Goal: Task Accomplishment & Management: Manage account settings

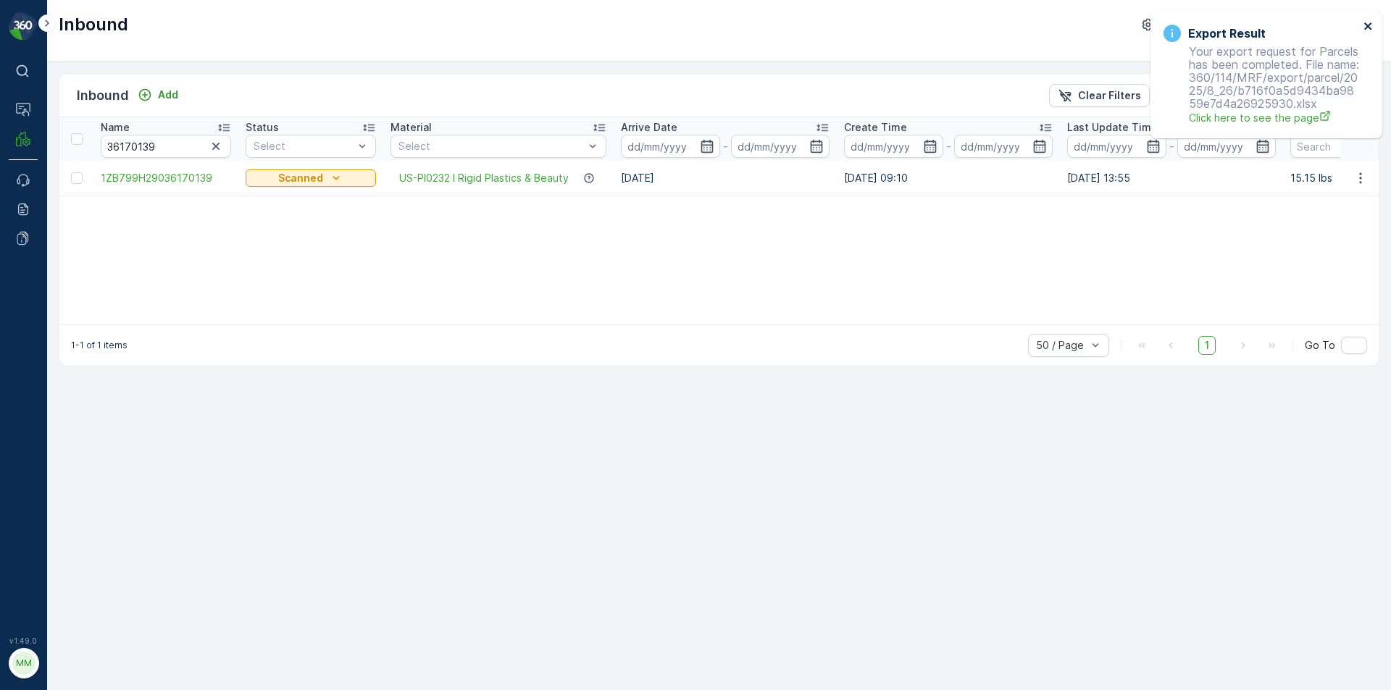
click at [1368, 26] on icon "close" at bounding box center [1367, 25] width 7 height 7
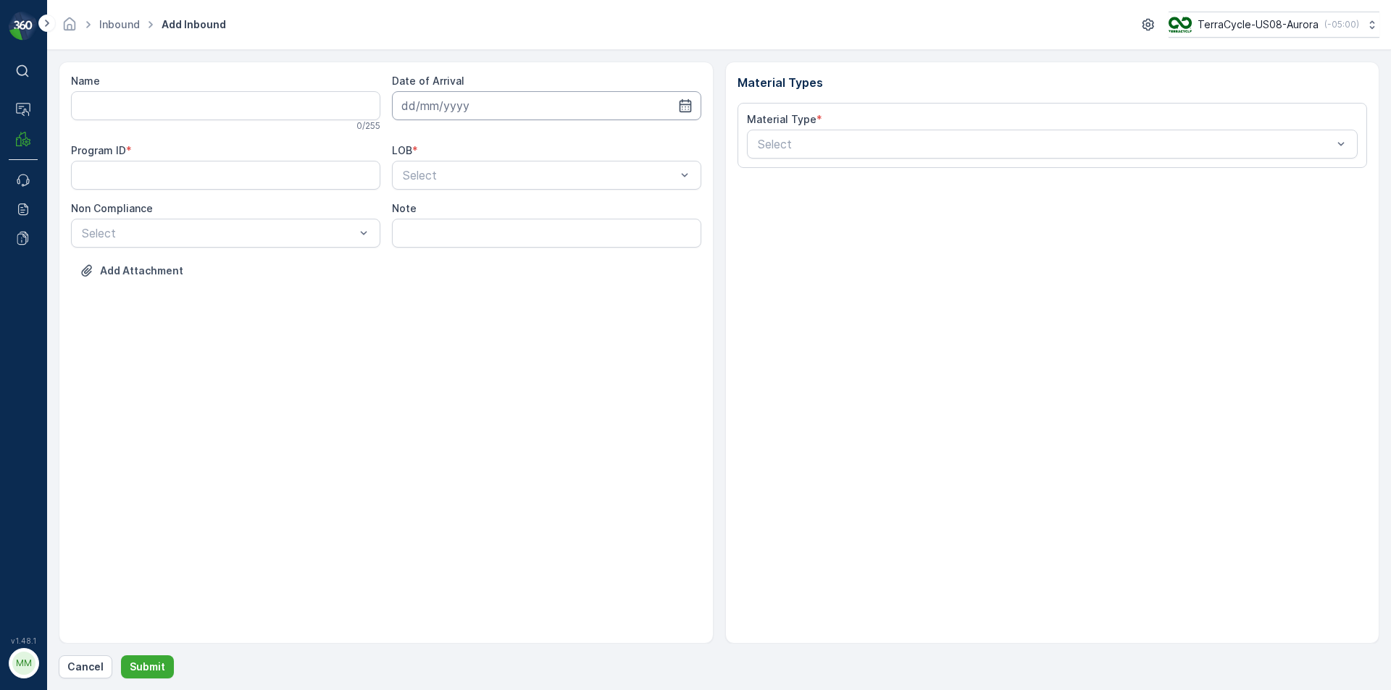
click at [456, 114] on input at bounding box center [546, 105] width 309 height 29
click at [469, 315] on div "26" at bounding box center [468, 313] width 23 height 23
type input "[DATE]"
click at [462, 180] on div at bounding box center [539, 175] width 276 height 13
click at [424, 236] on span "ZWB" at bounding box center [414, 235] width 26 height 13
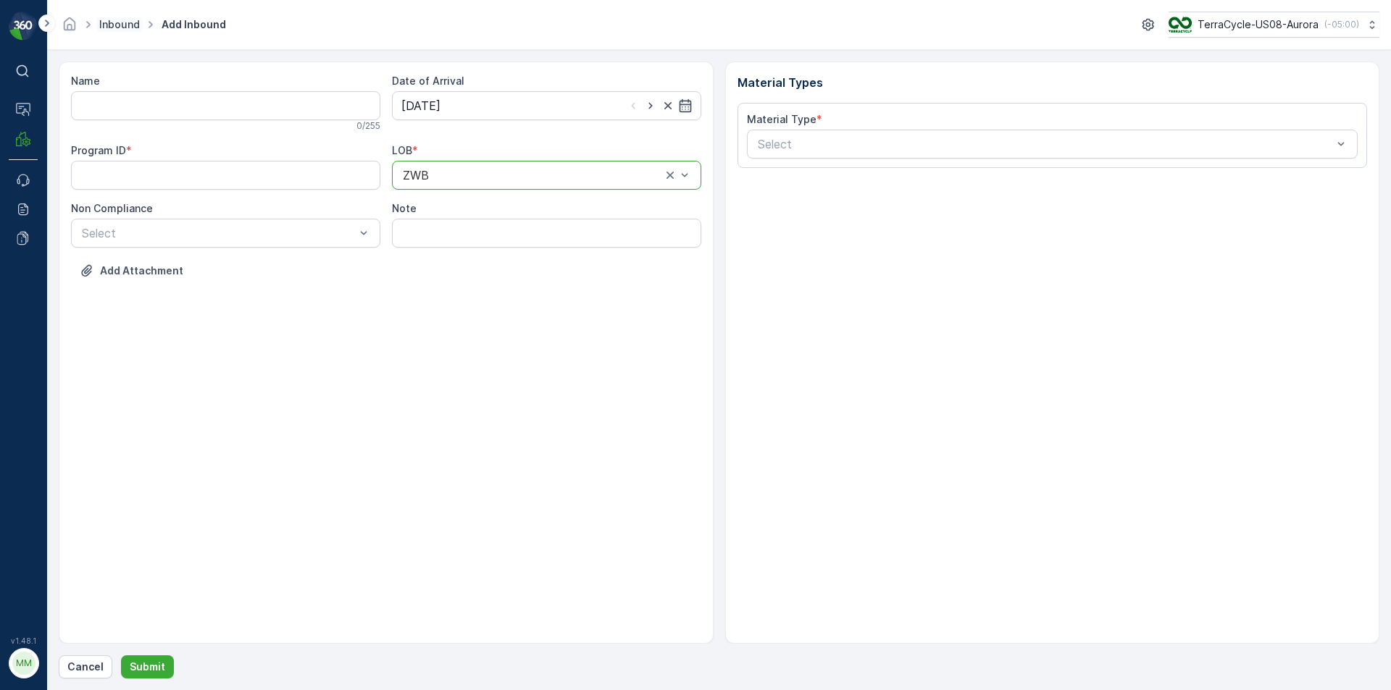
click at [120, 21] on link "Inbound" at bounding box center [119, 24] width 41 height 12
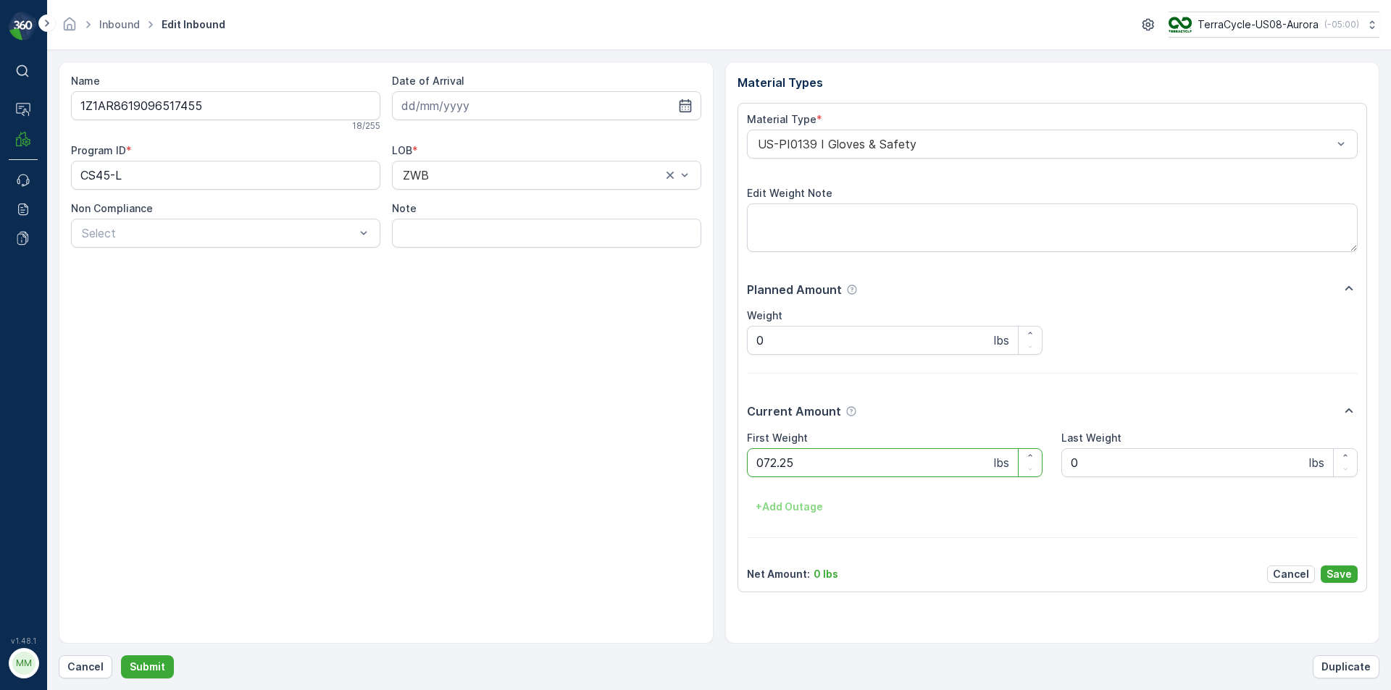
click at [121, 656] on button "Submit" at bounding box center [147, 667] width 53 height 23
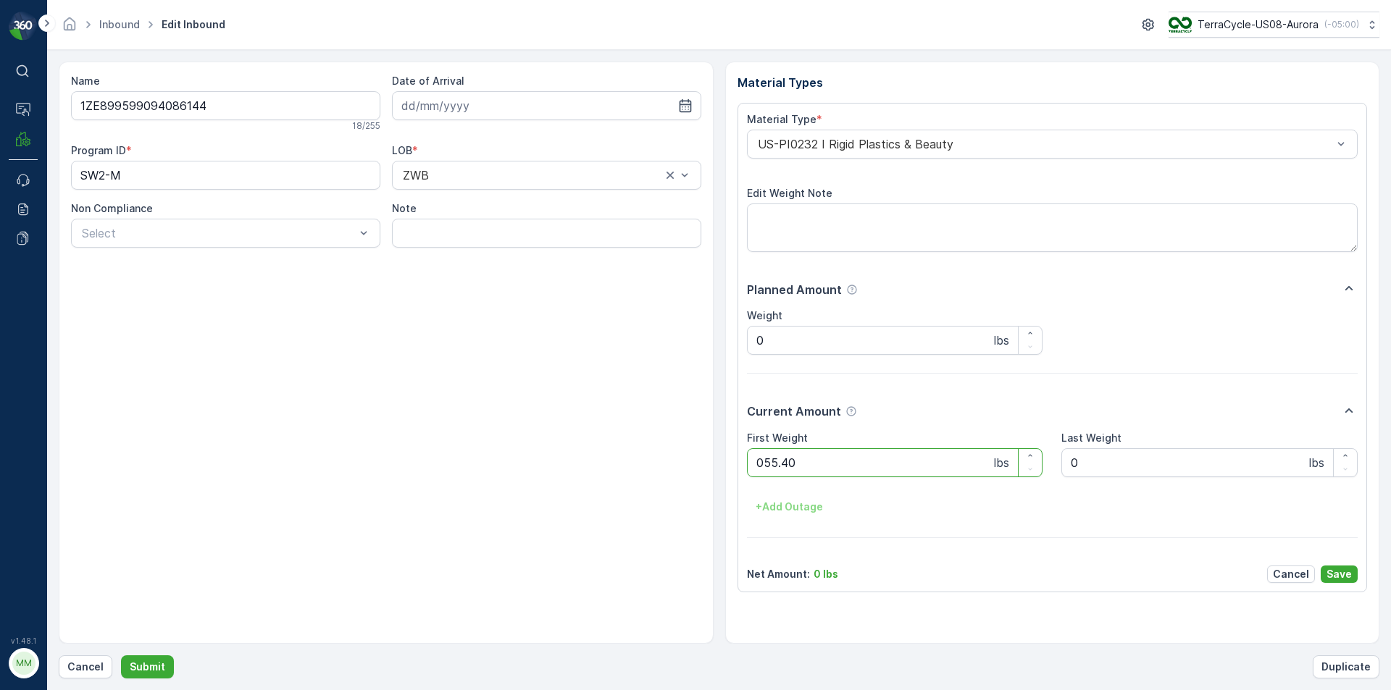
click at [121, 656] on button "Submit" at bounding box center [147, 667] width 53 height 23
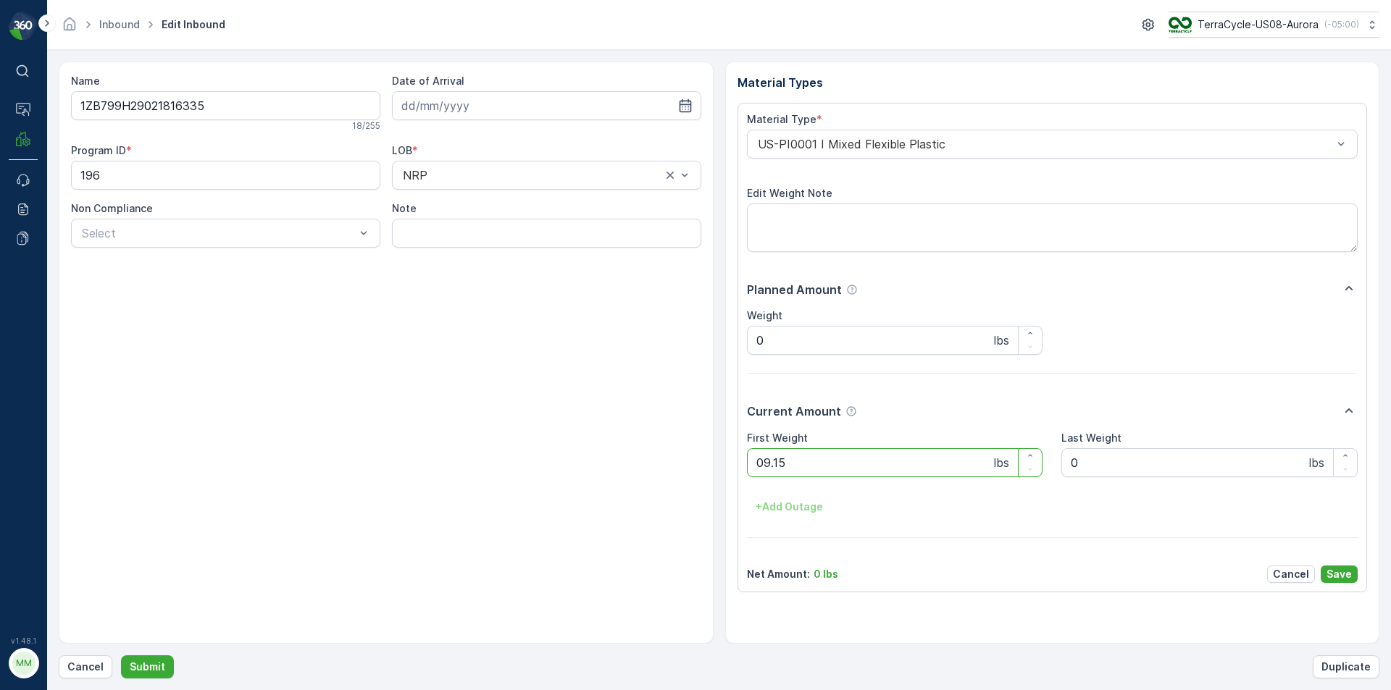
click at [121, 656] on button "Submit" at bounding box center [147, 667] width 53 height 23
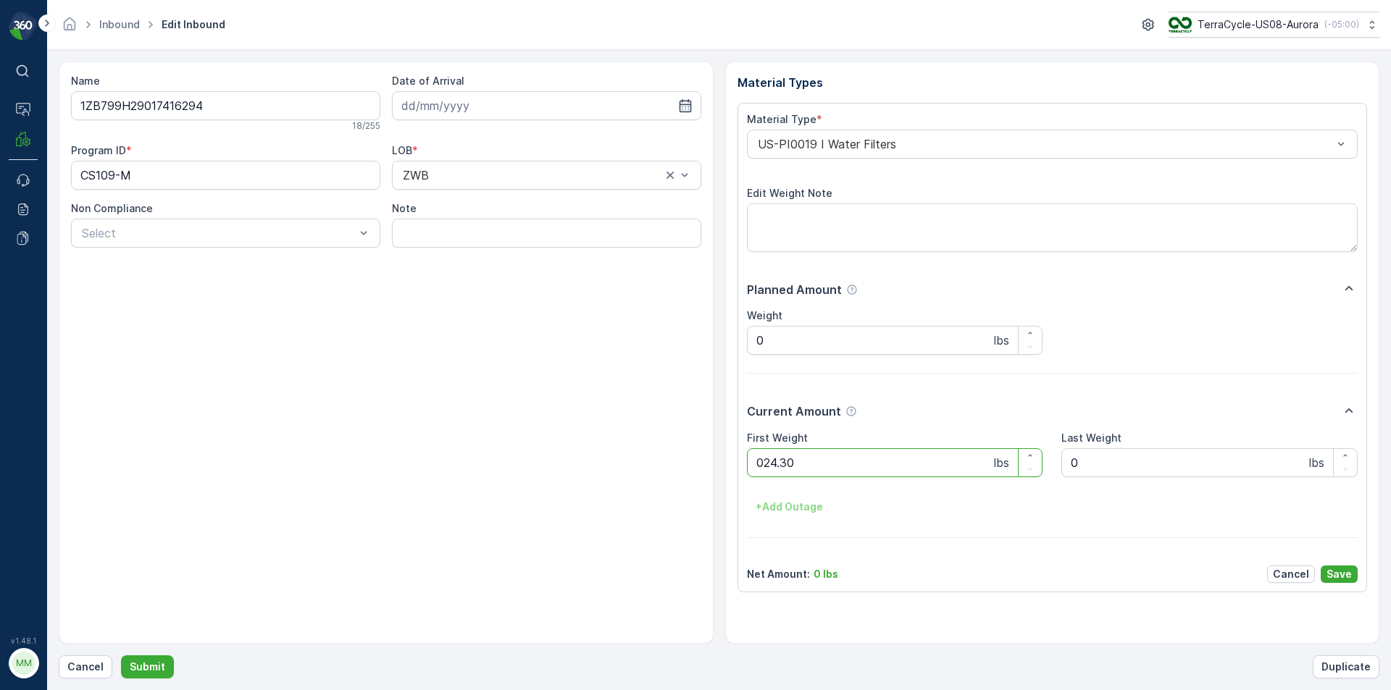
click at [121, 656] on button "Submit" at bounding box center [147, 667] width 53 height 23
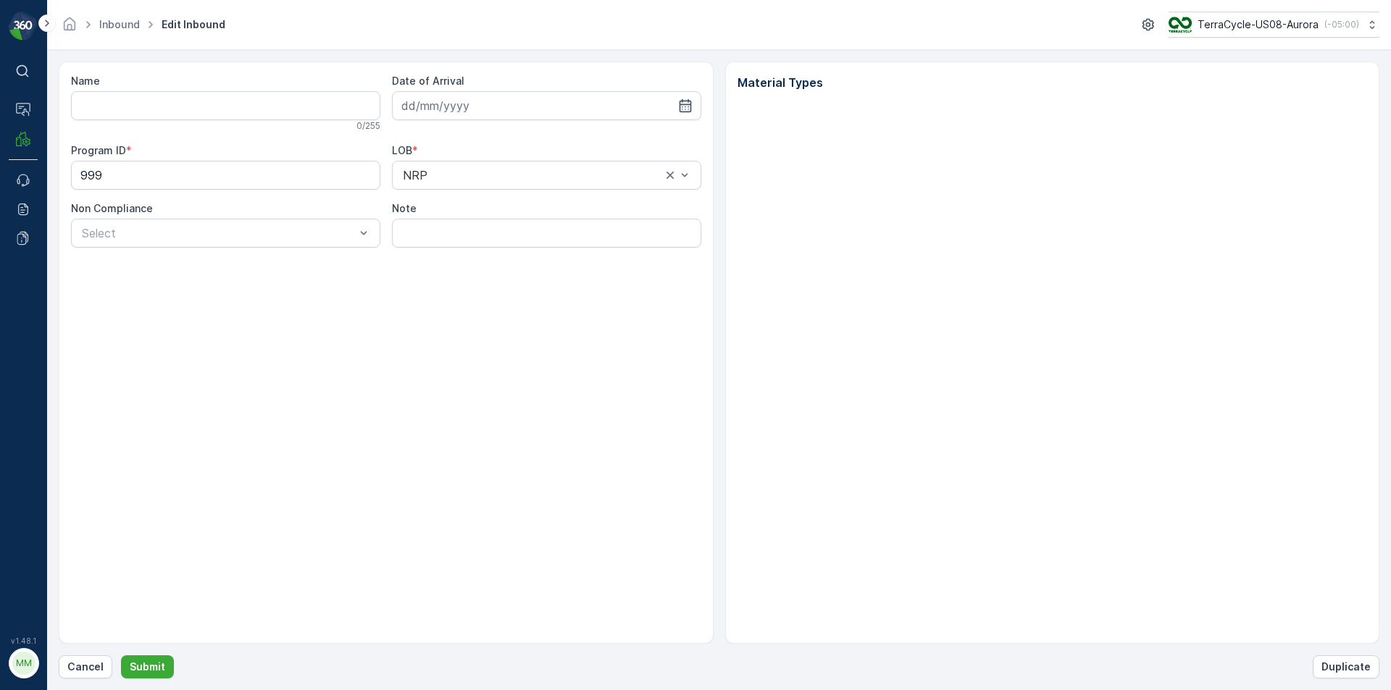
type input "1ZB799H29016489333"
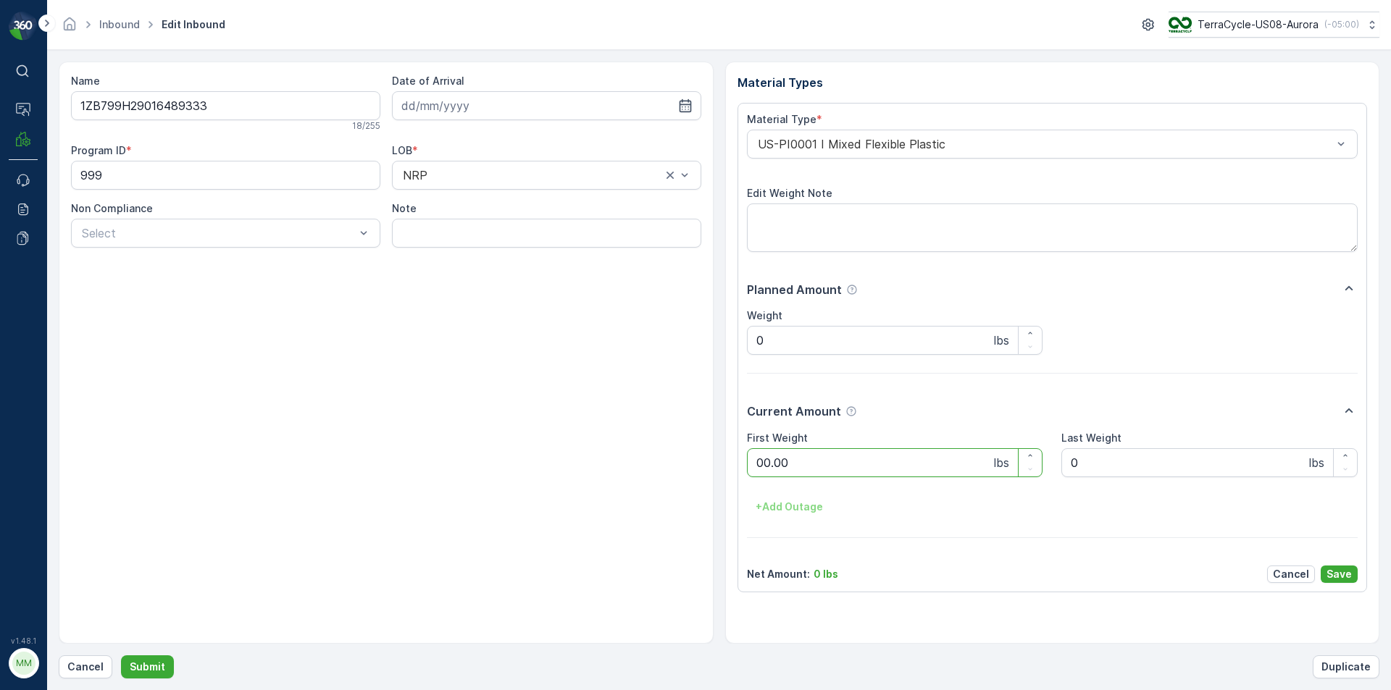
click at [121, 656] on button "Submit" at bounding box center [147, 667] width 53 height 23
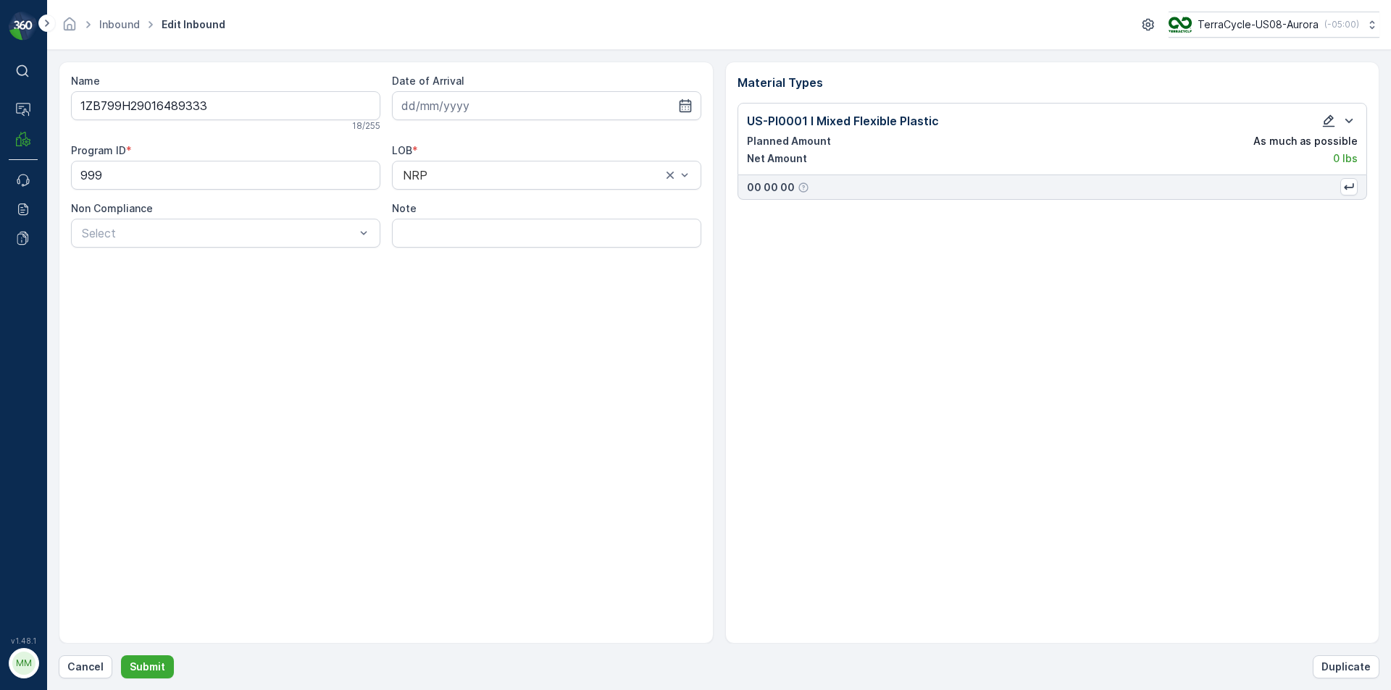
click at [1323, 121] on icon "button" at bounding box center [1328, 121] width 14 height 14
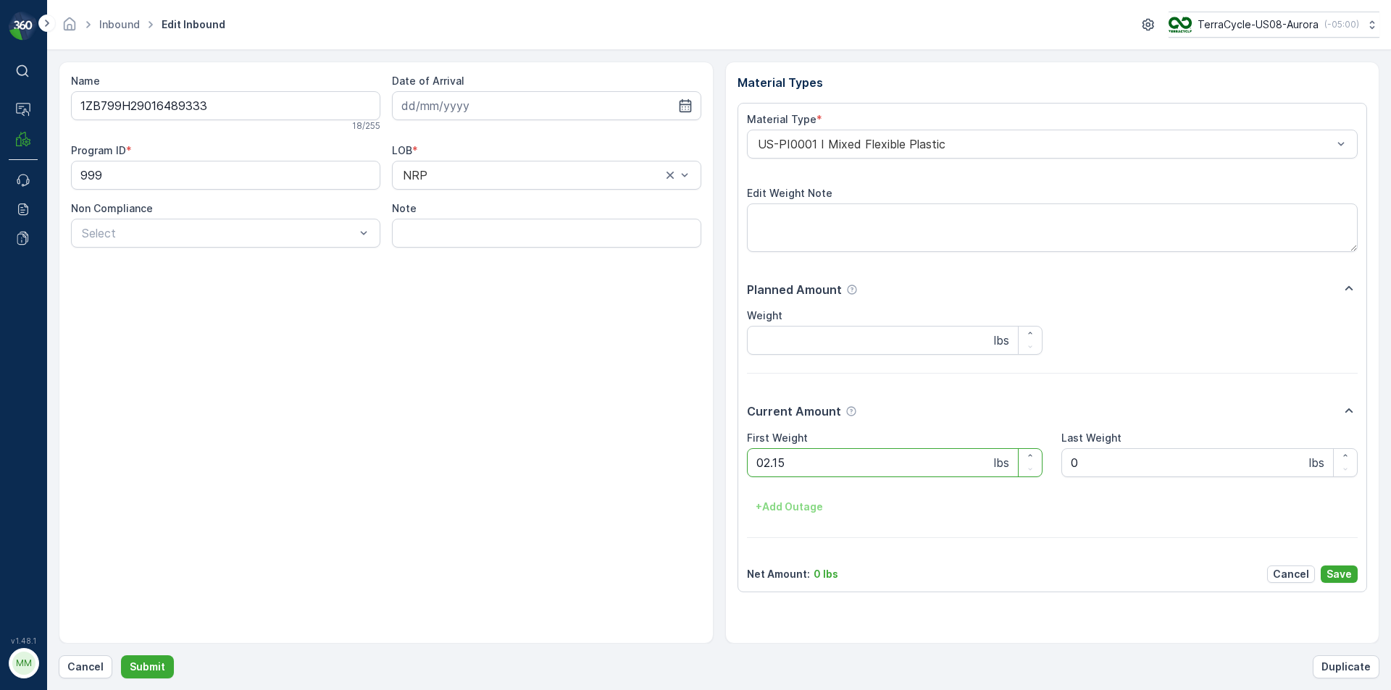
click at [121, 656] on button "Submit" at bounding box center [147, 667] width 53 height 23
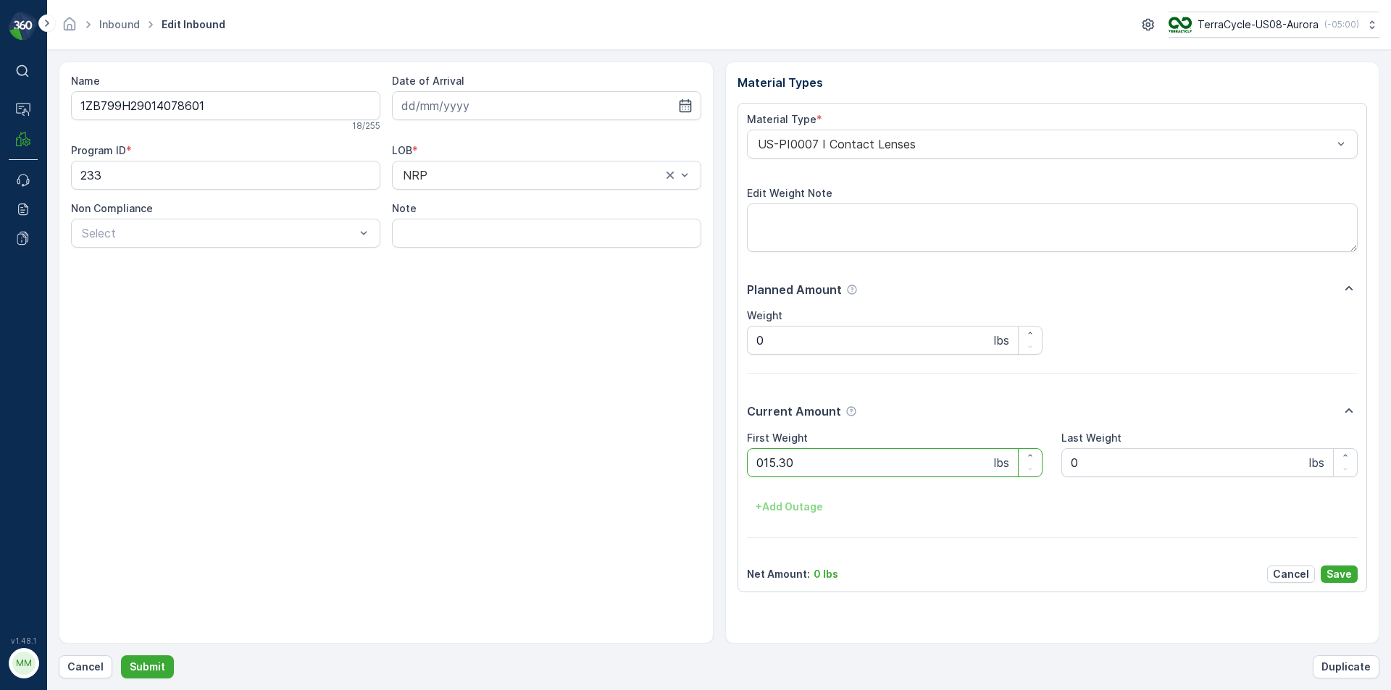
click at [121, 656] on button "Submit" at bounding box center [147, 667] width 53 height 23
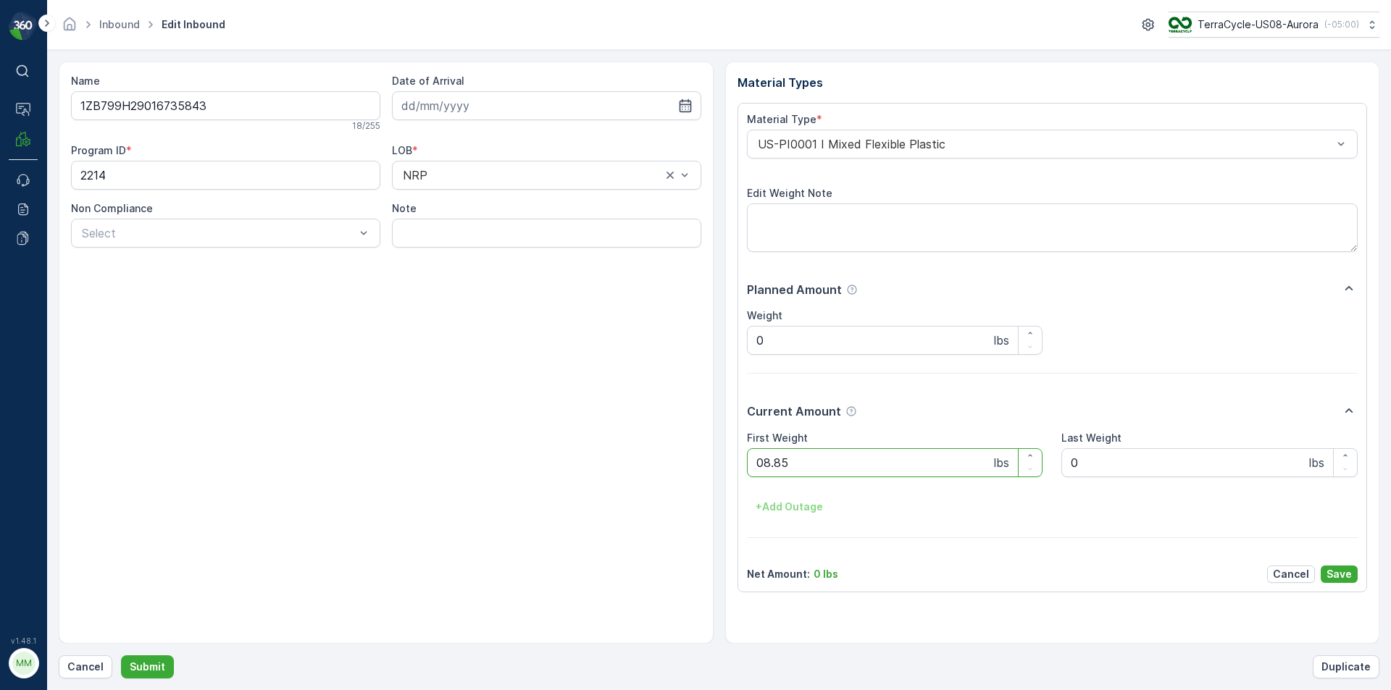
click at [121, 656] on button "Submit" at bounding box center [147, 667] width 53 height 23
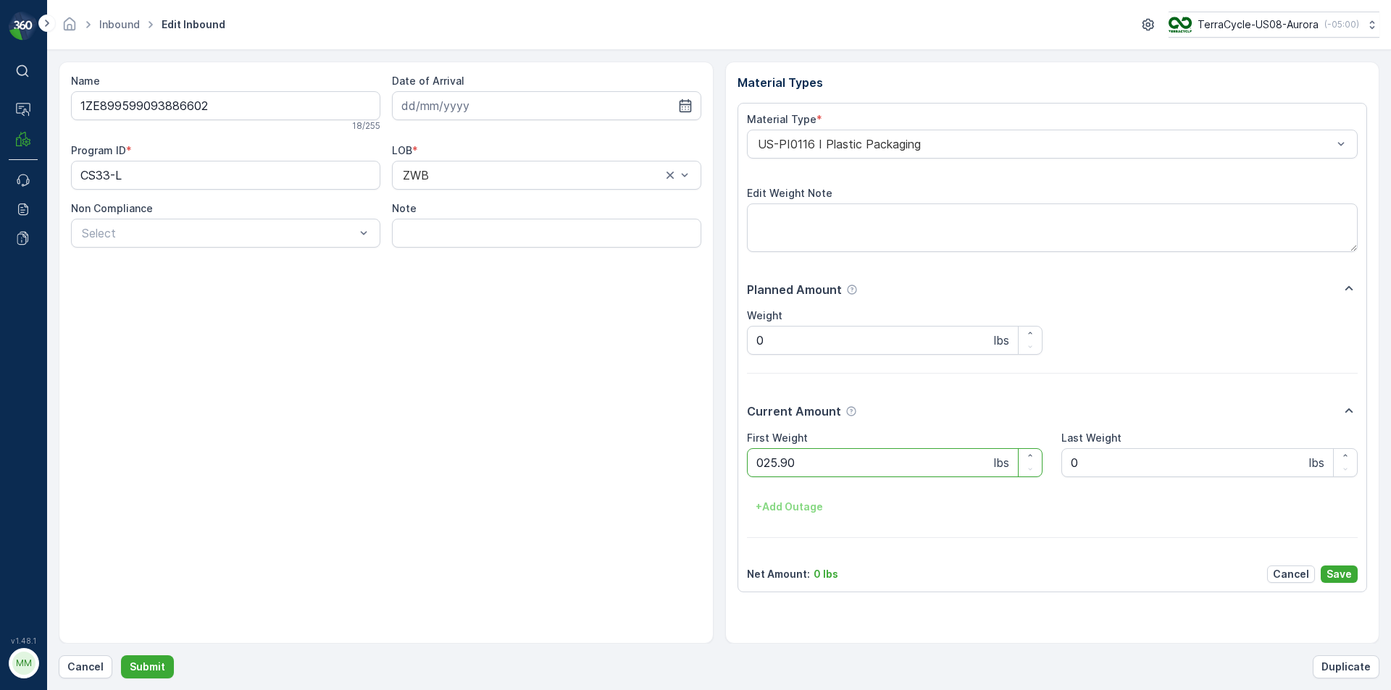
click at [121, 656] on button "Submit" at bounding box center [147, 667] width 53 height 23
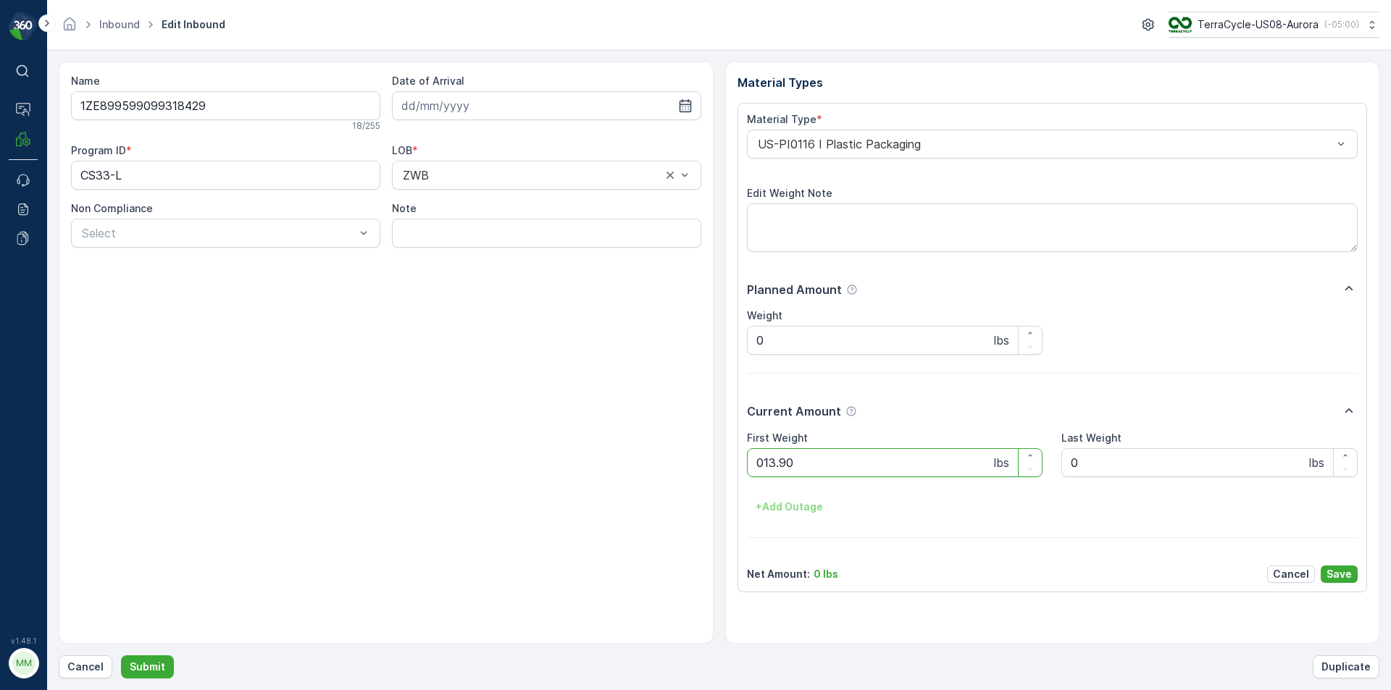
click at [121, 656] on button "Submit" at bounding box center [147, 667] width 53 height 23
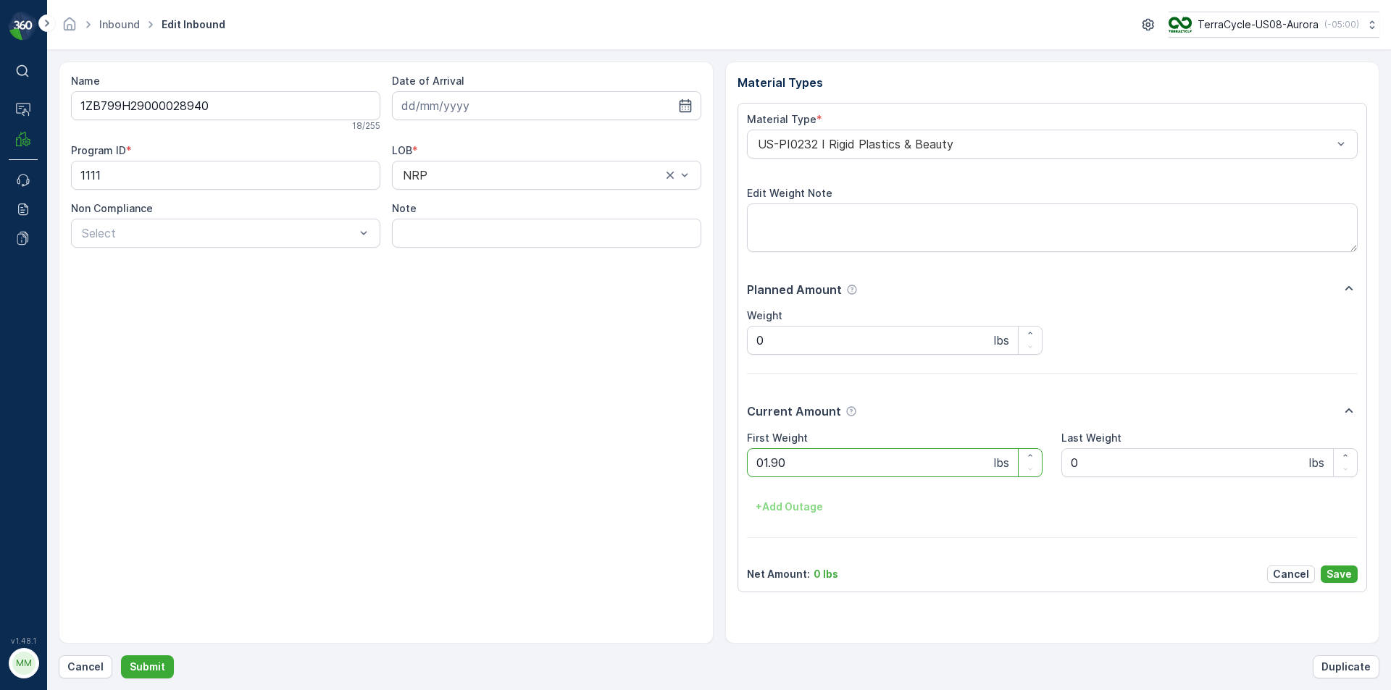
click at [121, 656] on button "Submit" at bounding box center [147, 667] width 53 height 23
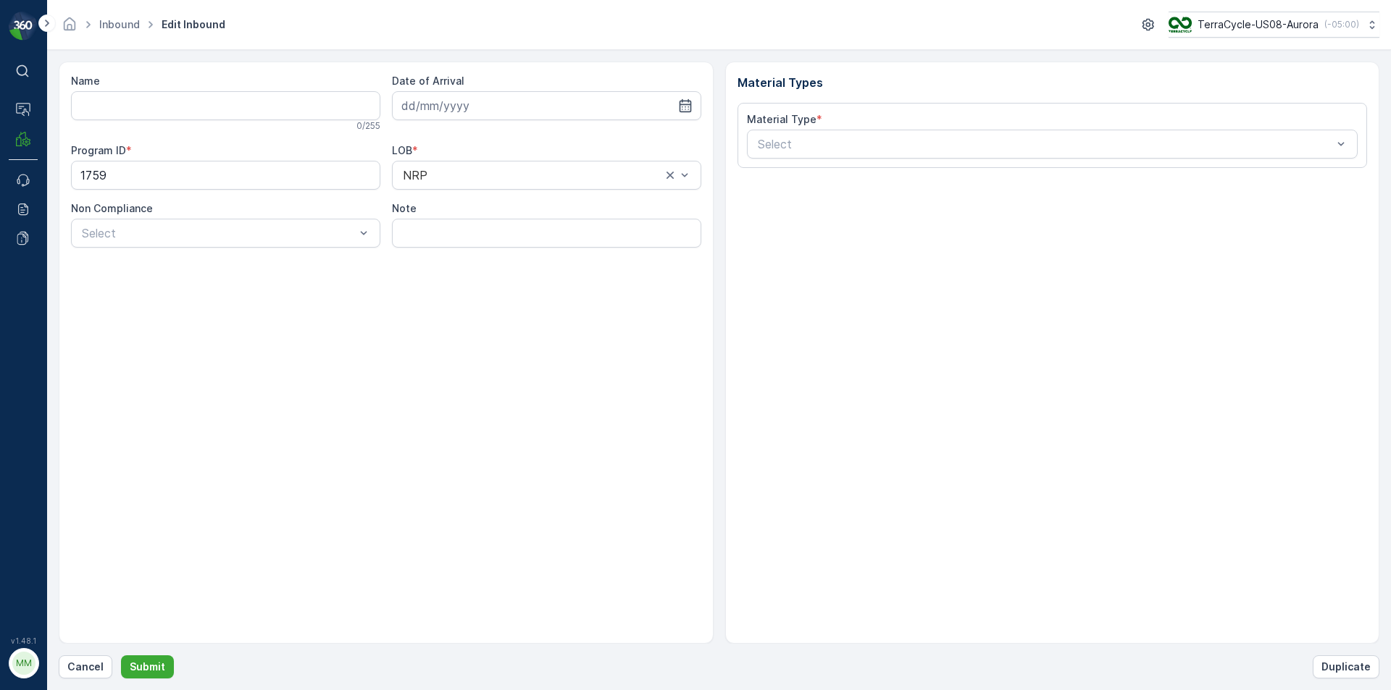
type input "1ZB799H29004159391"
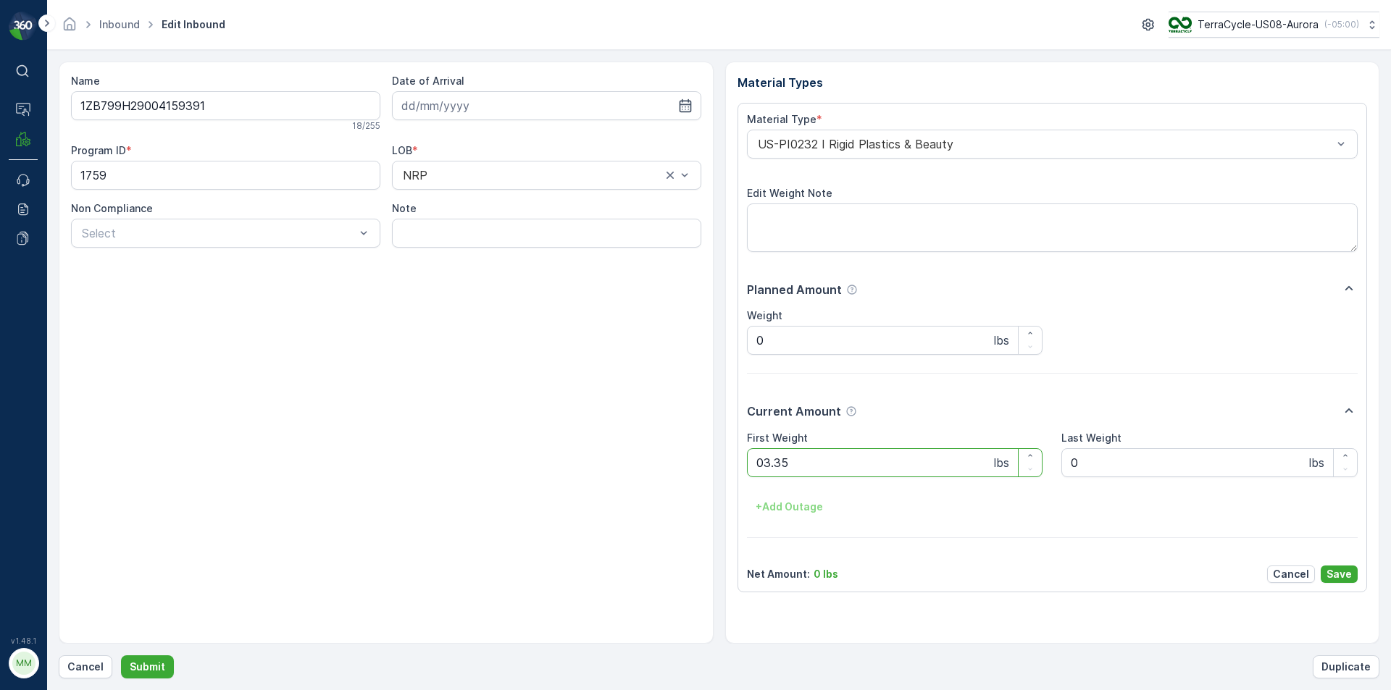
click at [121, 656] on button "Submit" at bounding box center [147, 667] width 53 height 23
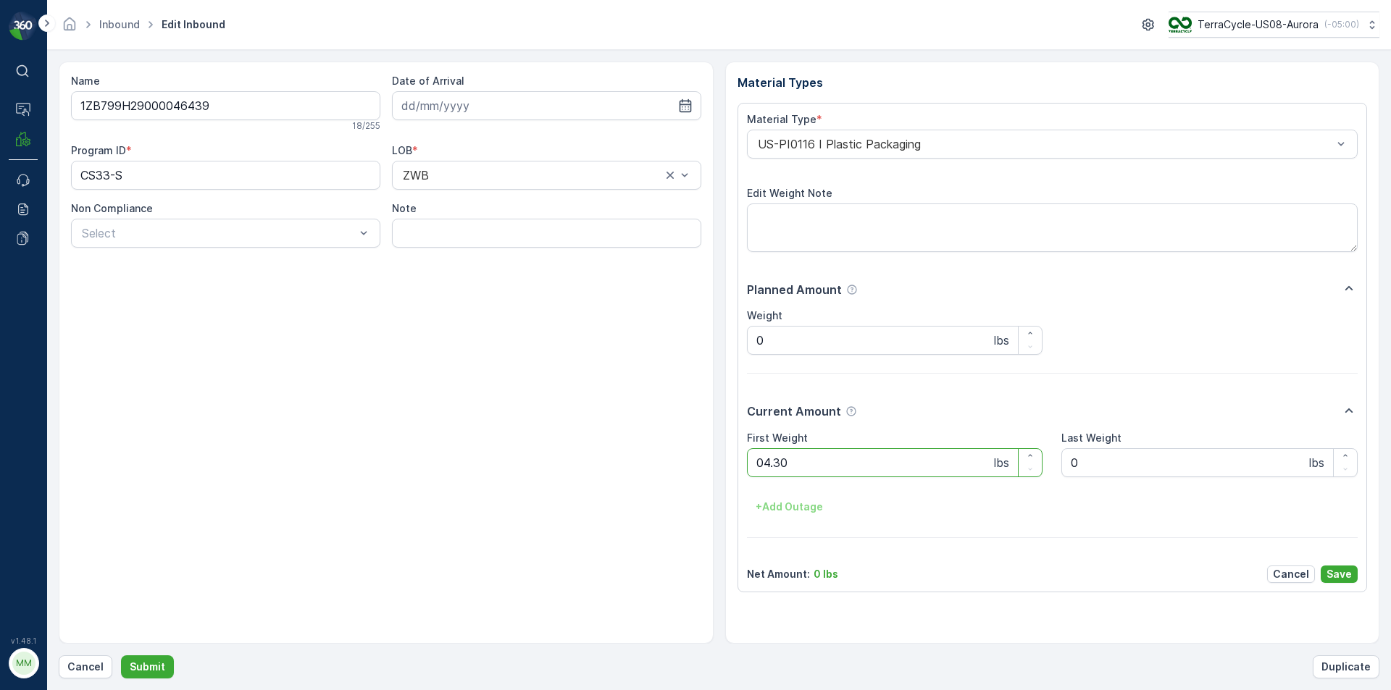
click at [121, 656] on button "Submit" at bounding box center [147, 667] width 53 height 23
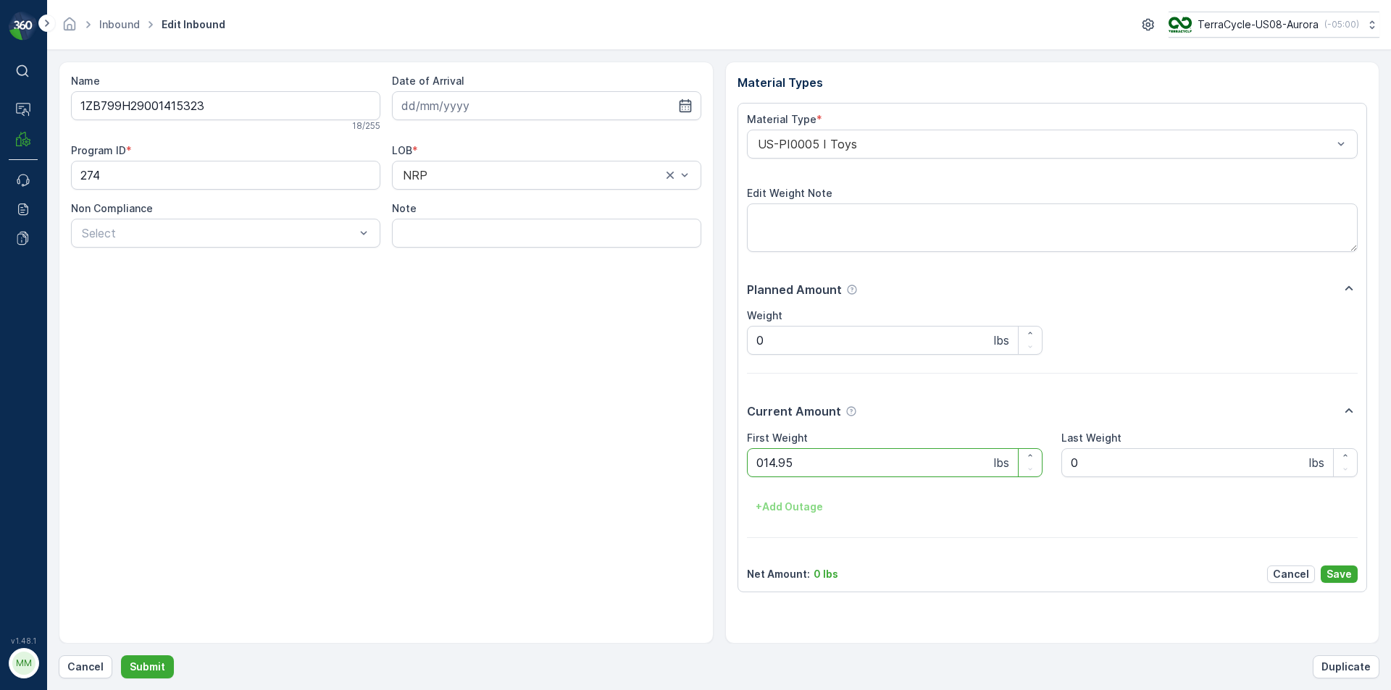
click at [121, 656] on button "Submit" at bounding box center [147, 667] width 53 height 23
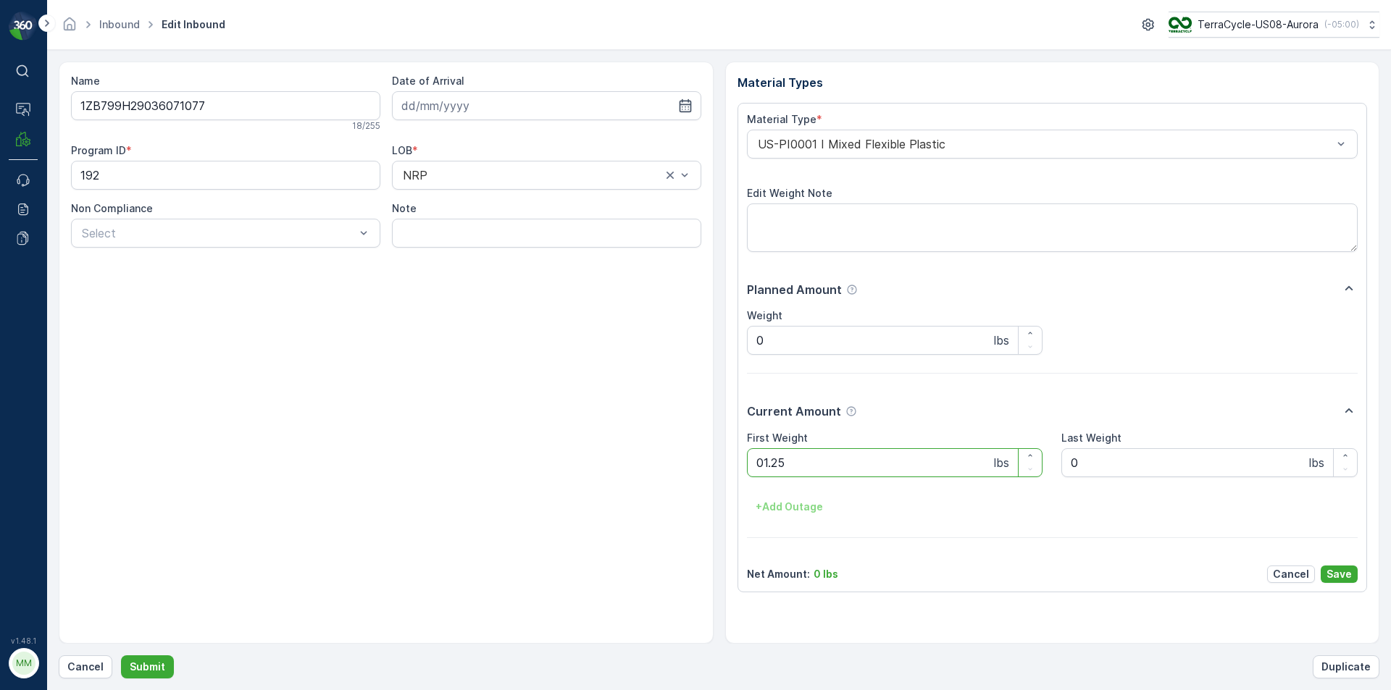
click at [121, 656] on button "Submit" at bounding box center [147, 667] width 53 height 23
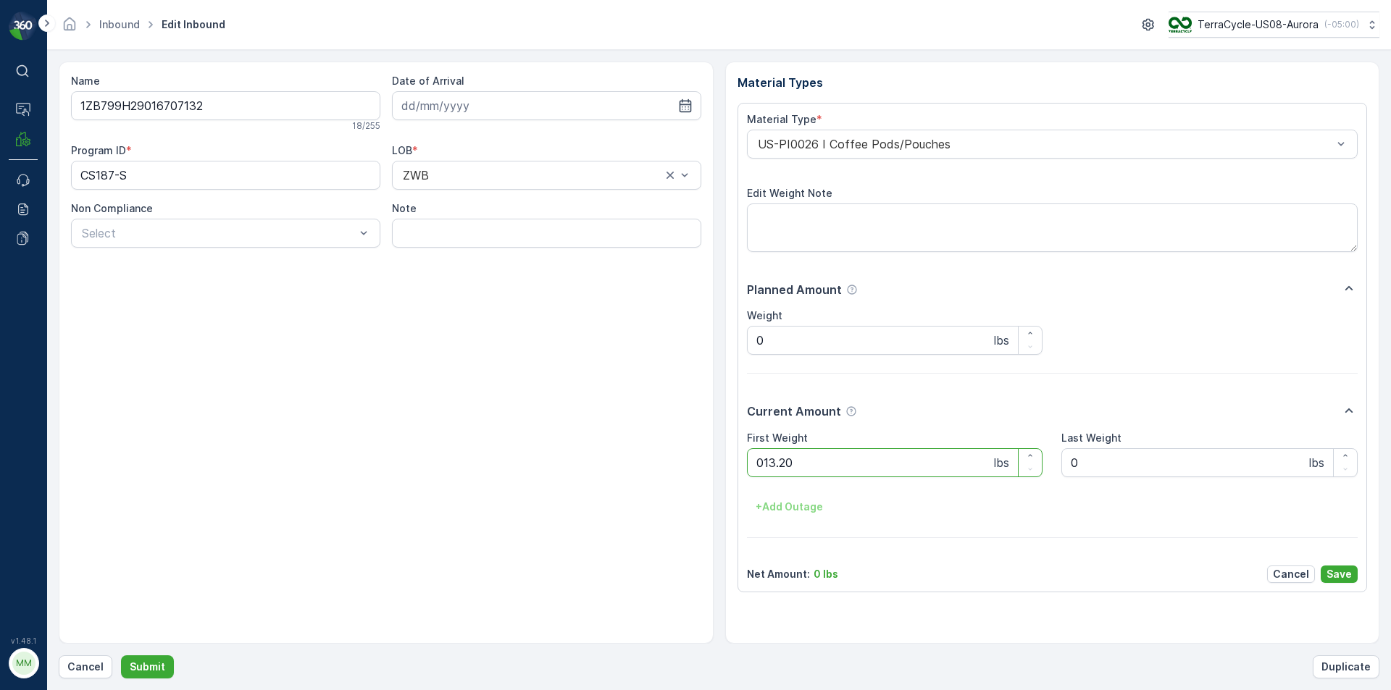
click at [121, 656] on button "Submit" at bounding box center [147, 667] width 53 height 23
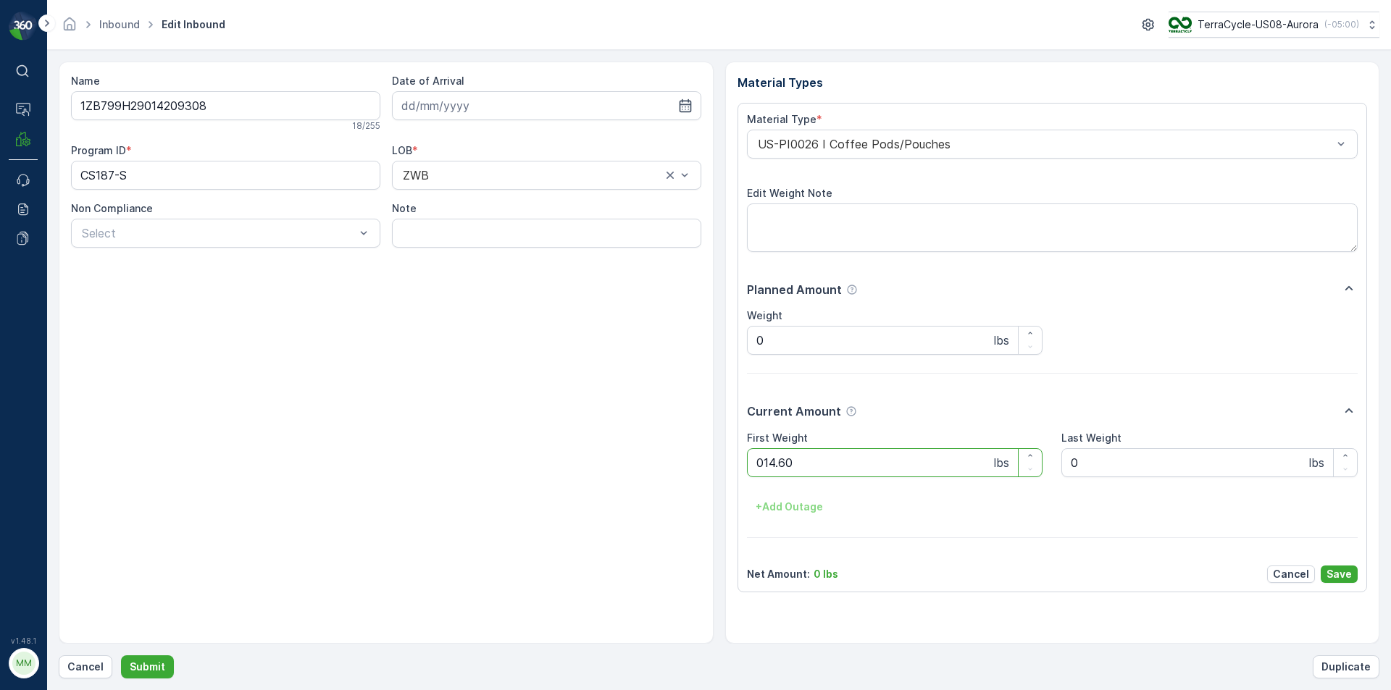
click at [121, 656] on button "Submit" at bounding box center [147, 667] width 53 height 23
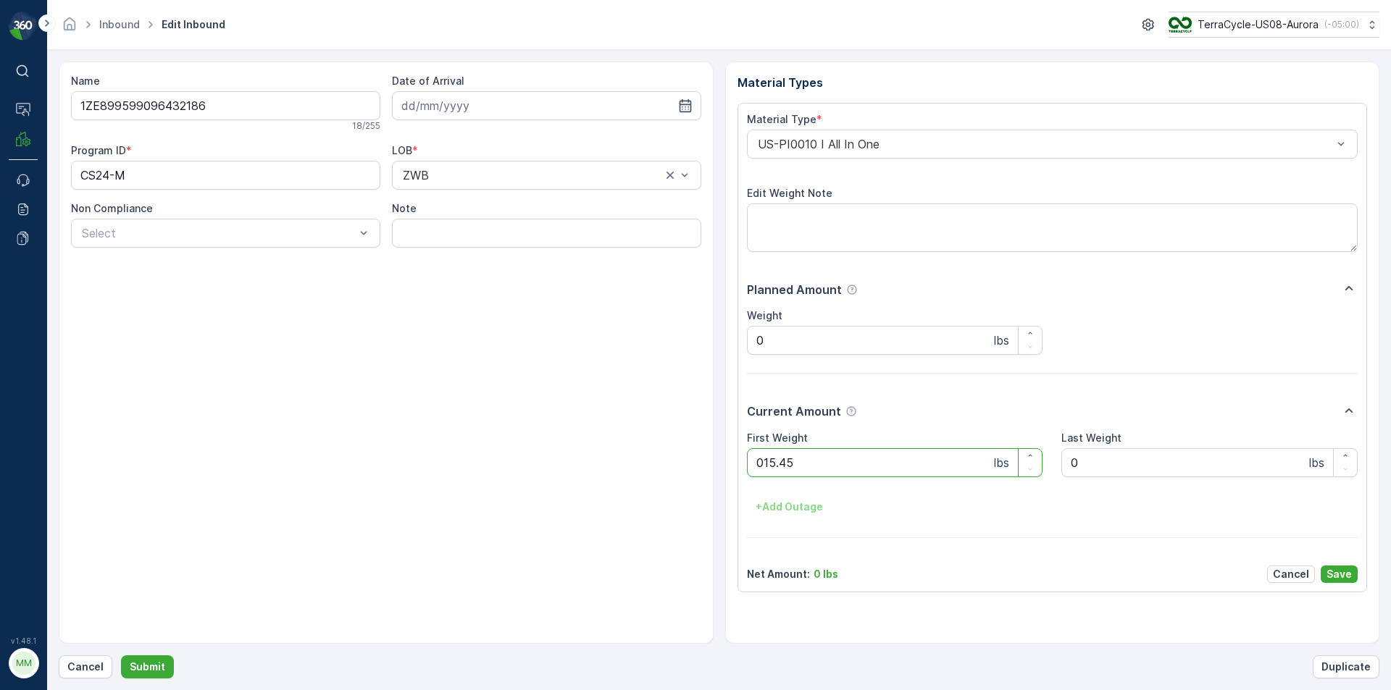
click at [121, 656] on button "Submit" at bounding box center [147, 667] width 53 height 23
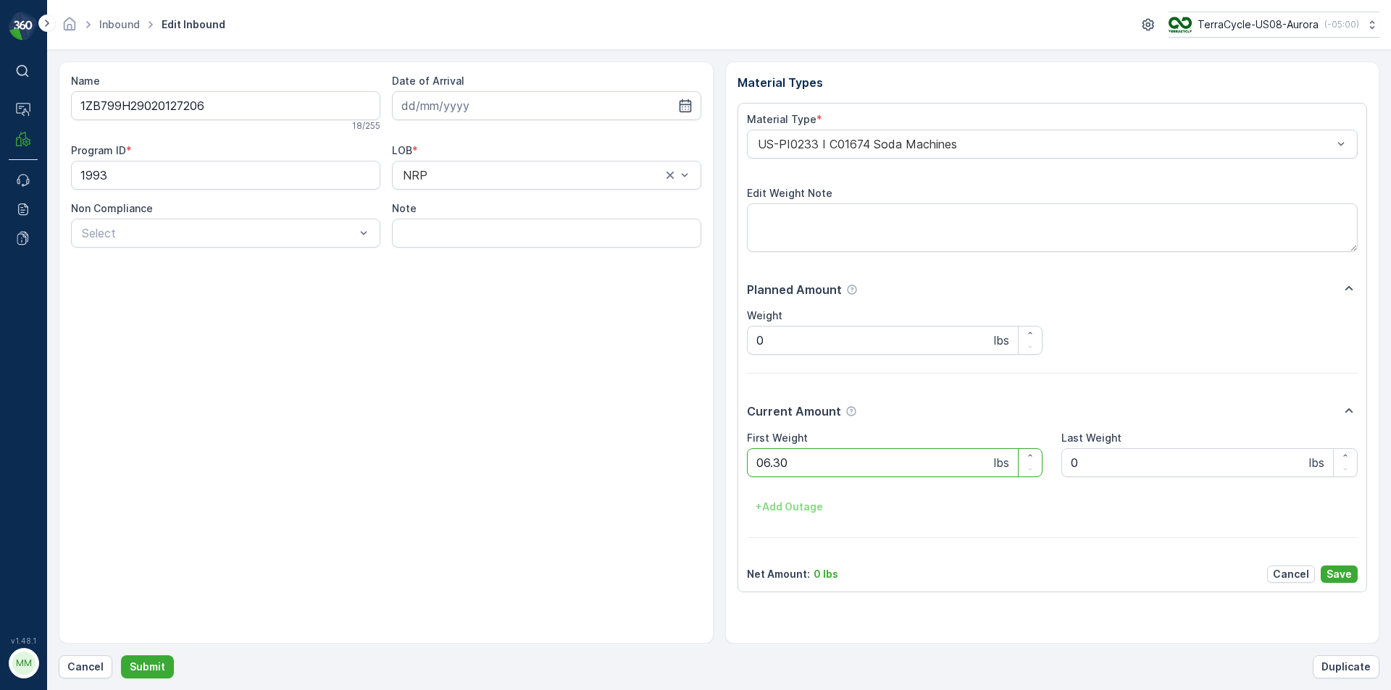
click at [121, 656] on button "Submit" at bounding box center [147, 667] width 53 height 23
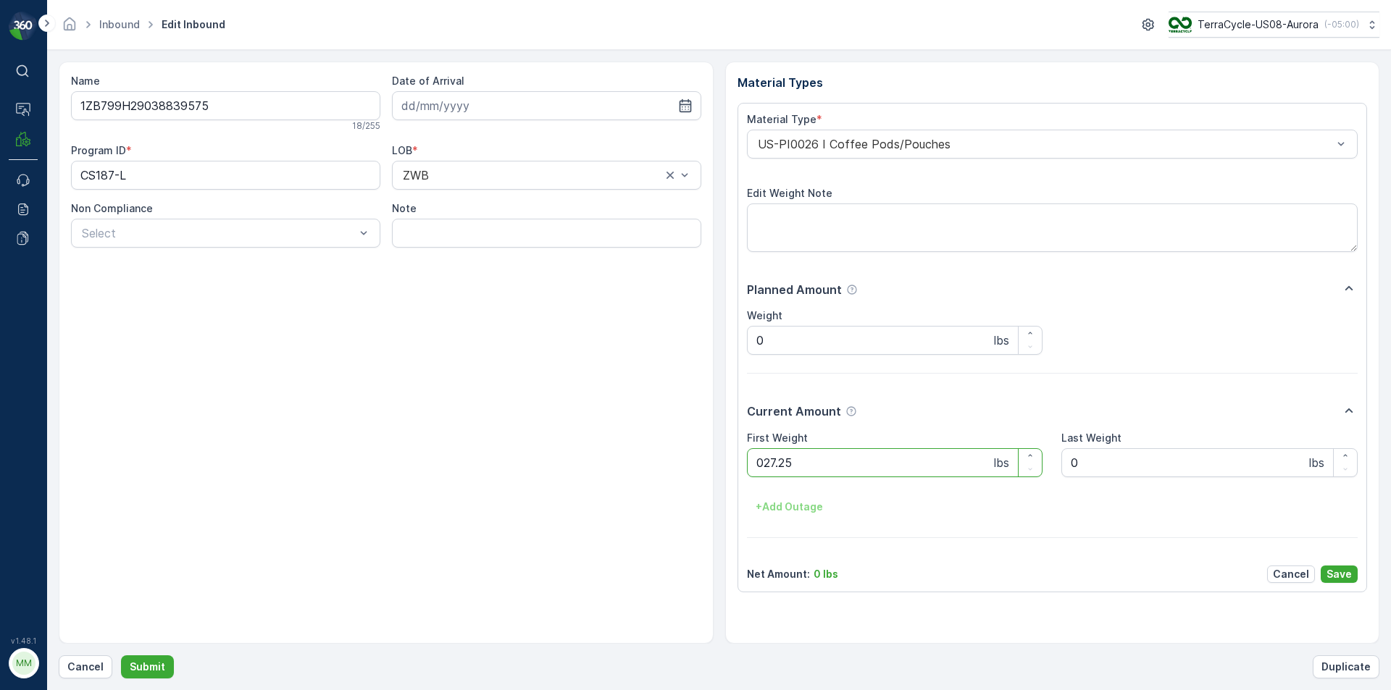
click at [121, 656] on button "Submit" at bounding box center [147, 667] width 53 height 23
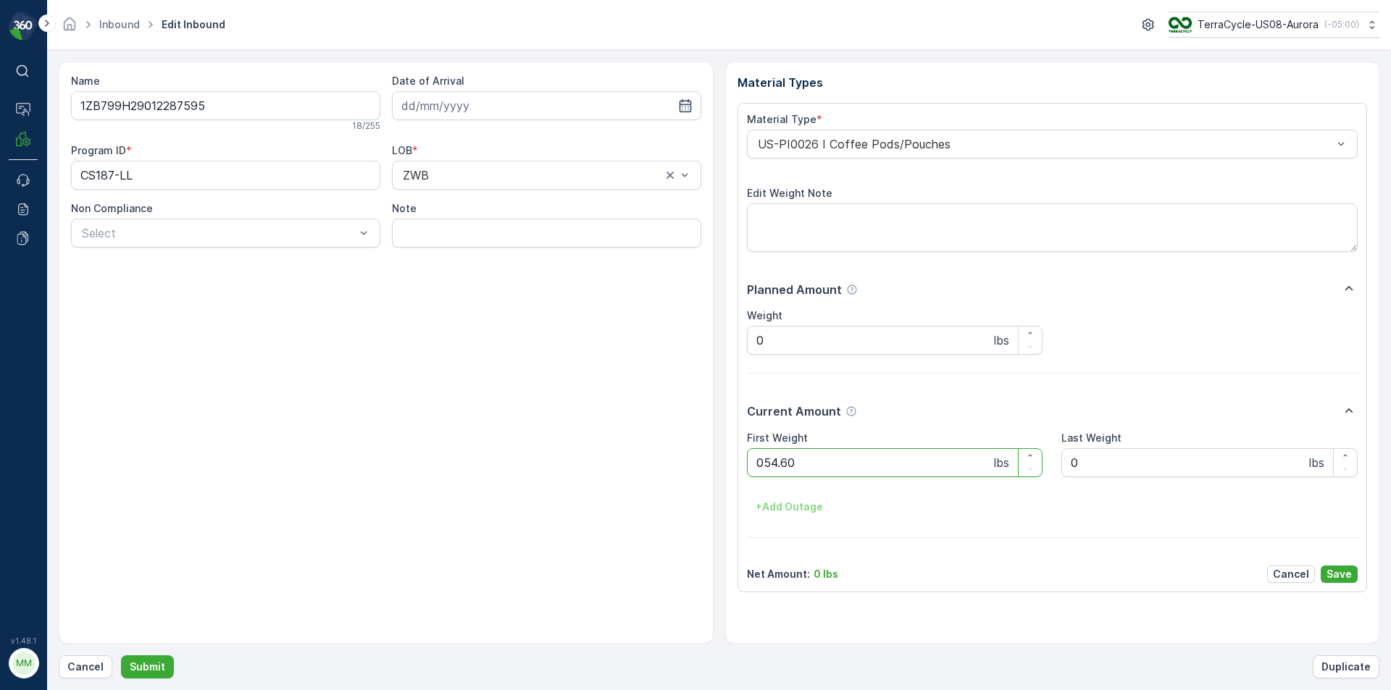
click at [121, 656] on button "Submit" at bounding box center [147, 667] width 53 height 23
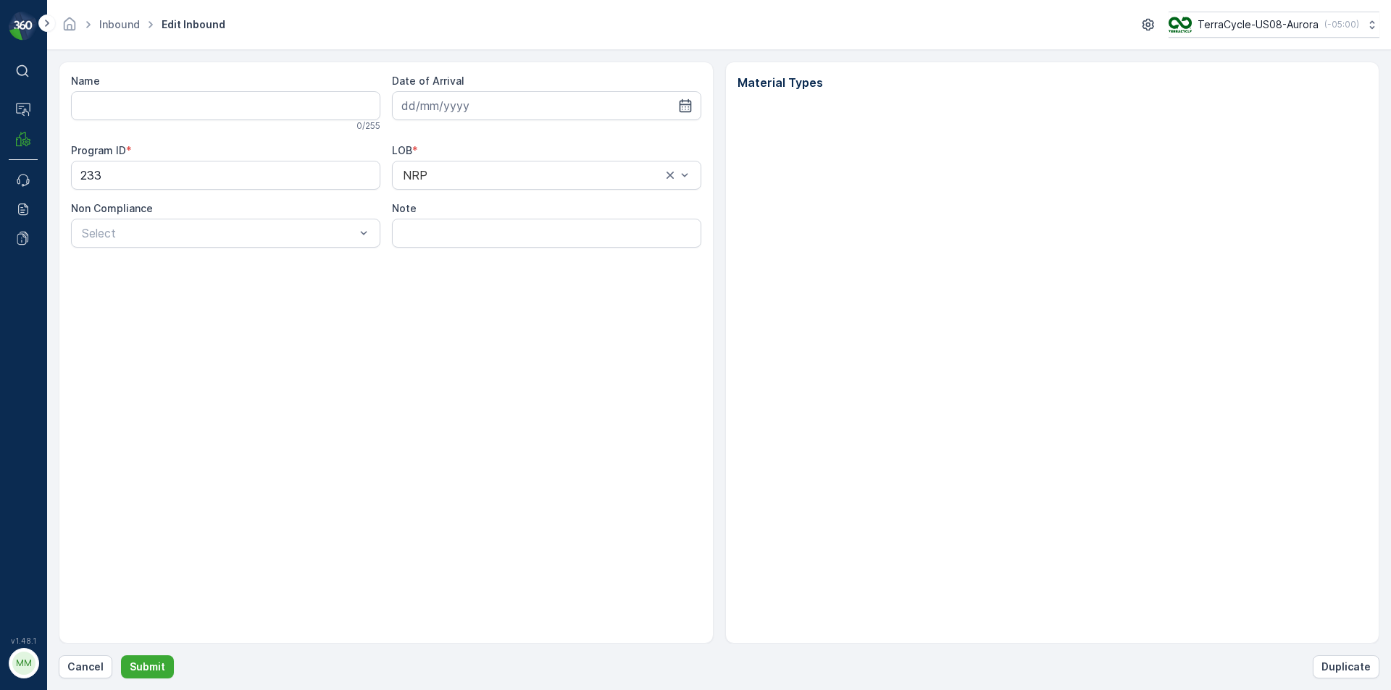
type input "1Z1AR8619090531575"
type input "27.03.2024"
type input "1Z1AR8619090531575"
type input "27.03.2024"
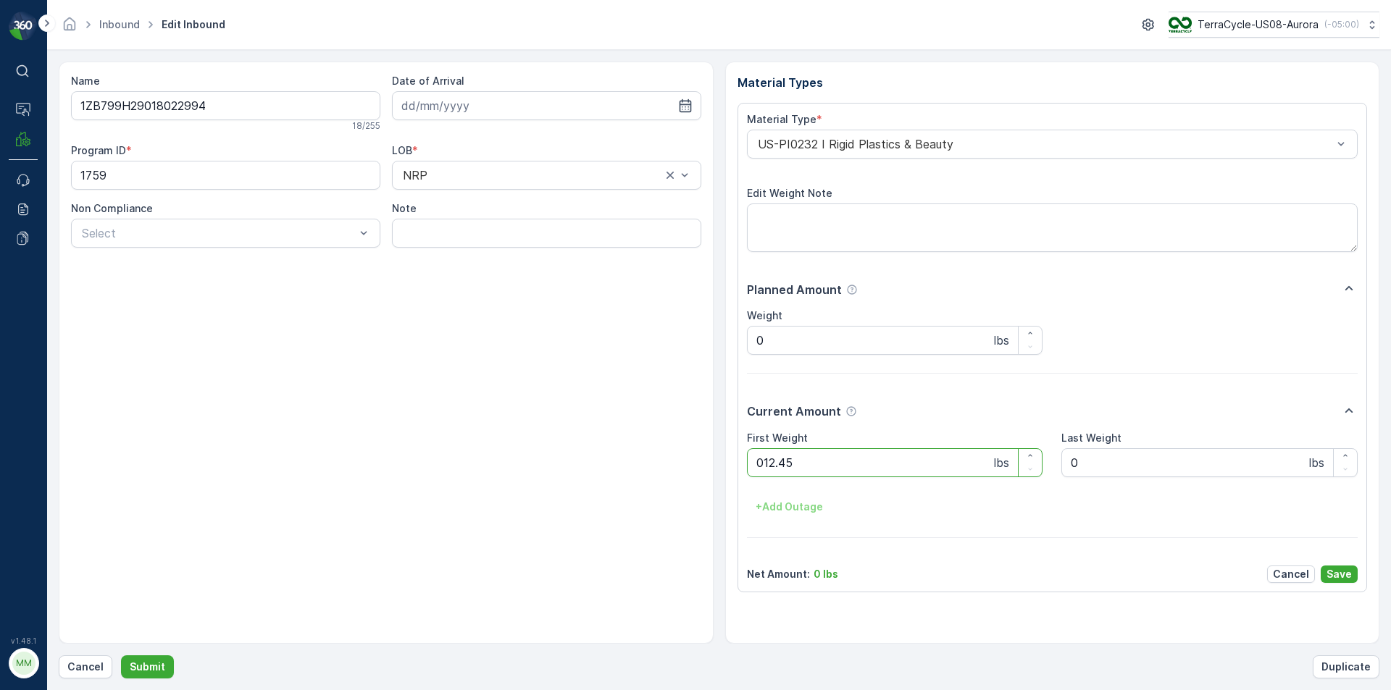
click at [121, 656] on button "Submit" at bounding box center [147, 667] width 53 height 23
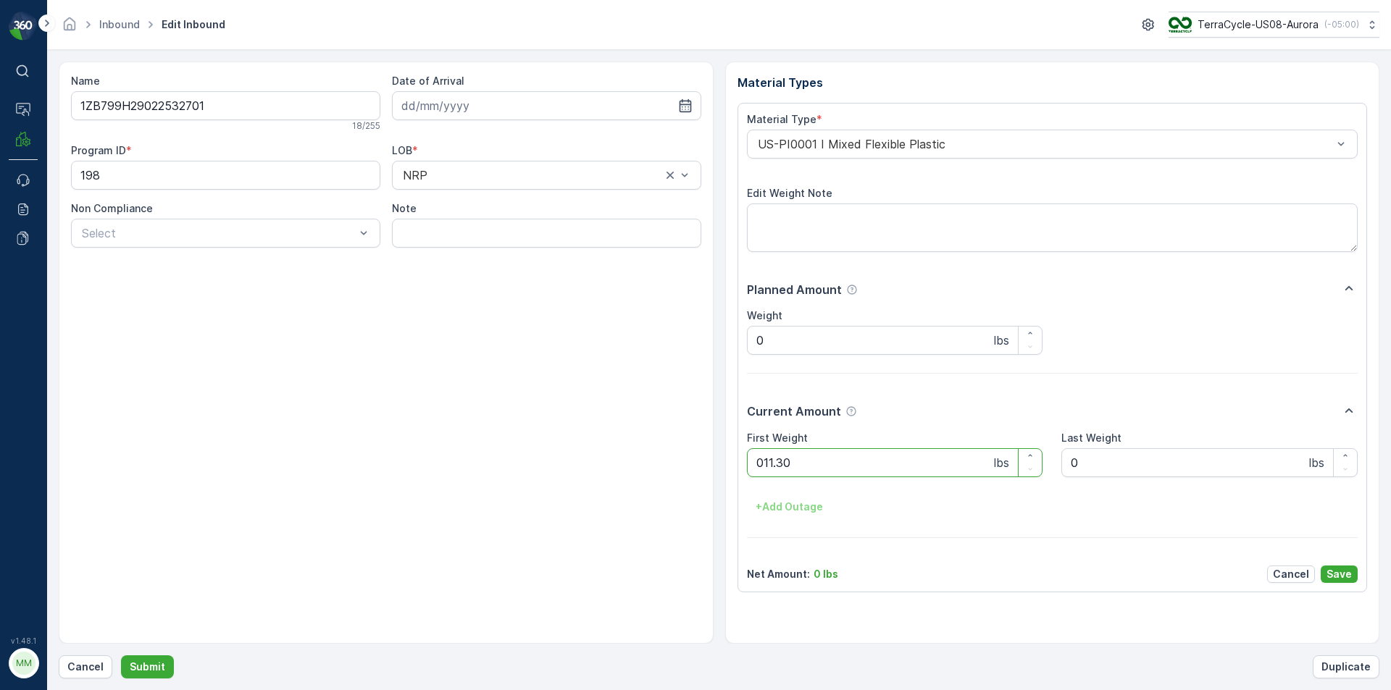
click at [121, 656] on button "Submit" at bounding box center [147, 667] width 53 height 23
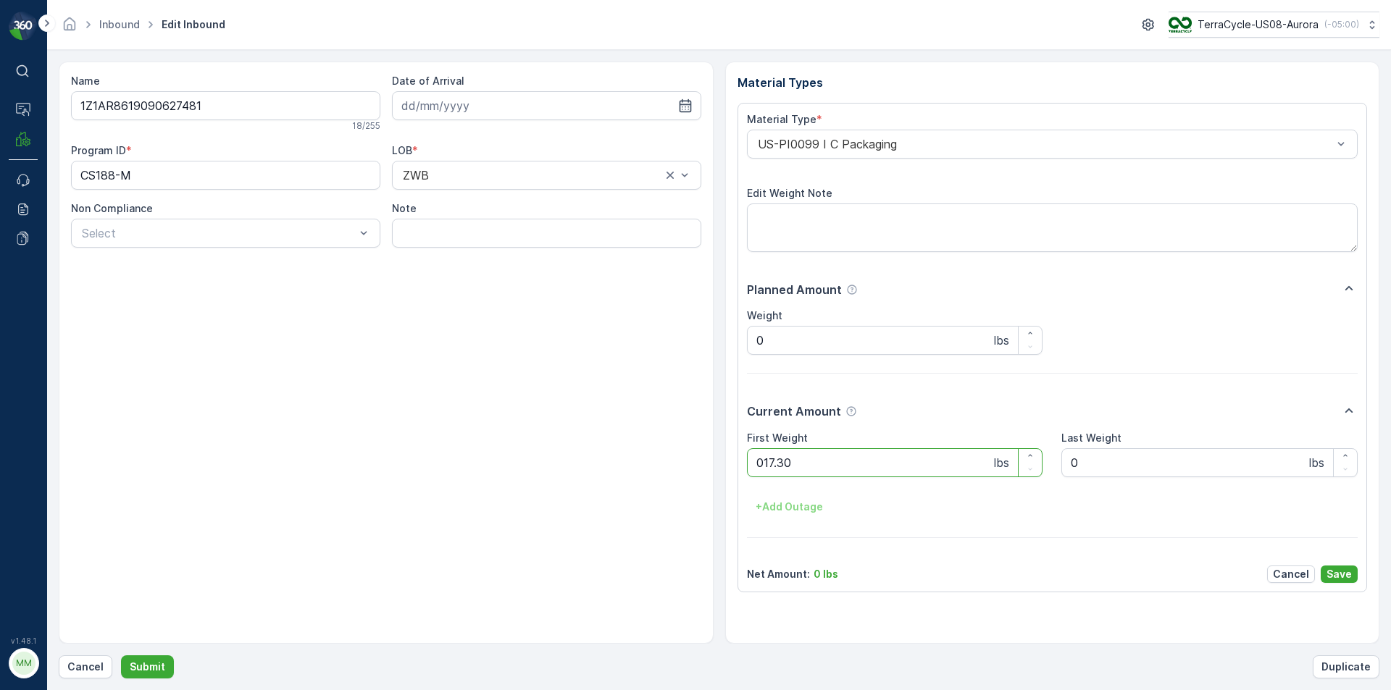
click at [121, 656] on button "Submit" at bounding box center [147, 667] width 53 height 23
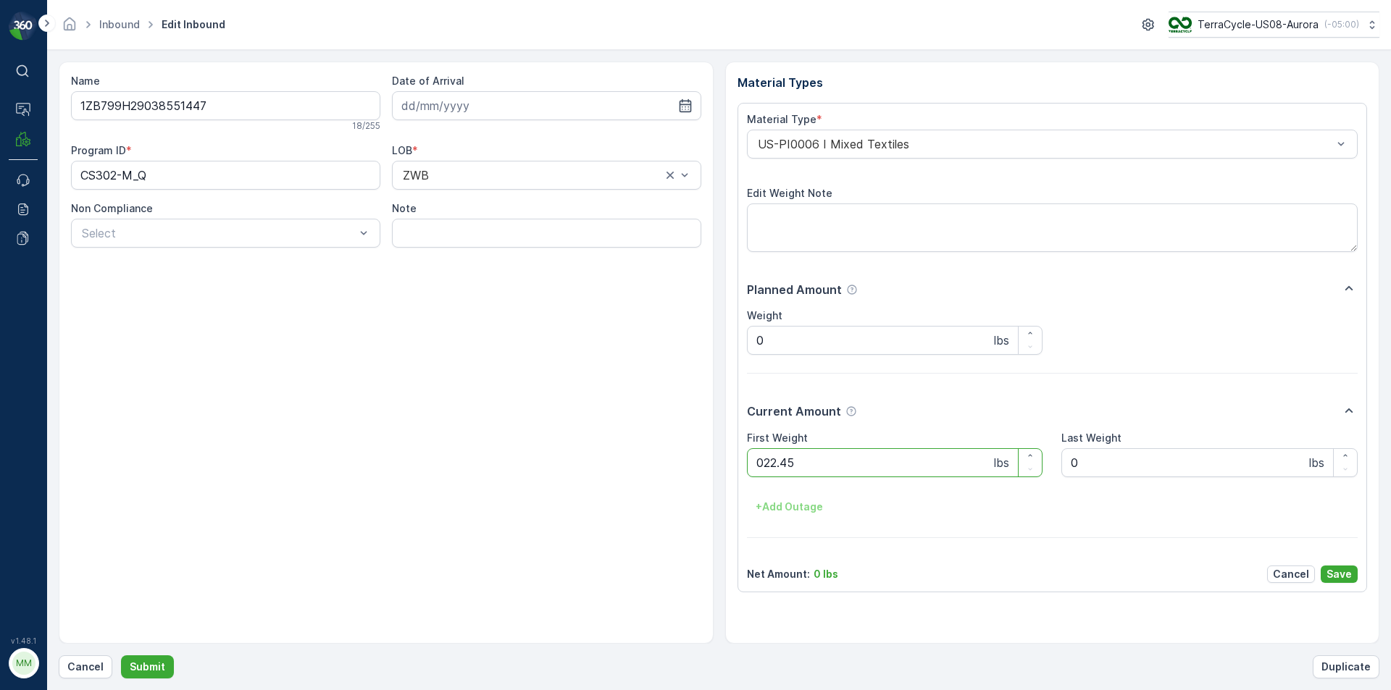
click at [121, 656] on button "Submit" at bounding box center [147, 667] width 53 height 23
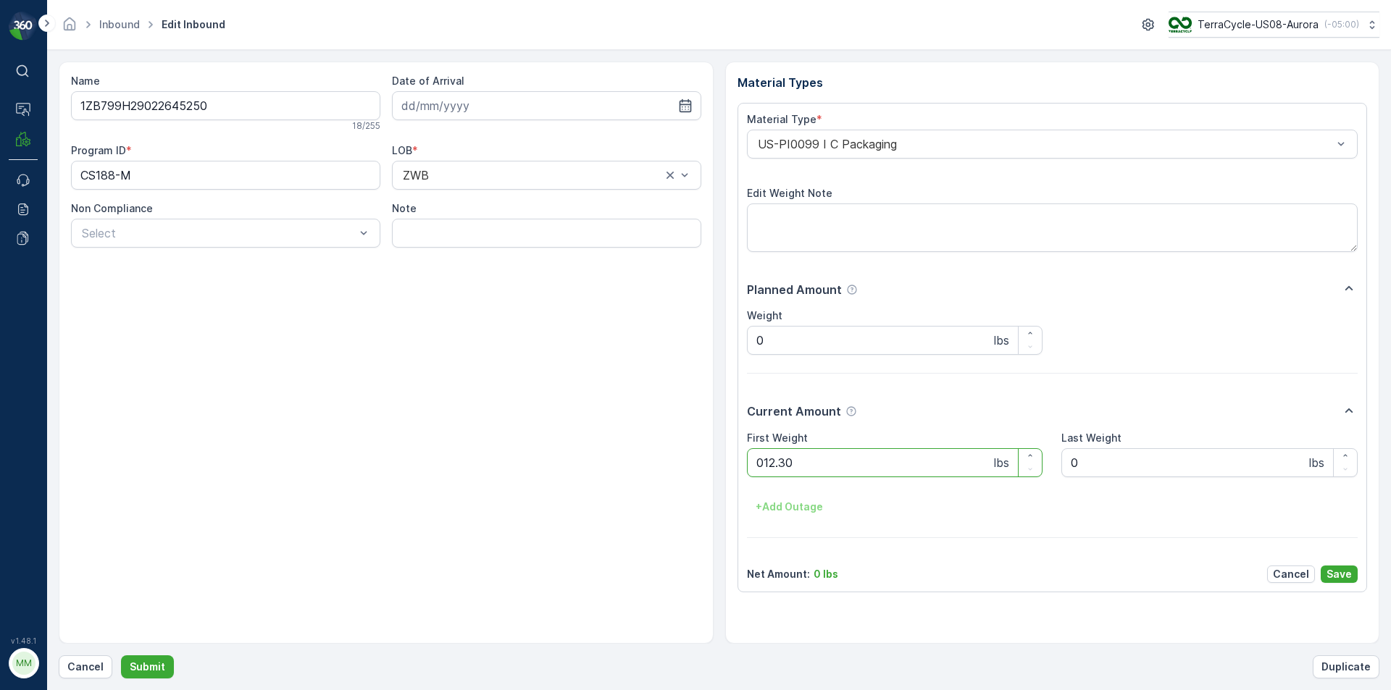
click at [121, 656] on button "Submit" at bounding box center [147, 667] width 53 height 23
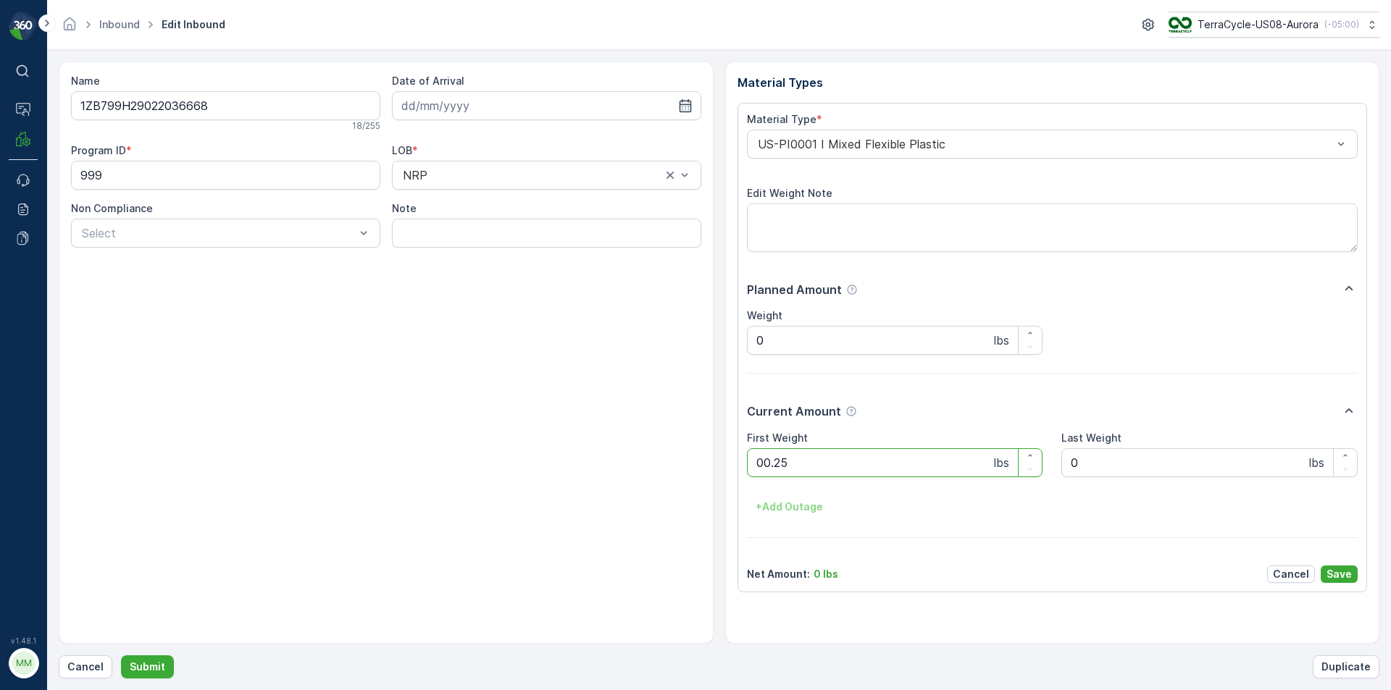
click at [121, 656] on button "Submit" at bounding box center [147, 667] width 53 height 23
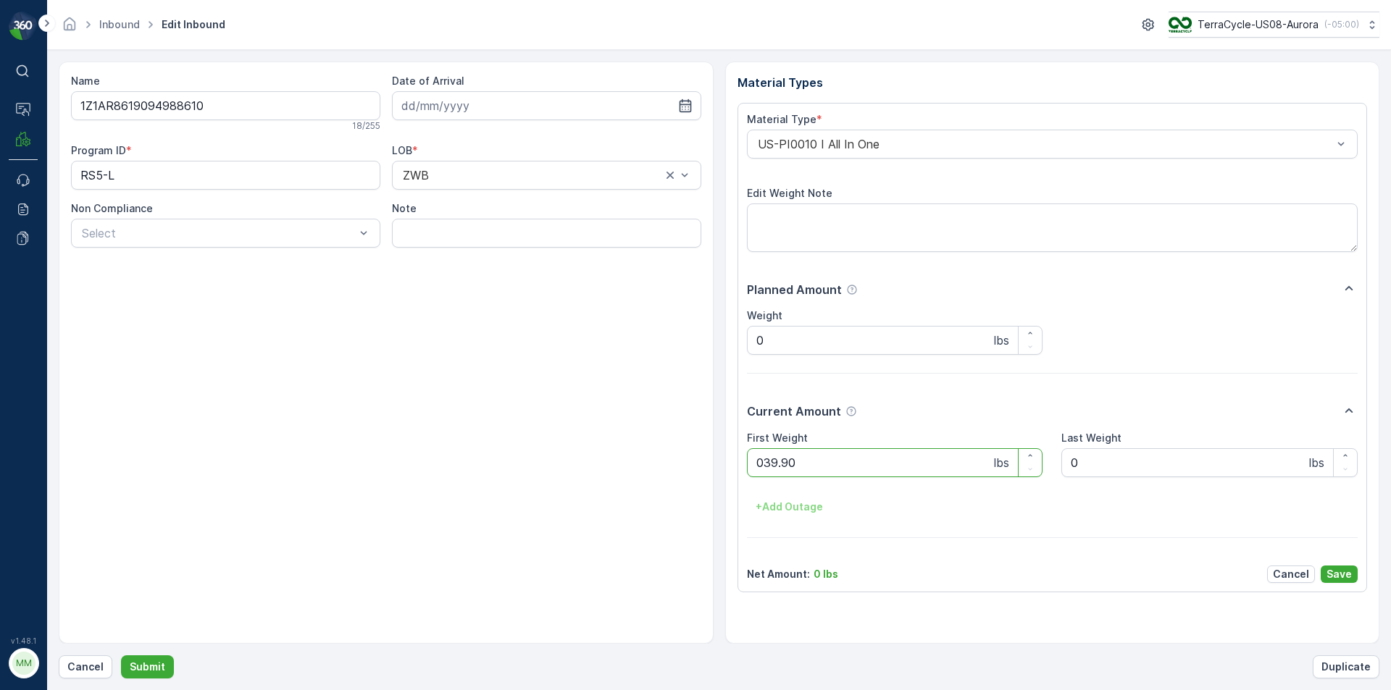
click at [121, 656] on button "Submit" at bounding box center [147, 667] width 53 height 23
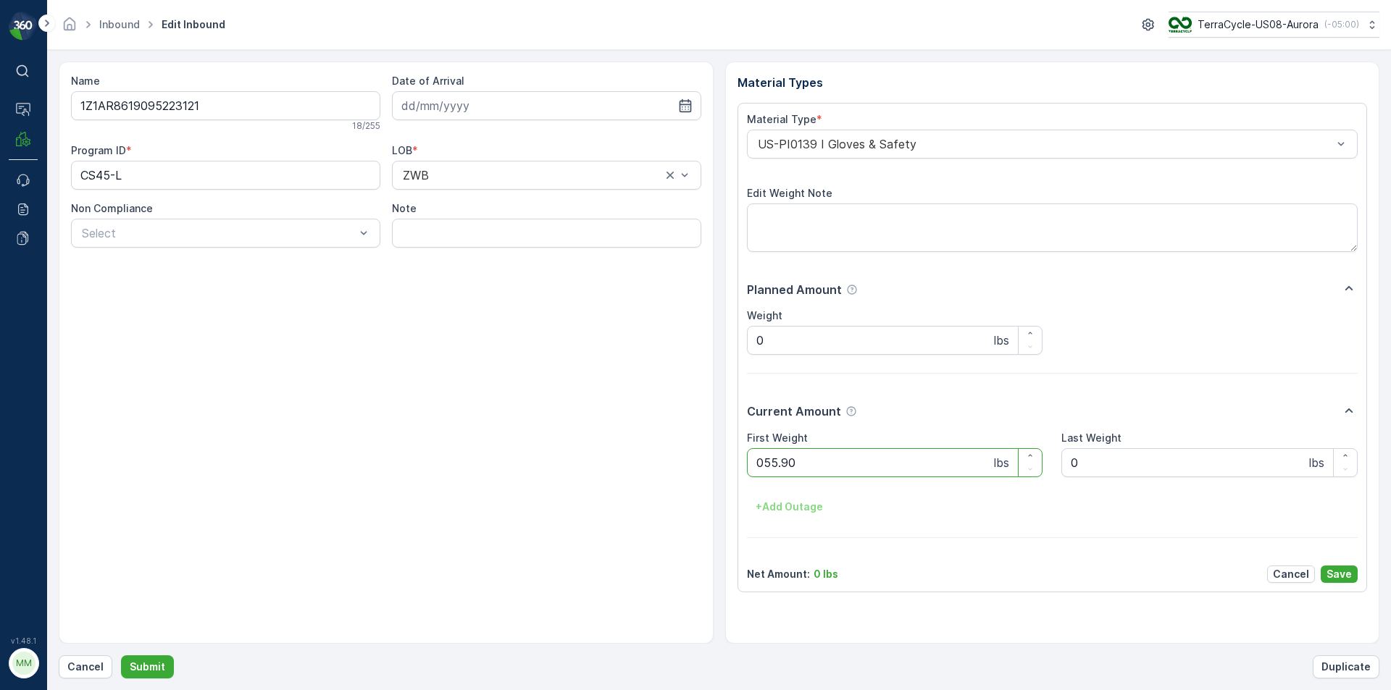
click at [121, 656] on button "Submit" at bounding box center [147, 667] width 53 height 23
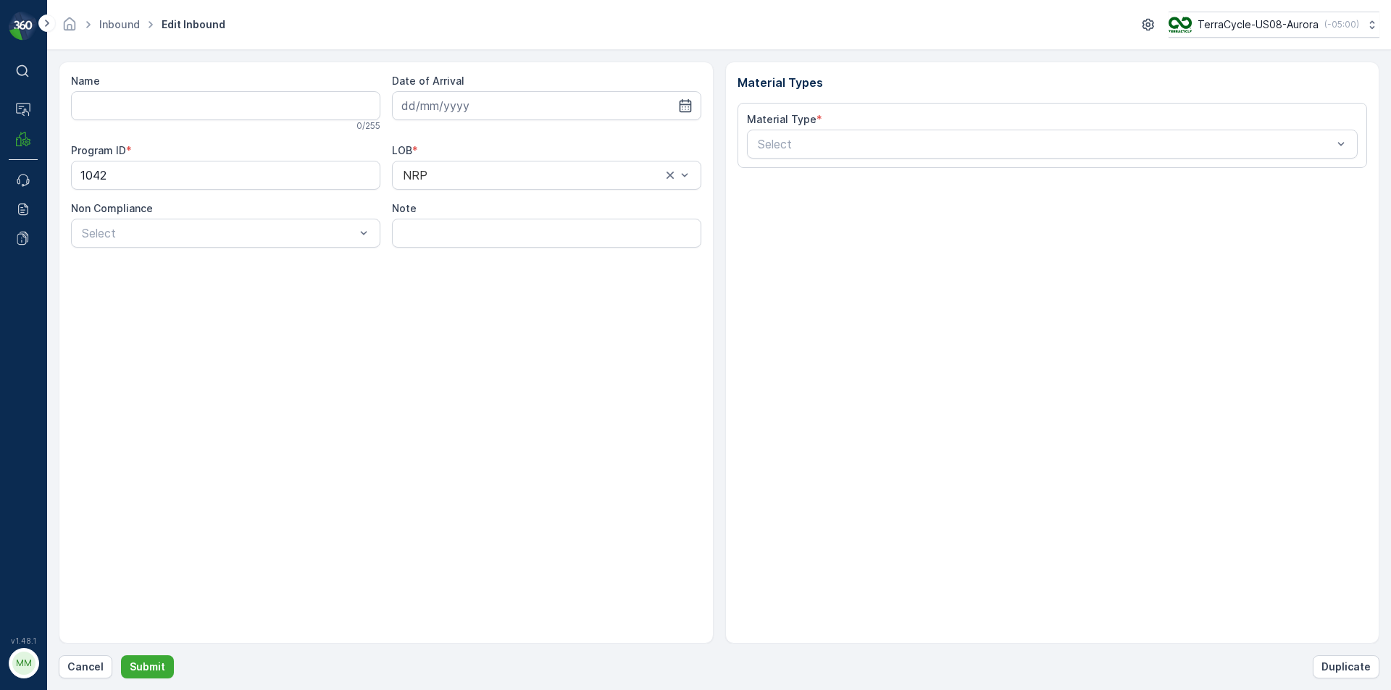
type input "1ZB799H29036710859"
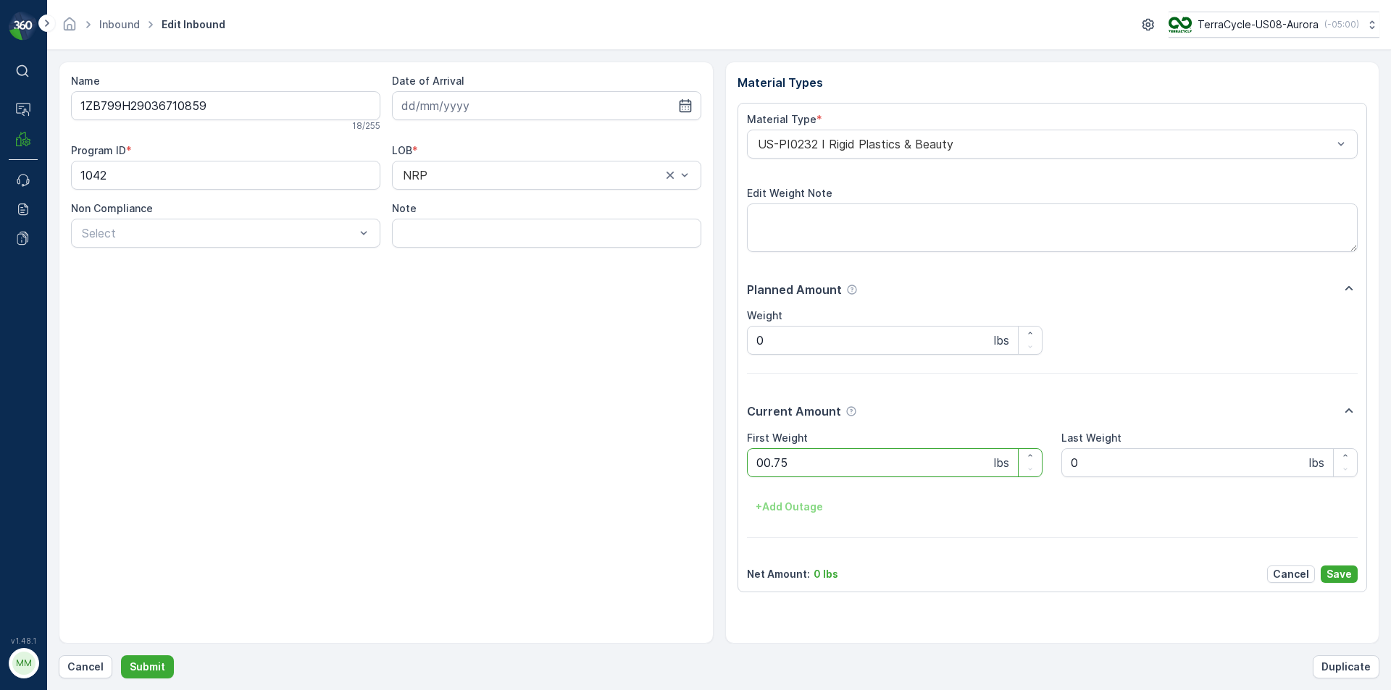
click at [121, 656] on button "Submit" at bounding box center [147, 667] width 53 height 23
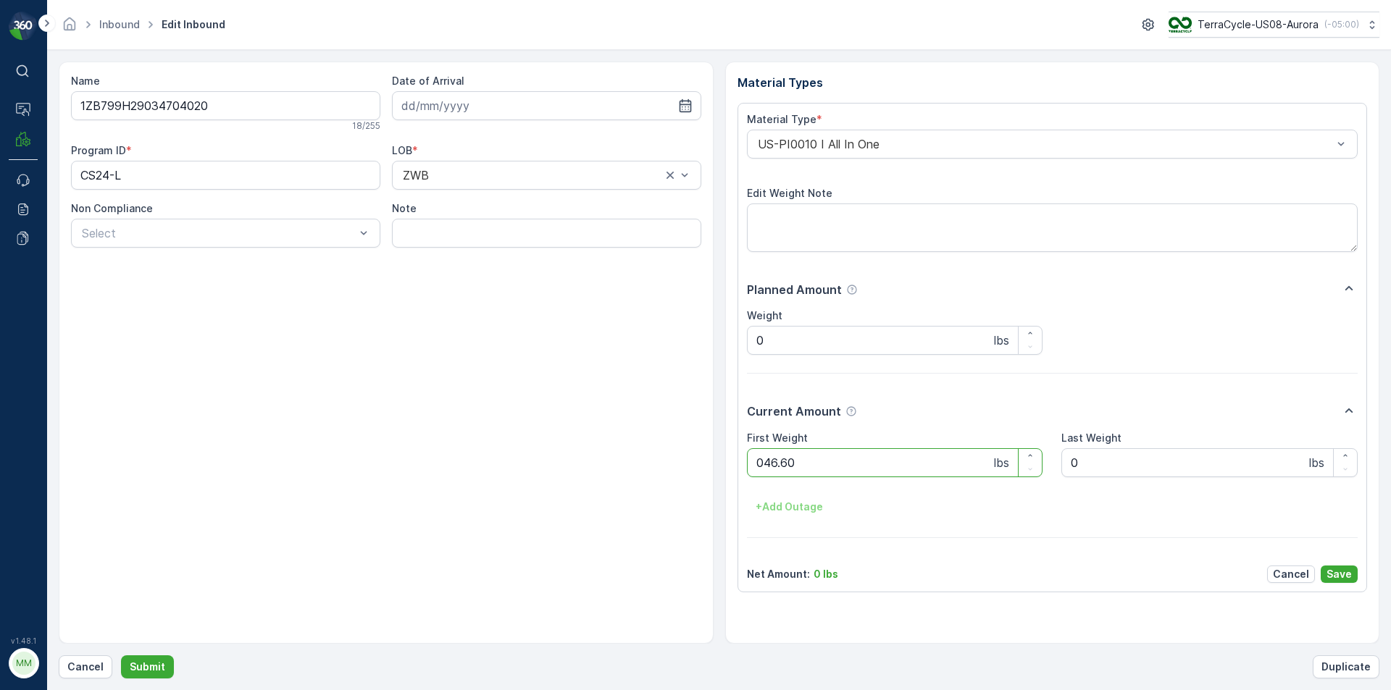
click at [121, 656] on button "Submit" at bounding box center [147, 667] width 53 height 23
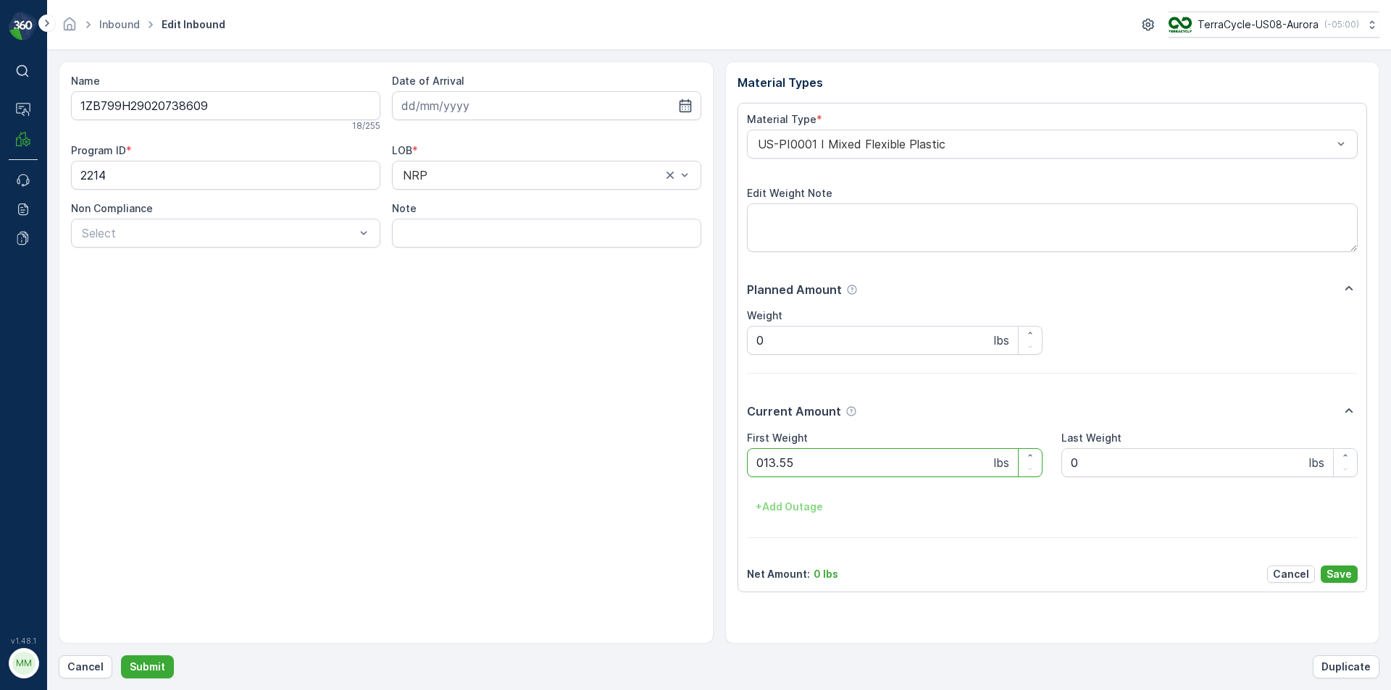
click at [121, 656] on button "Submit" at bounding box center [147, 667] width 53 height 23
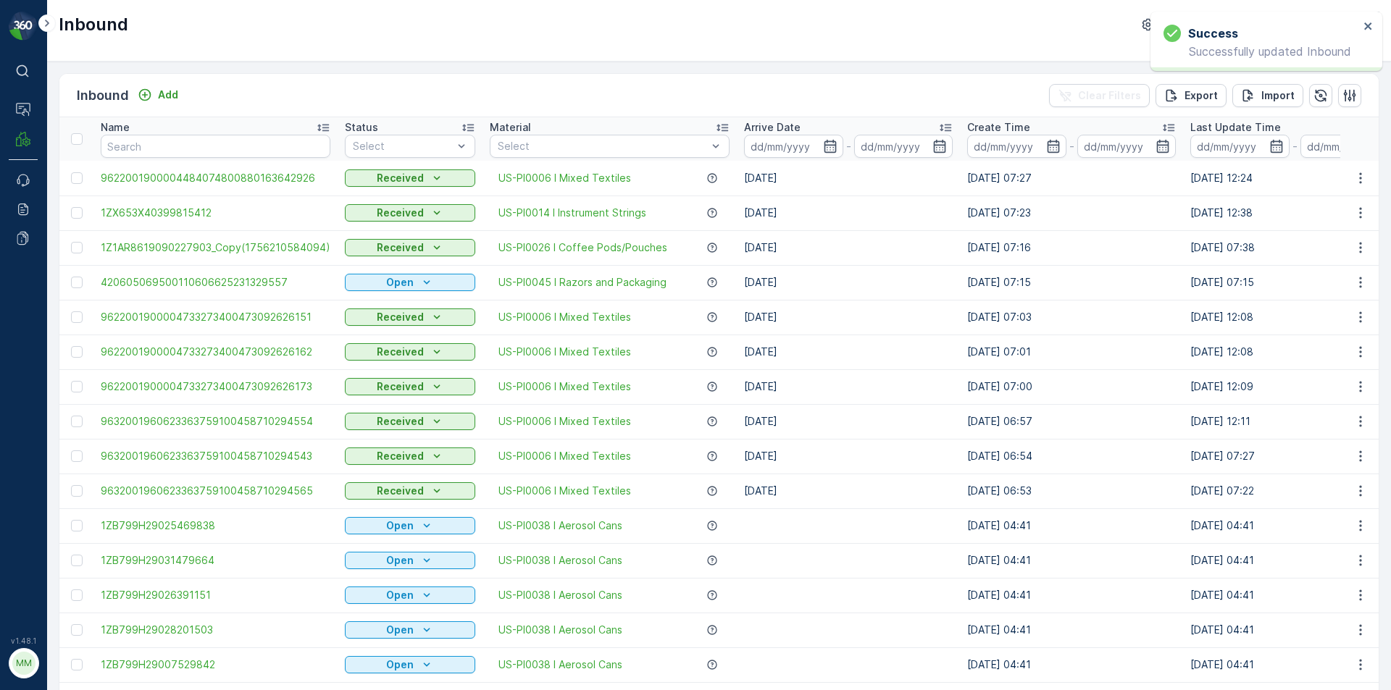
click at [521, 83] on div "Inbound Add Clear Filters Export Import" at bounding box center [718, 95] width 1319 height 43
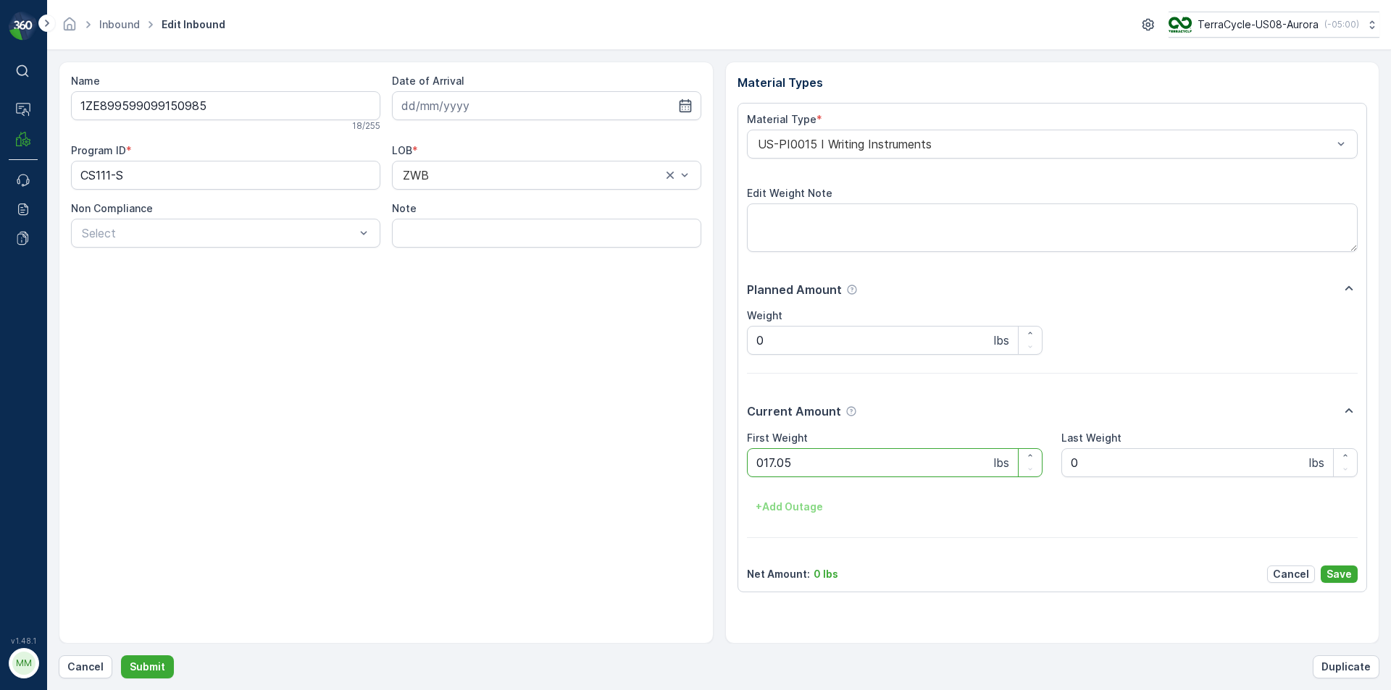
click at [121, 656] on button "Submit" at bounding box center [147, 667] width 53 height 23
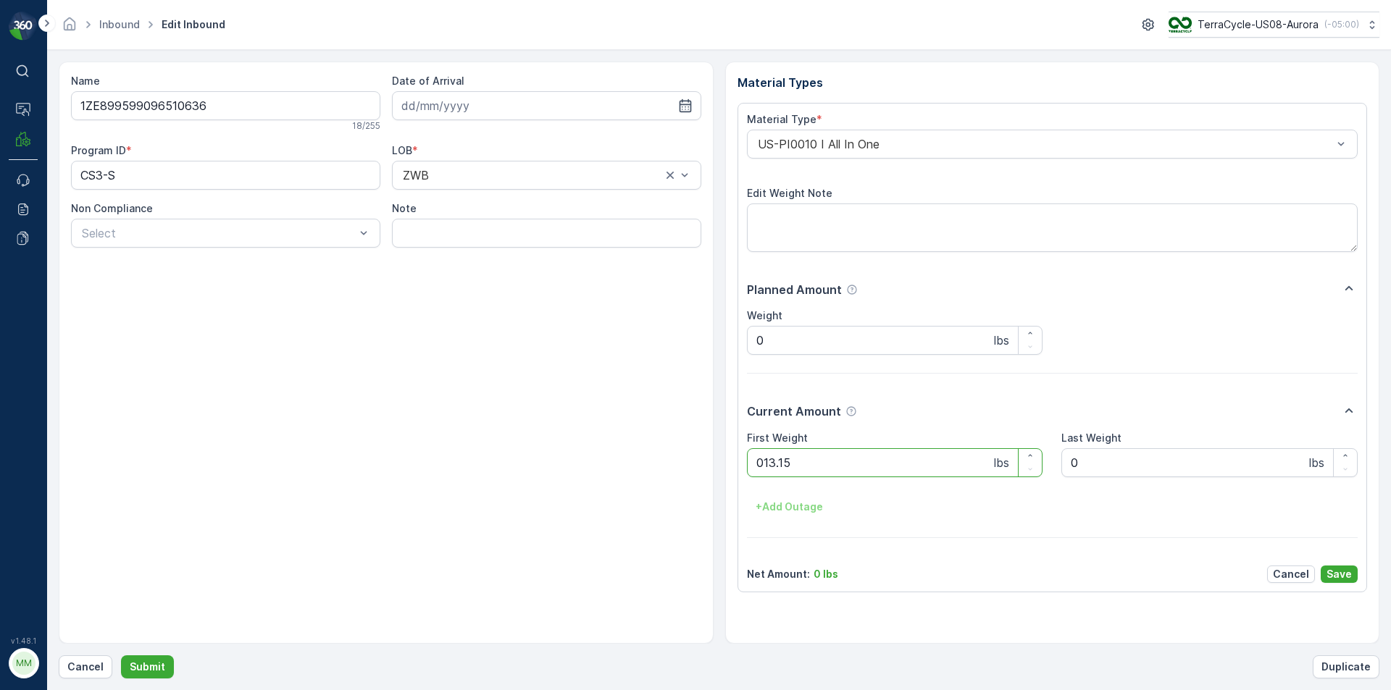
click at [121, 656] on button "Submit" at bounding box center [147, 667] width 53 height 23
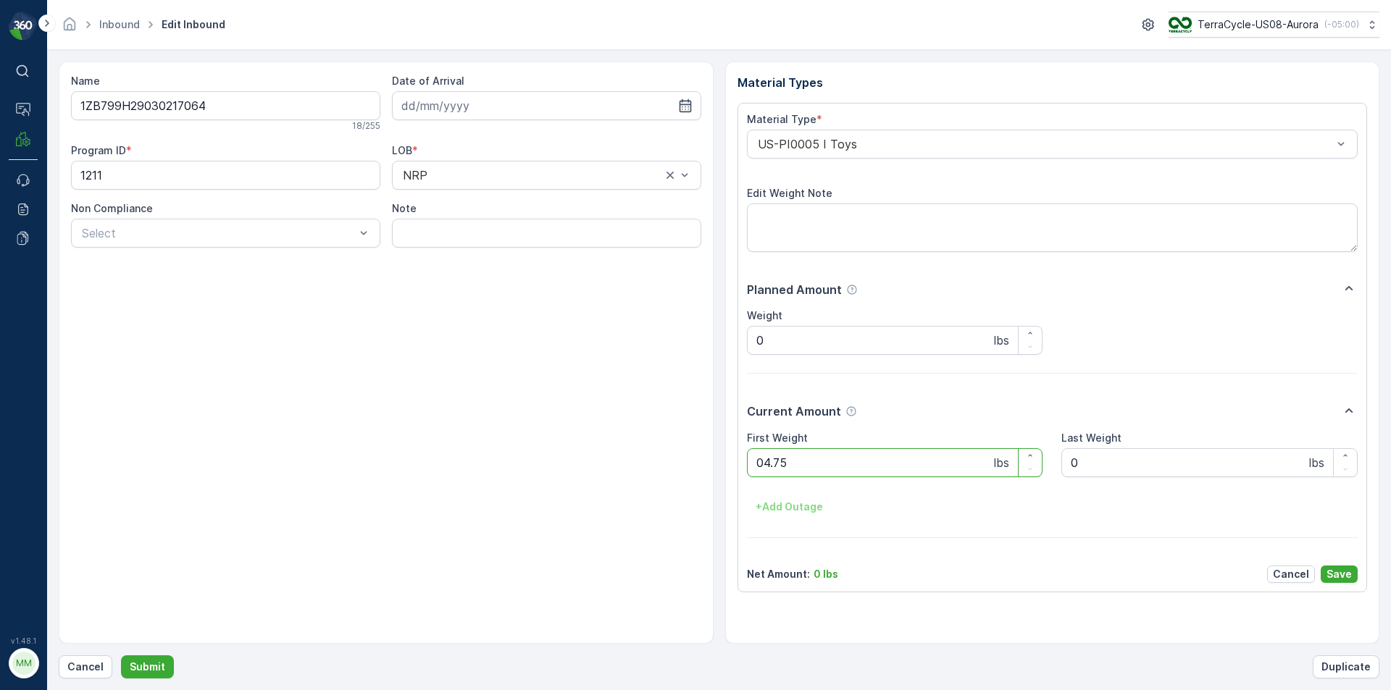
click at [121, 656] on button "Submit" at bounding box center [147, 667] width 53 height 23
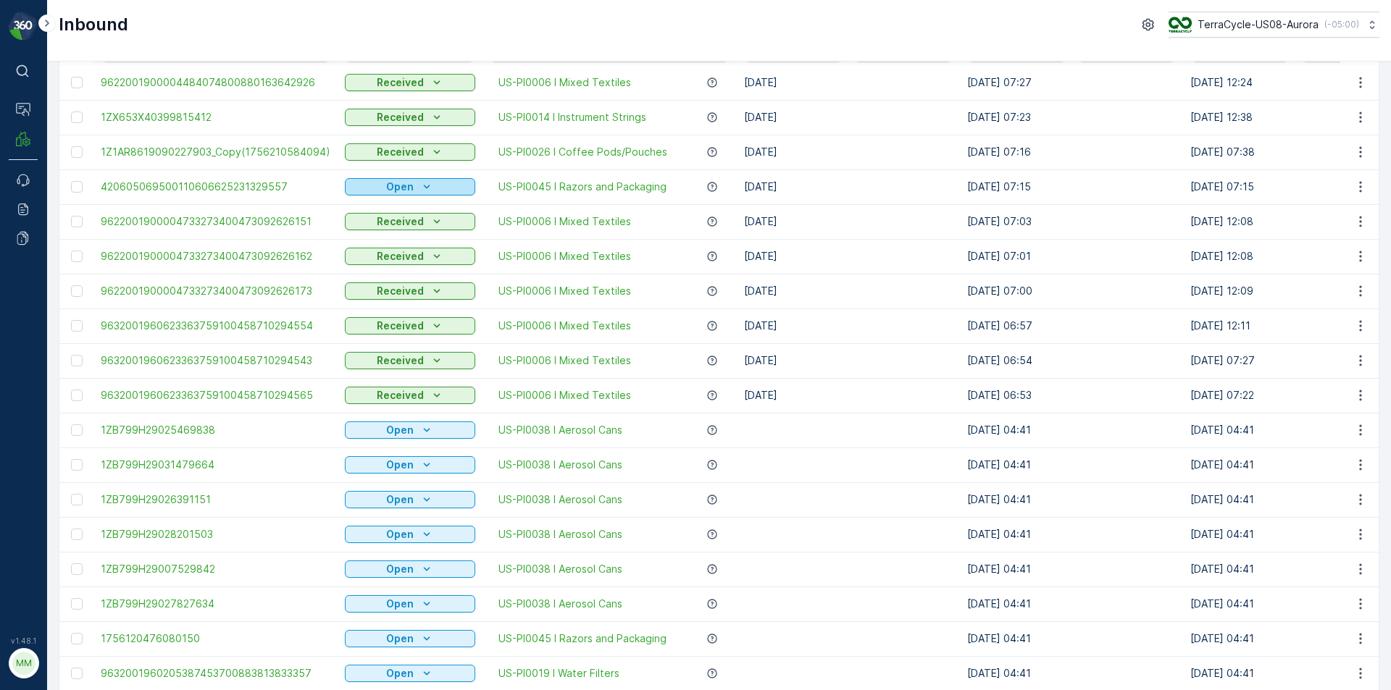
scroll to position [145, 0]
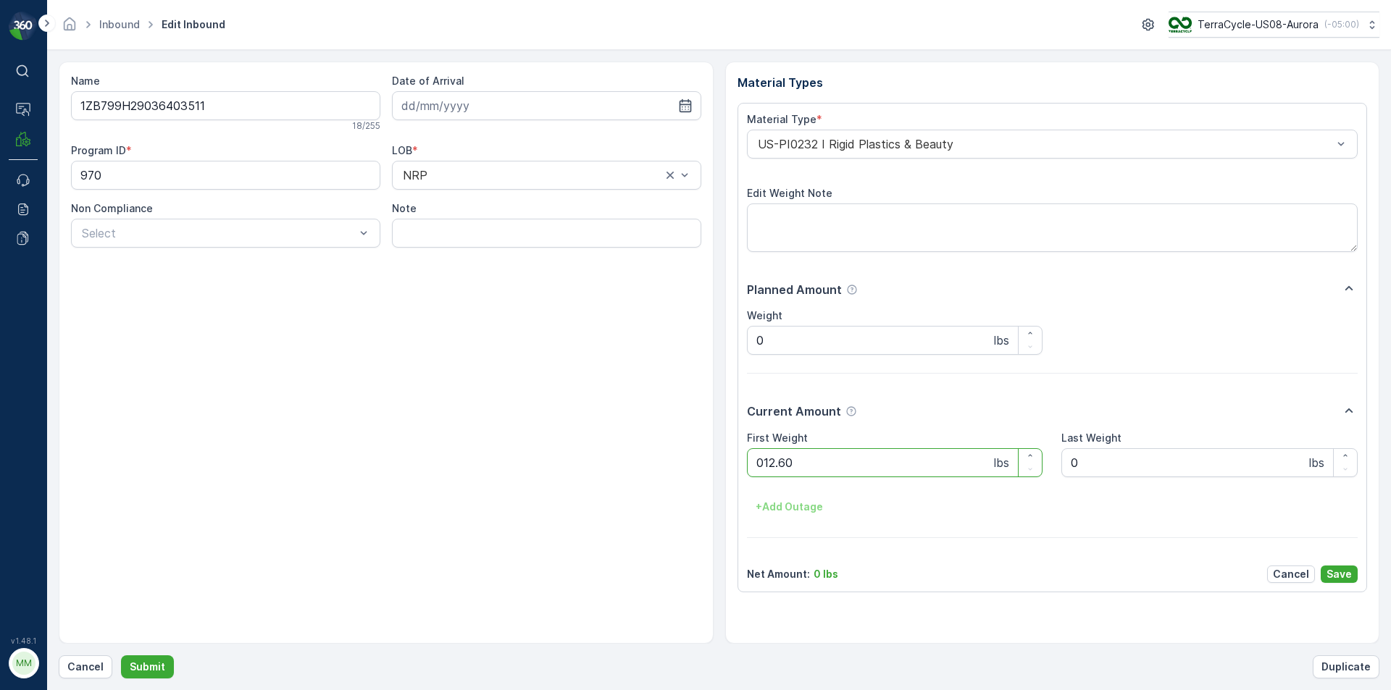
click at [121, 656] on button "Submit" at bounding box center [147, 667] width 53 height 23
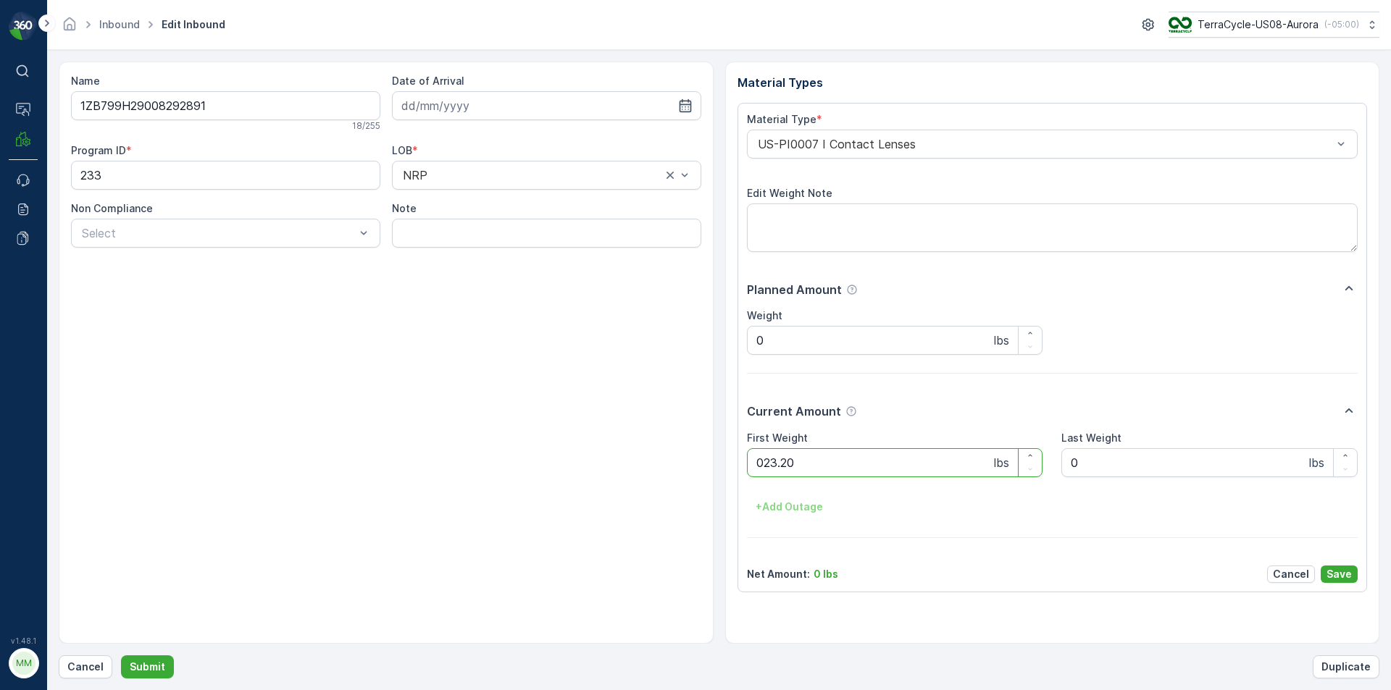
click at [121, 656] on button "Submit" at bounding box center [147, 667] width 53 height 23
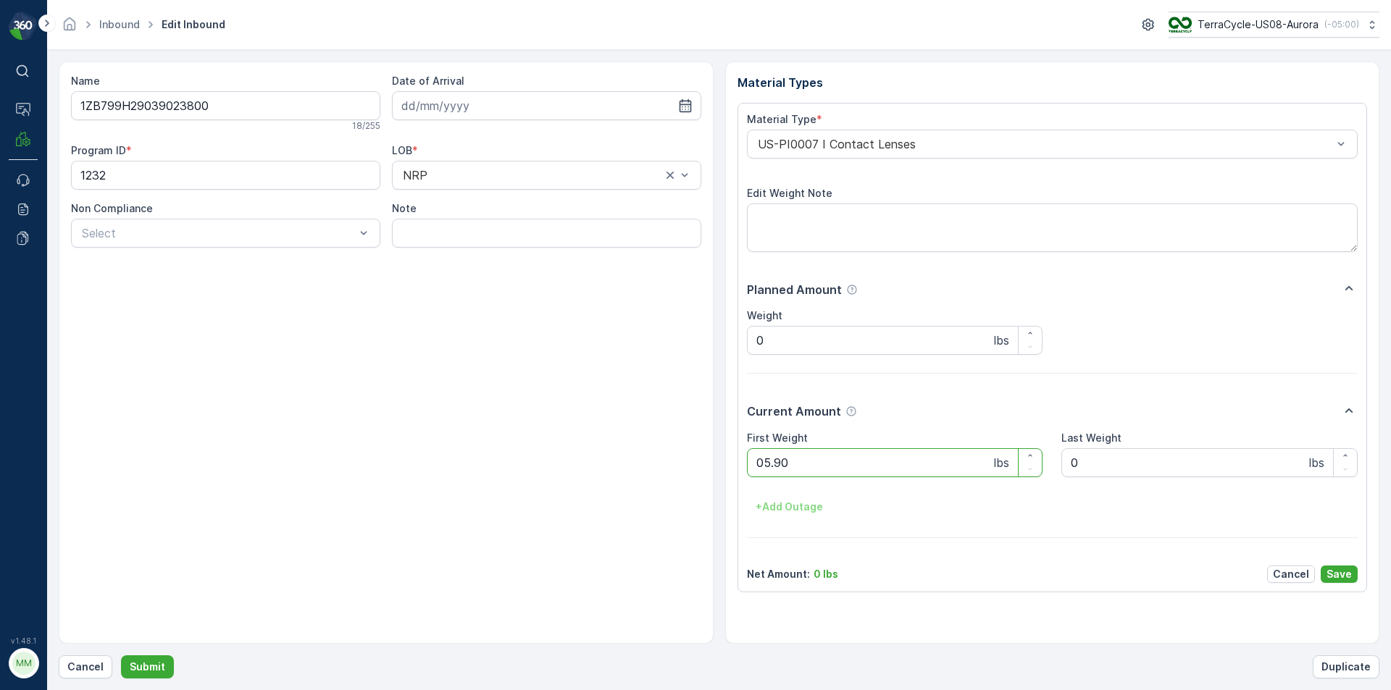
click at [121, 656] on button "Submit" at bounding box center [147, 667] width 53 height 23
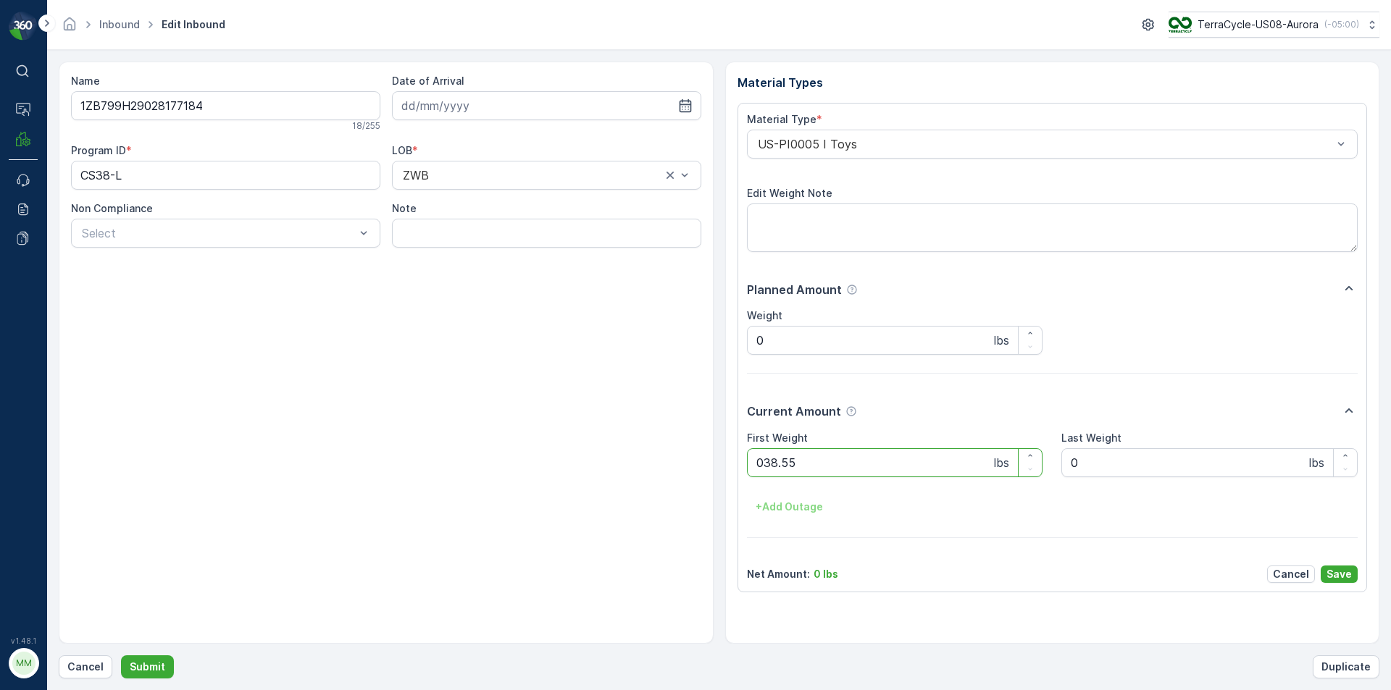
click at [121, 656] on button "Submit" at bounding box center [147, 667] width 53 height 23
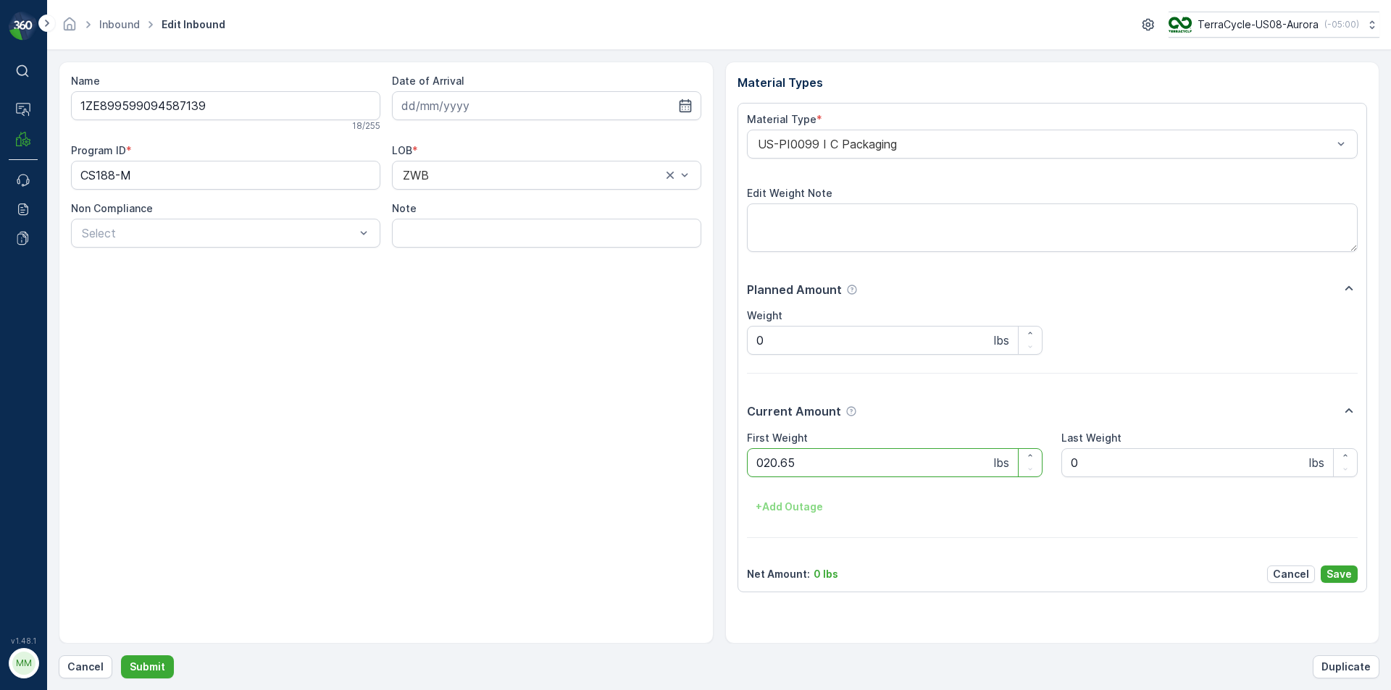
click at [121, 656] on button "Submit" at bounding box center [147, 667] width 53 height 23
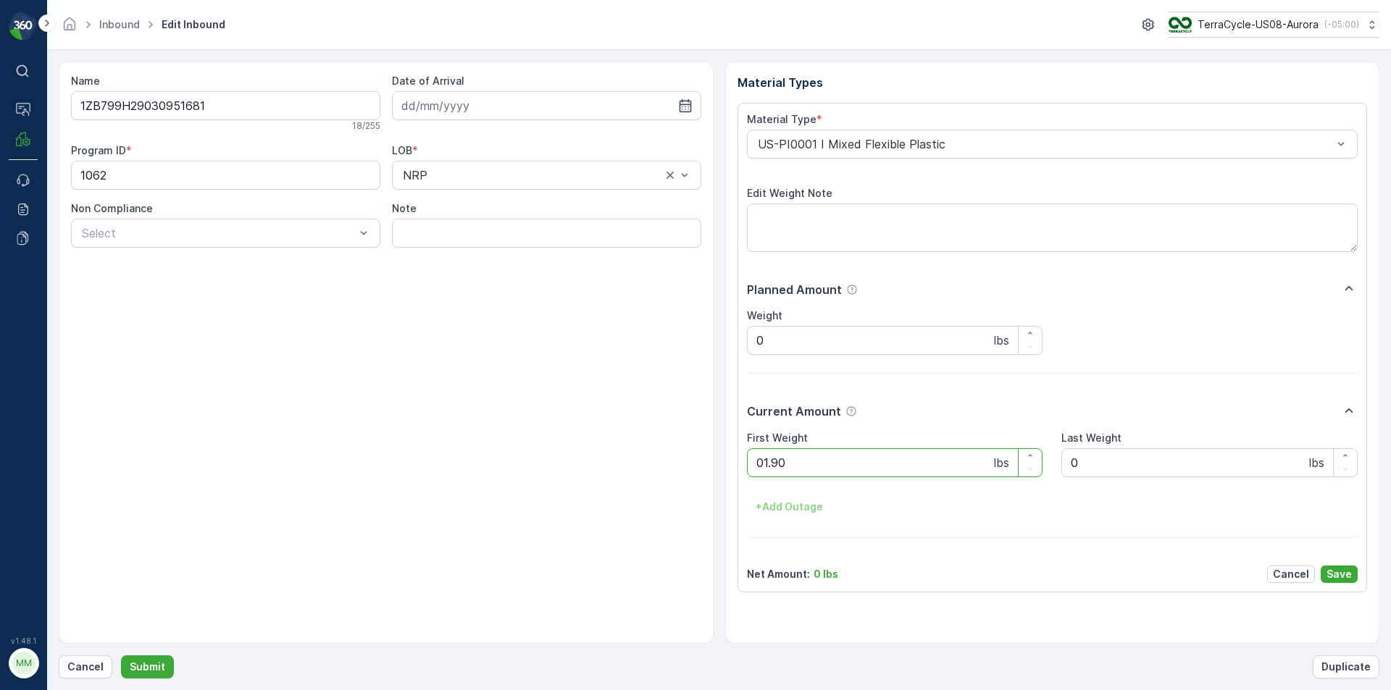
click at [121, 656] on button "Submit" at bounding box center [147, 667] width 53 height 23
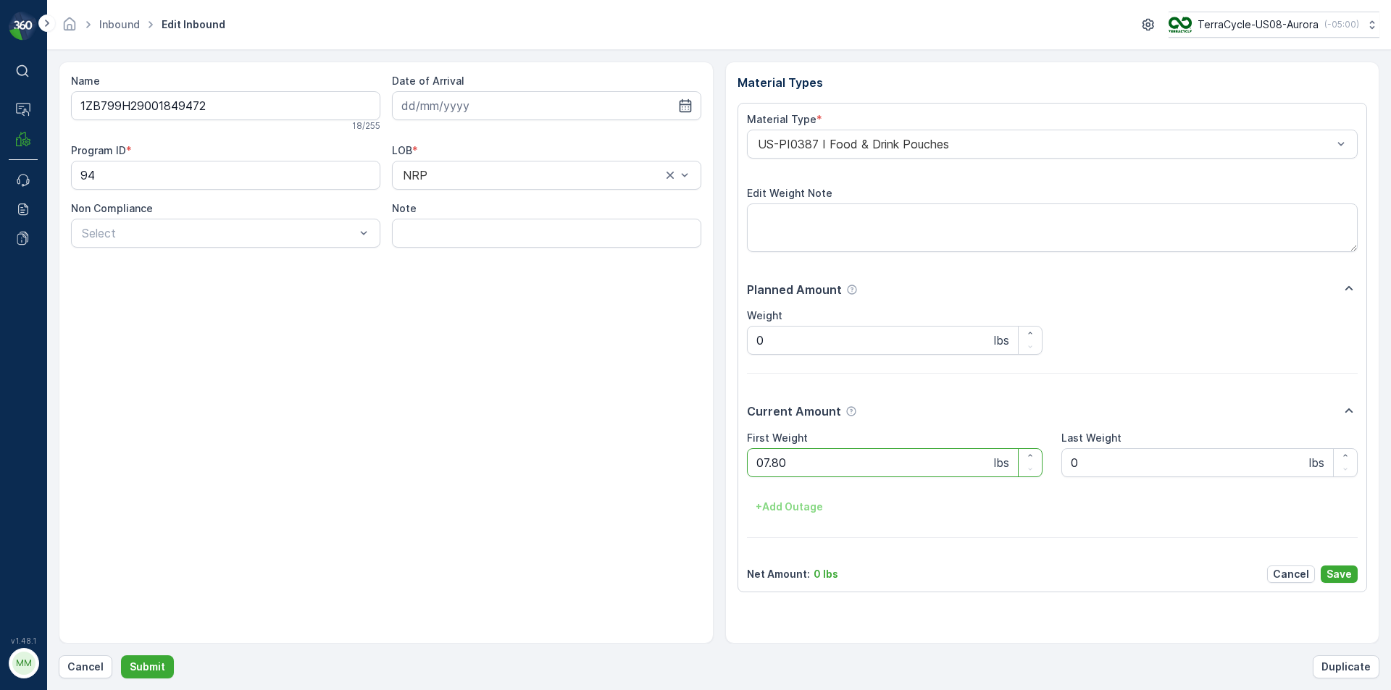
click at [121, 656] on button "Submit" at bounding box center [147, 667] width 53 height 23
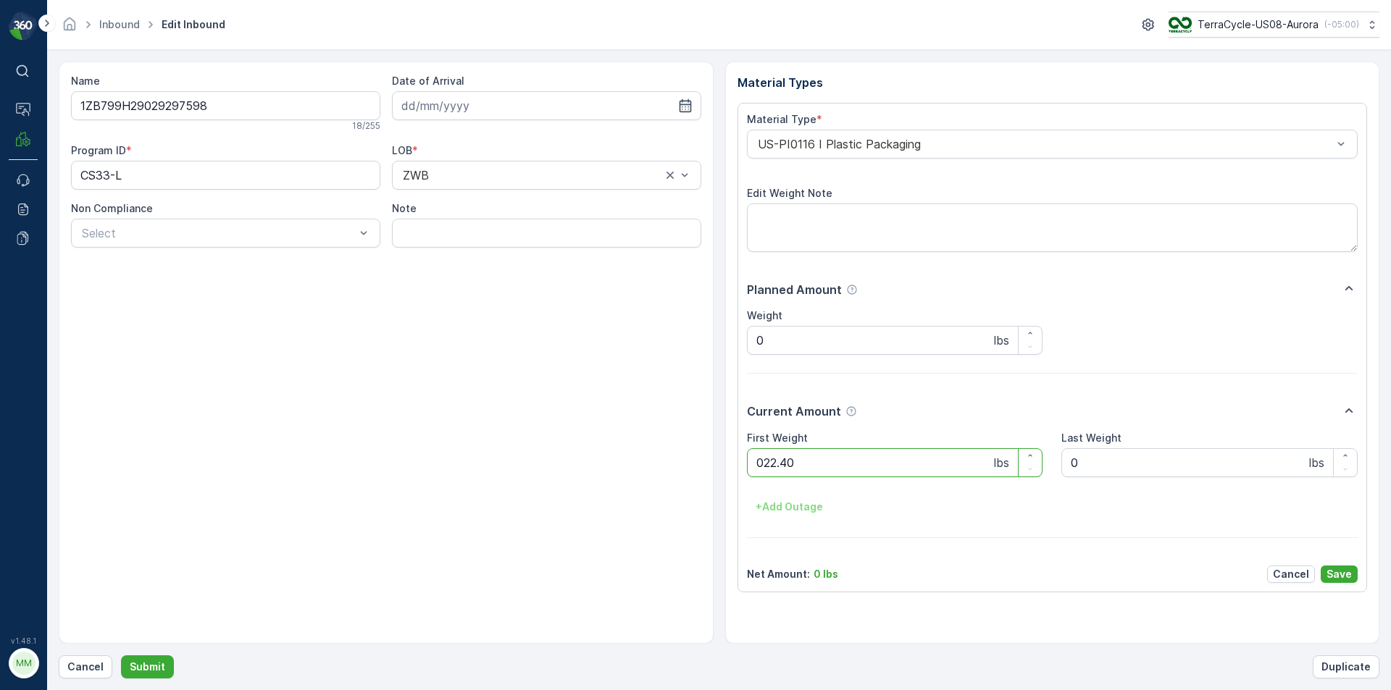
click at [121, 656] on button "Submit" at bounding box center [147, 667] width 53 height 23
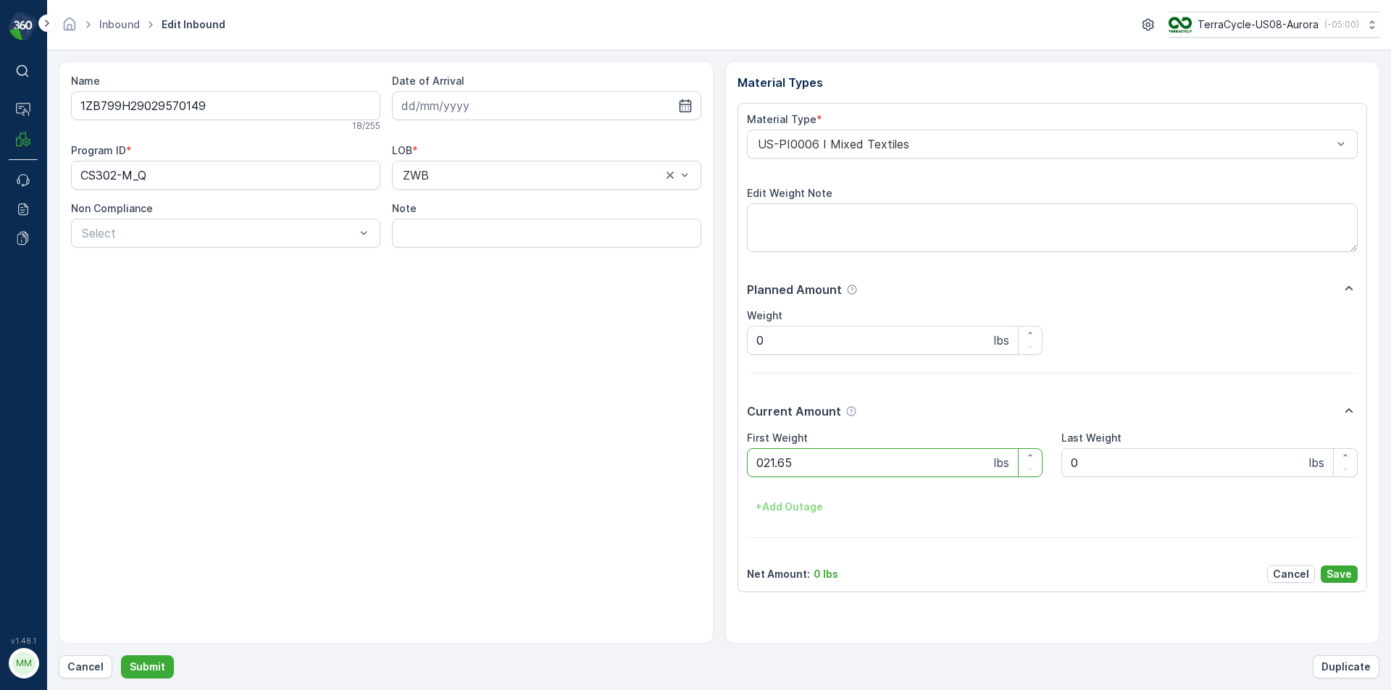
click at [121, 656] on button "Submit" at bounding box center [147, 667] width 53 height 23
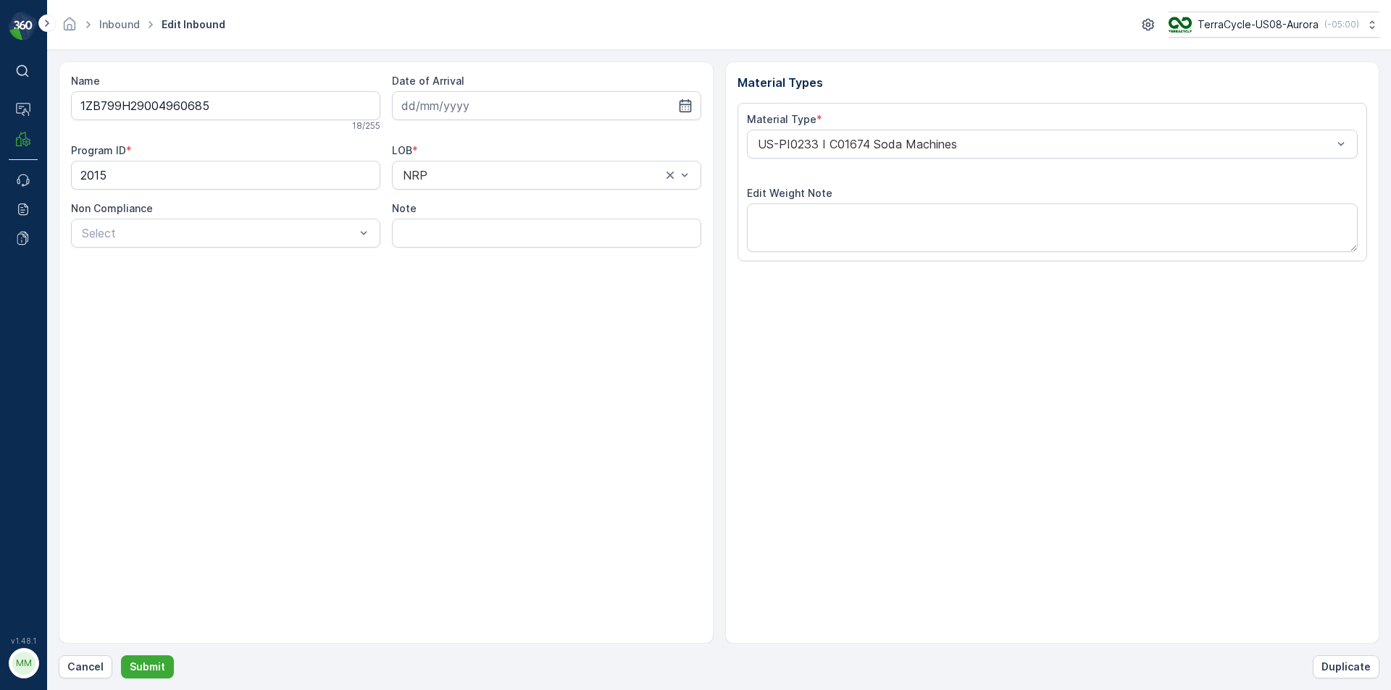
click at [121, 656] on button "Submit" at bounding box center [147, 667] width 53 height 23
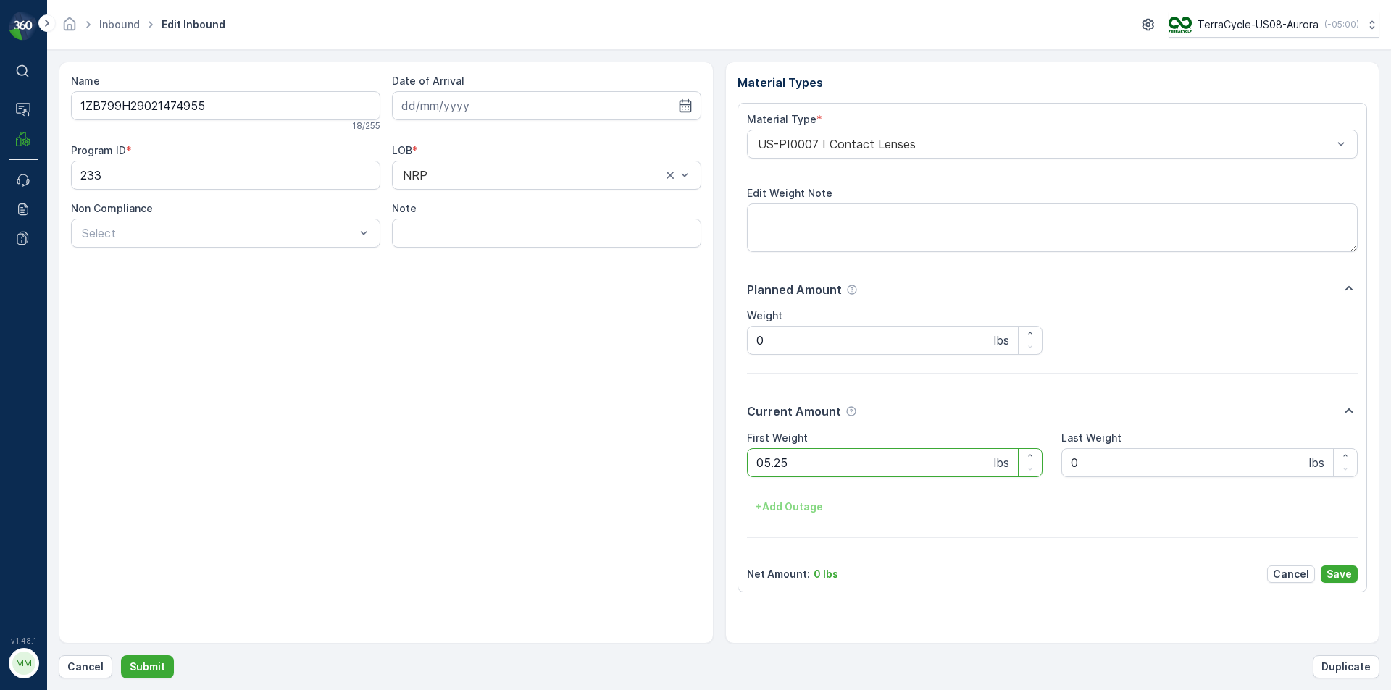
click at [121, 656] on button "Submit" at bounding box center [147, 667] width 53 height 23
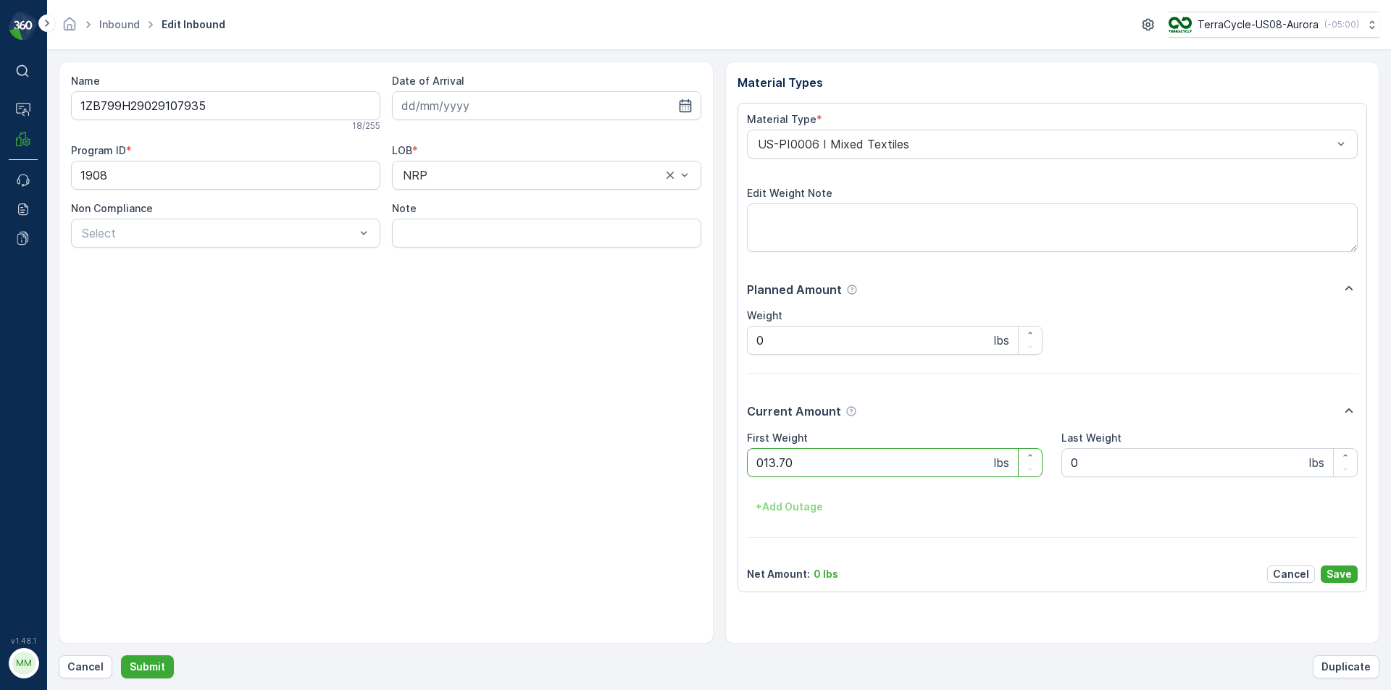
click at [121, 656] on button "Submit" at bounding box center [147, 667] width 53 height 23
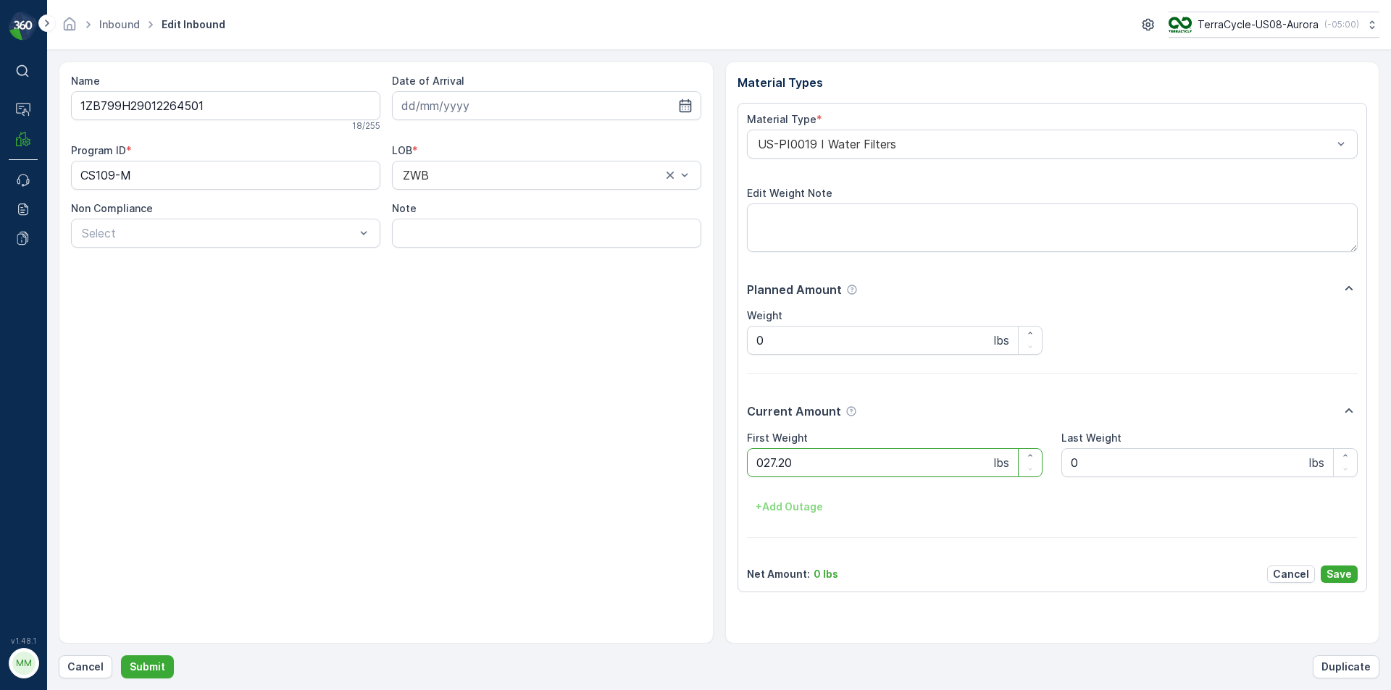
click at [121, 656] on button "Submit" at bounding box center [147, 667] width 53 height 23
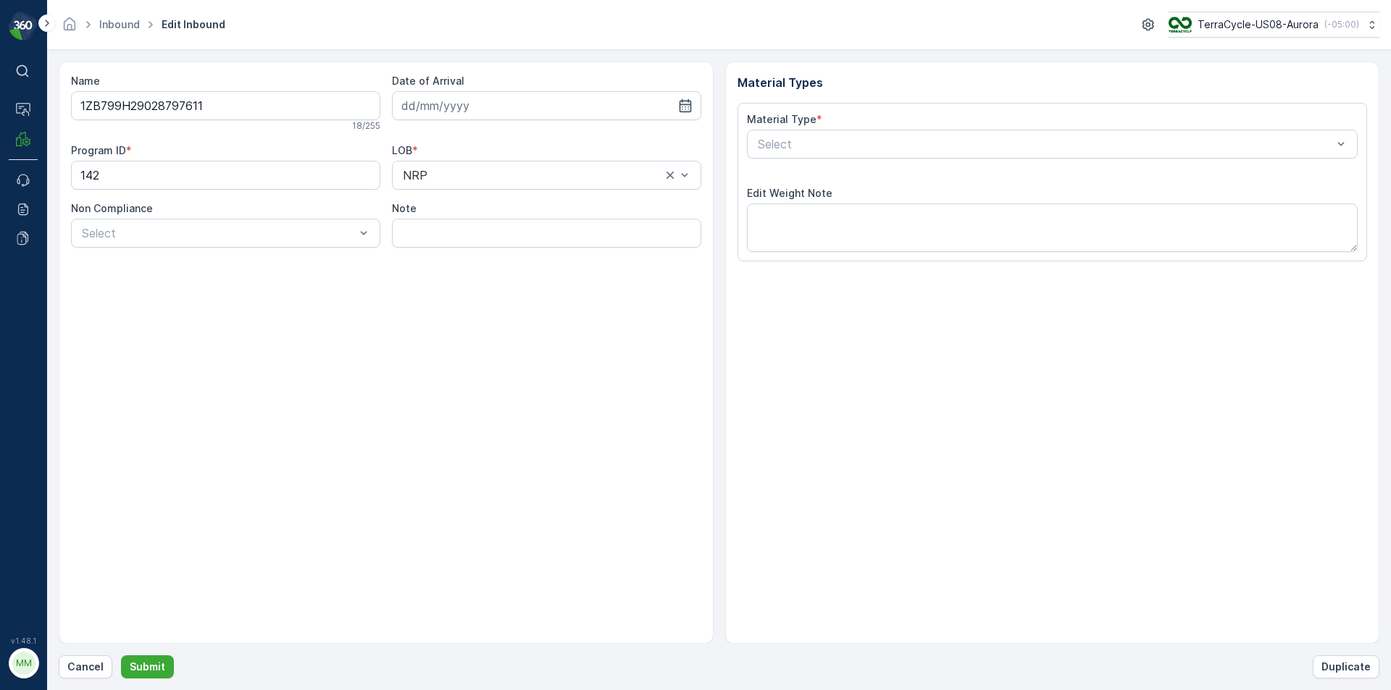
type input "07.07.2025"
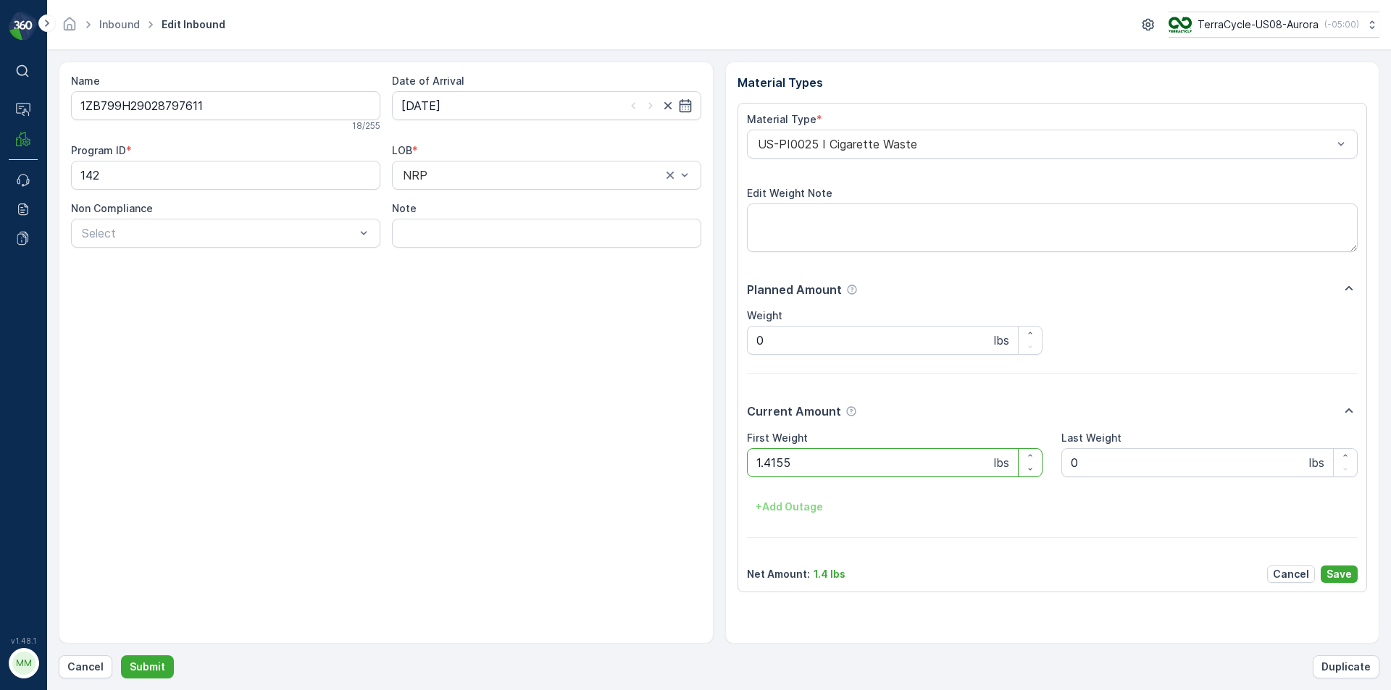
click at [121, 656] on button "Submit" at bounding box center [147, 667] width 53 height 23
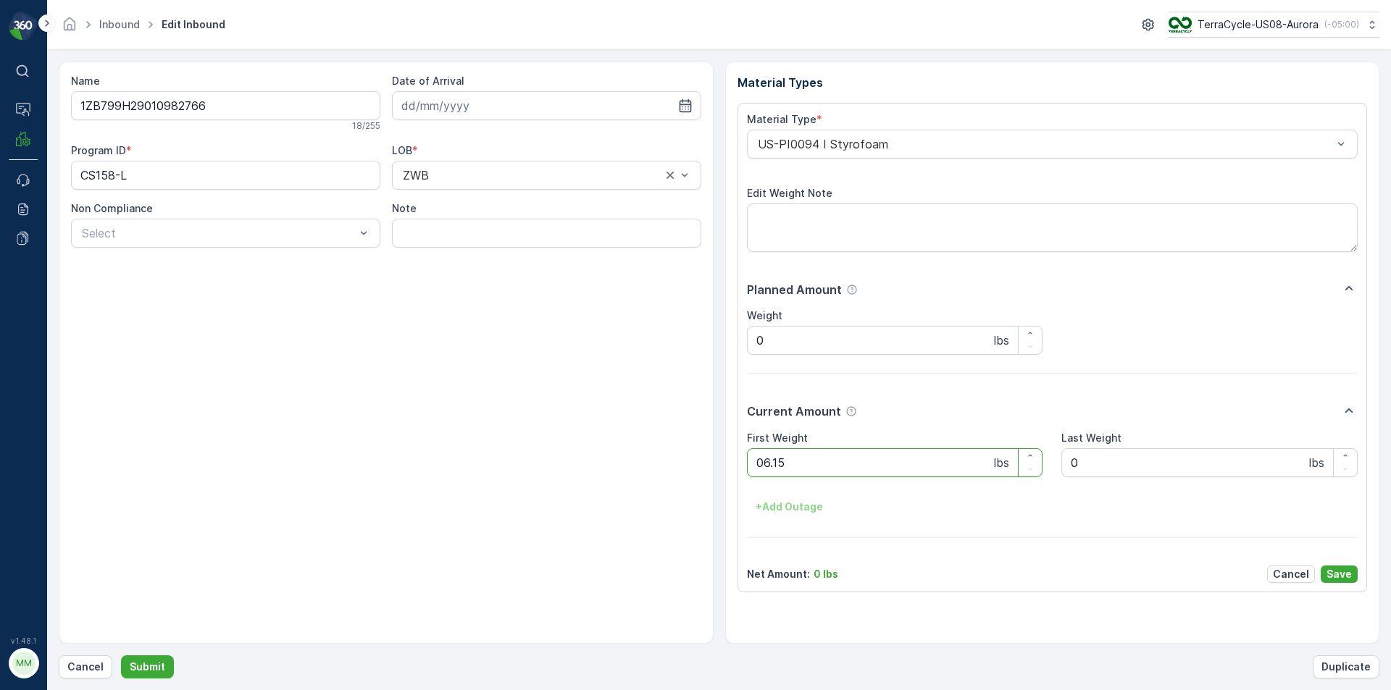
click at [121, 656] on button "Submit" at bounding box center [147, 667] width 53 height 23
click at [956, 149] on div at bounding box center [1045, 144] width 578 height 13
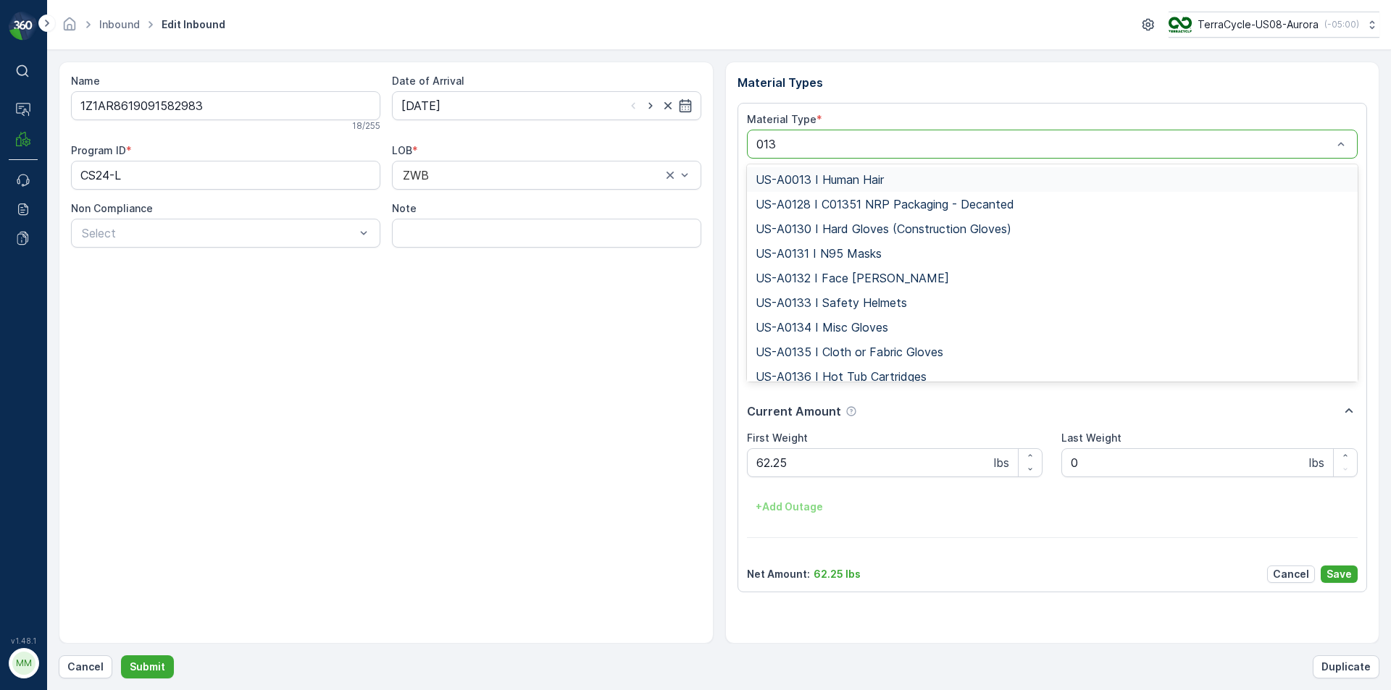
type input "0139"
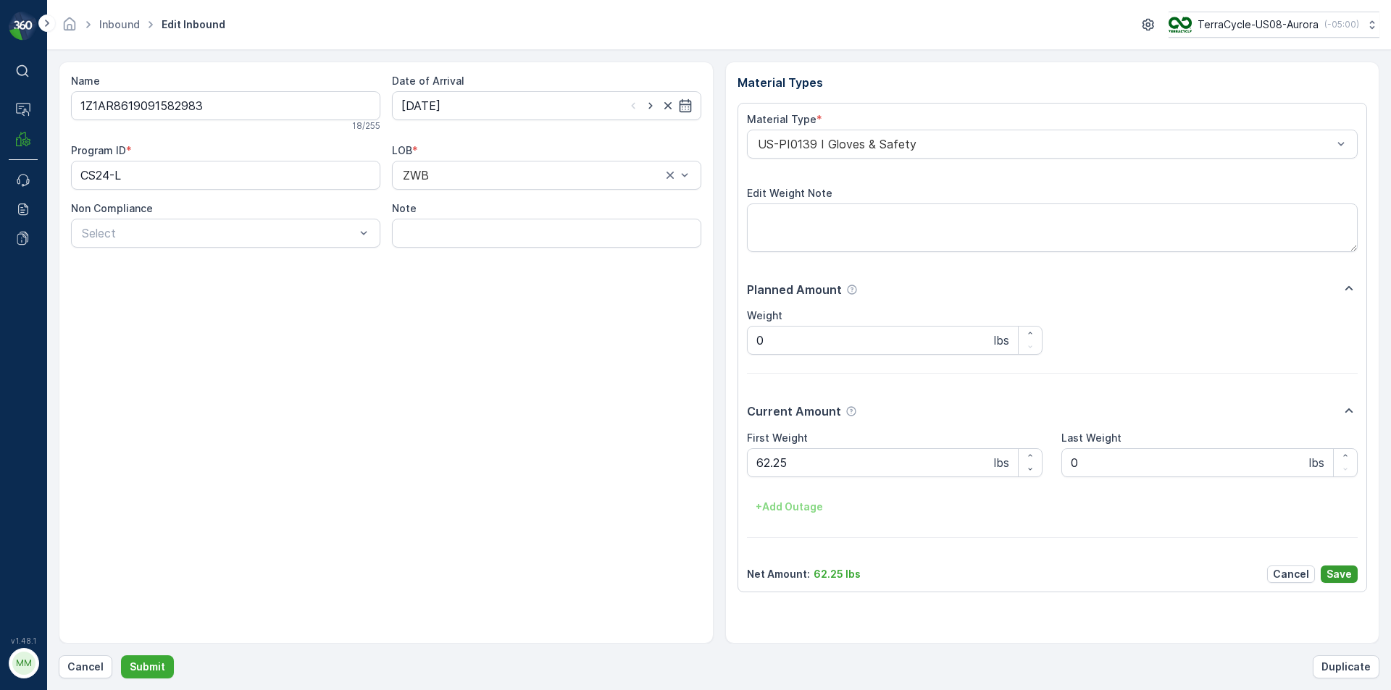
click at [1344, 575] on p "Save" at bounding box center [1338, 574] width 25 height 14
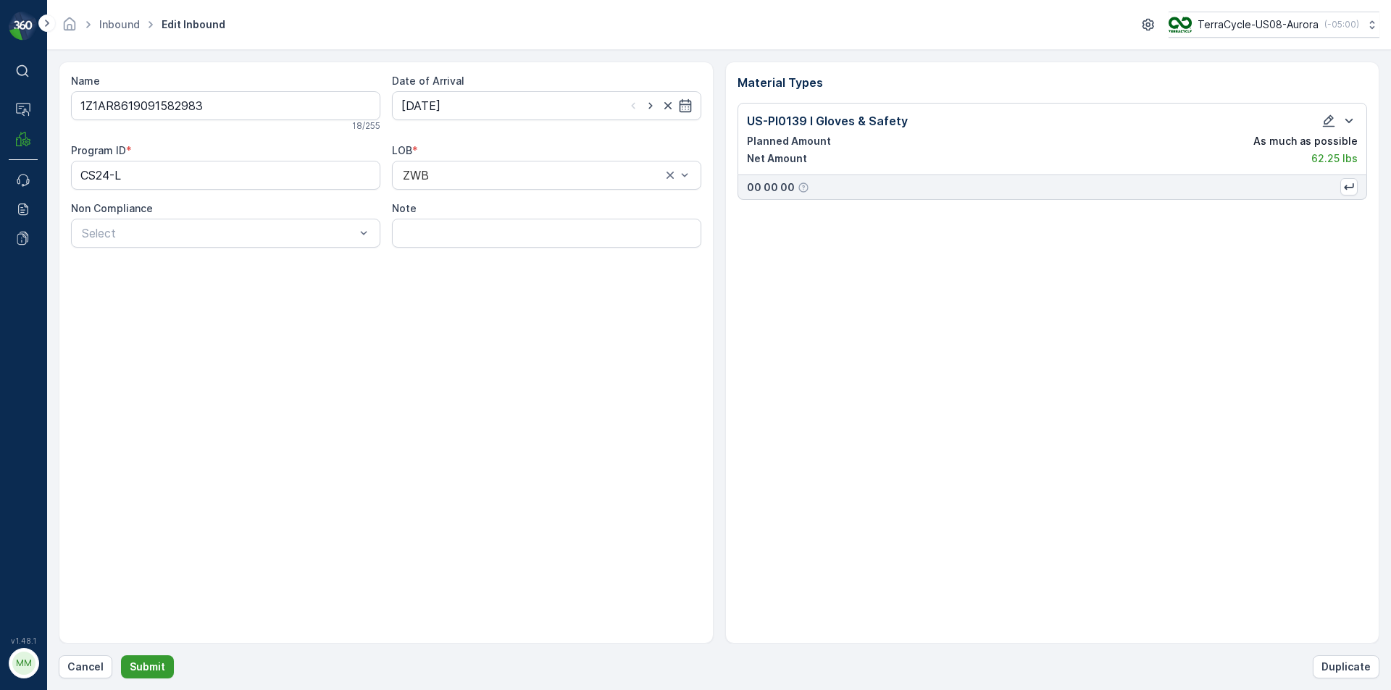
click at [161, 661] on p "Submit" at bounding box center [147, 667] width 35 height 14
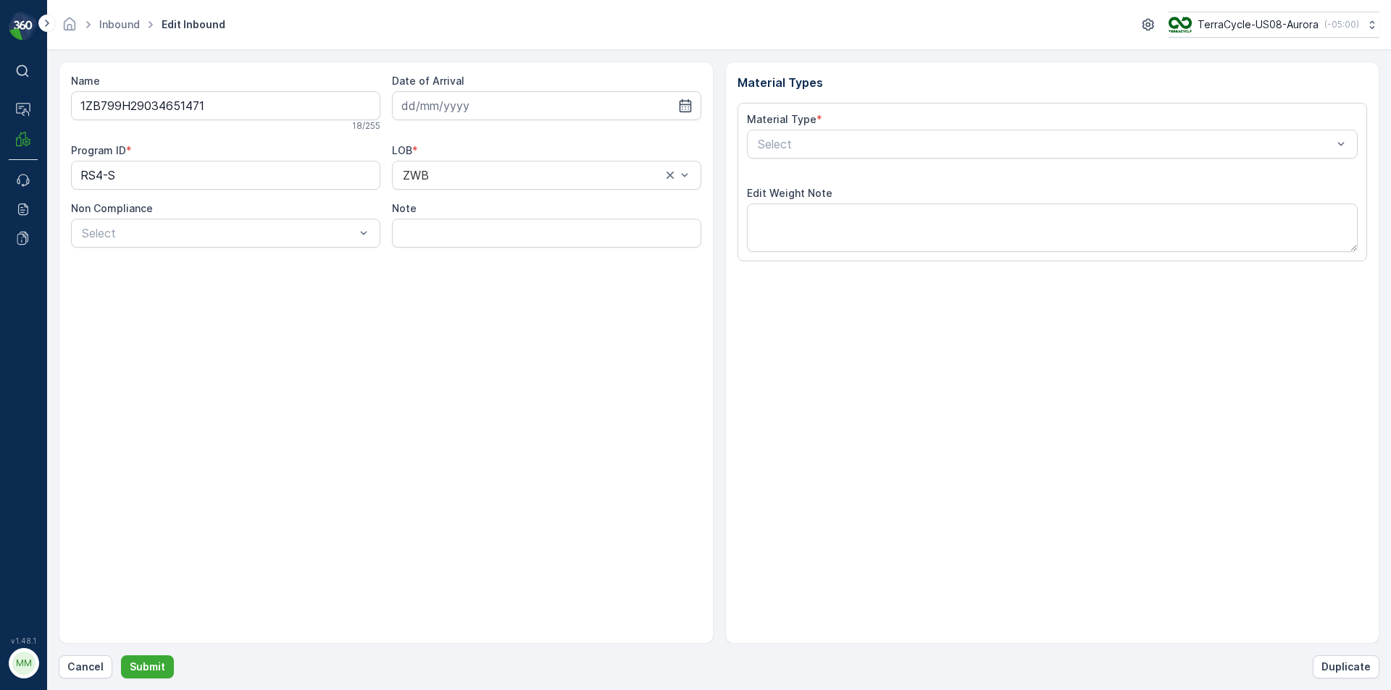
click at [121, 656] on button "Submit" at bounding box center [147, 667] width 53 height 23
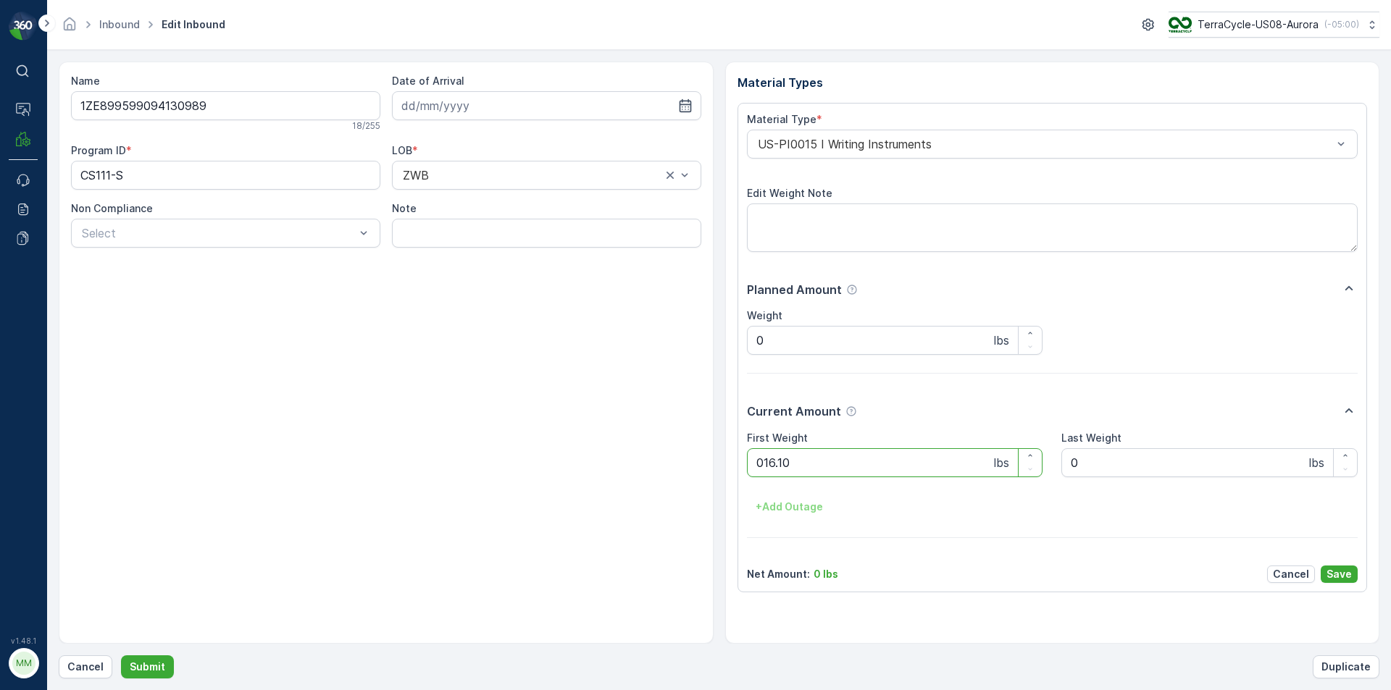
click at [121, 656] on button "Submit" at bounding box center [147, 667] width 53 height 23
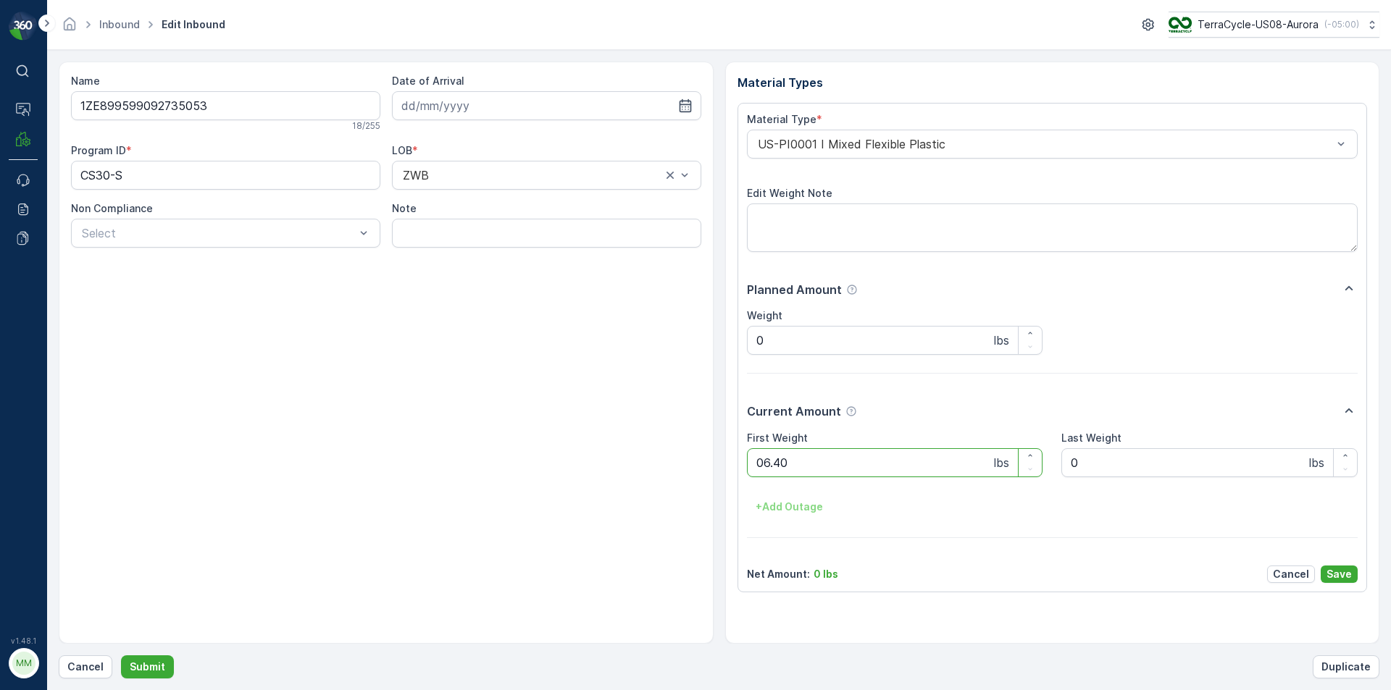
click at [121, 656] on button "Submit" at bounding box center [147, 667] width 53 height 23
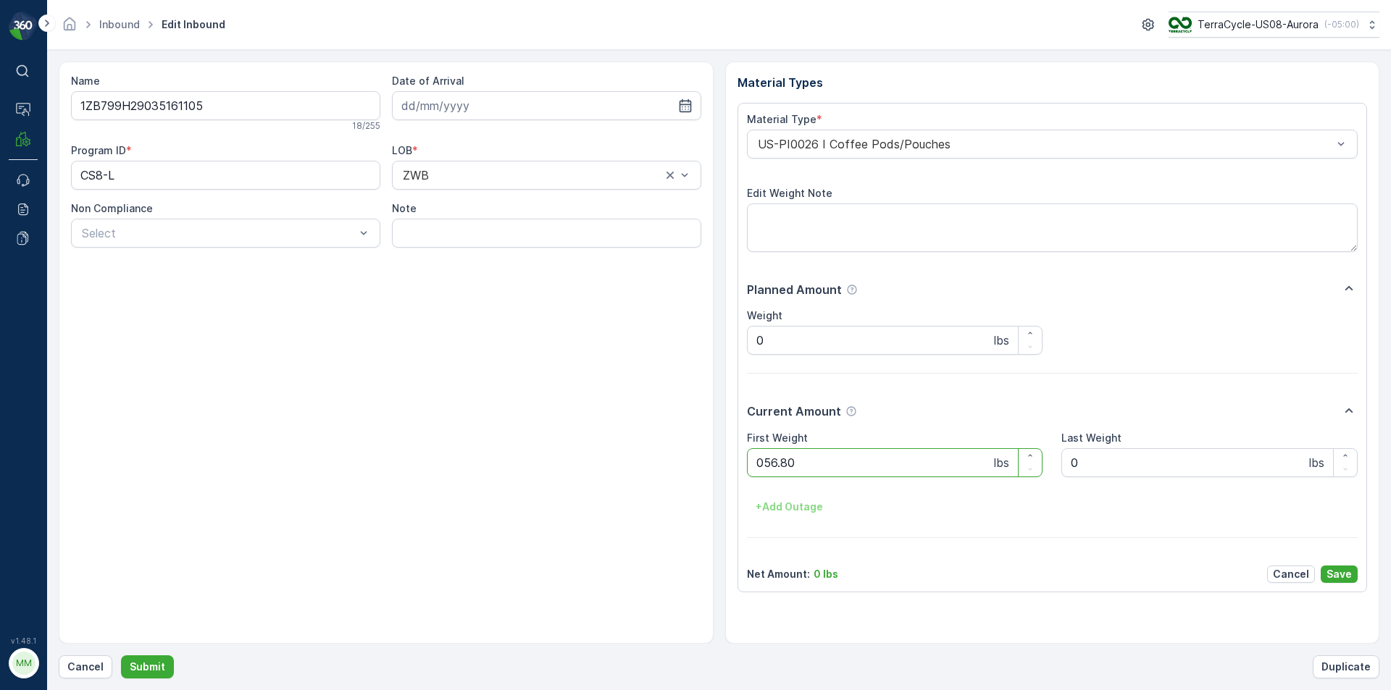
click at [121, 656] on button "Submit" at bounding box center [147, 667] width 53 height 23
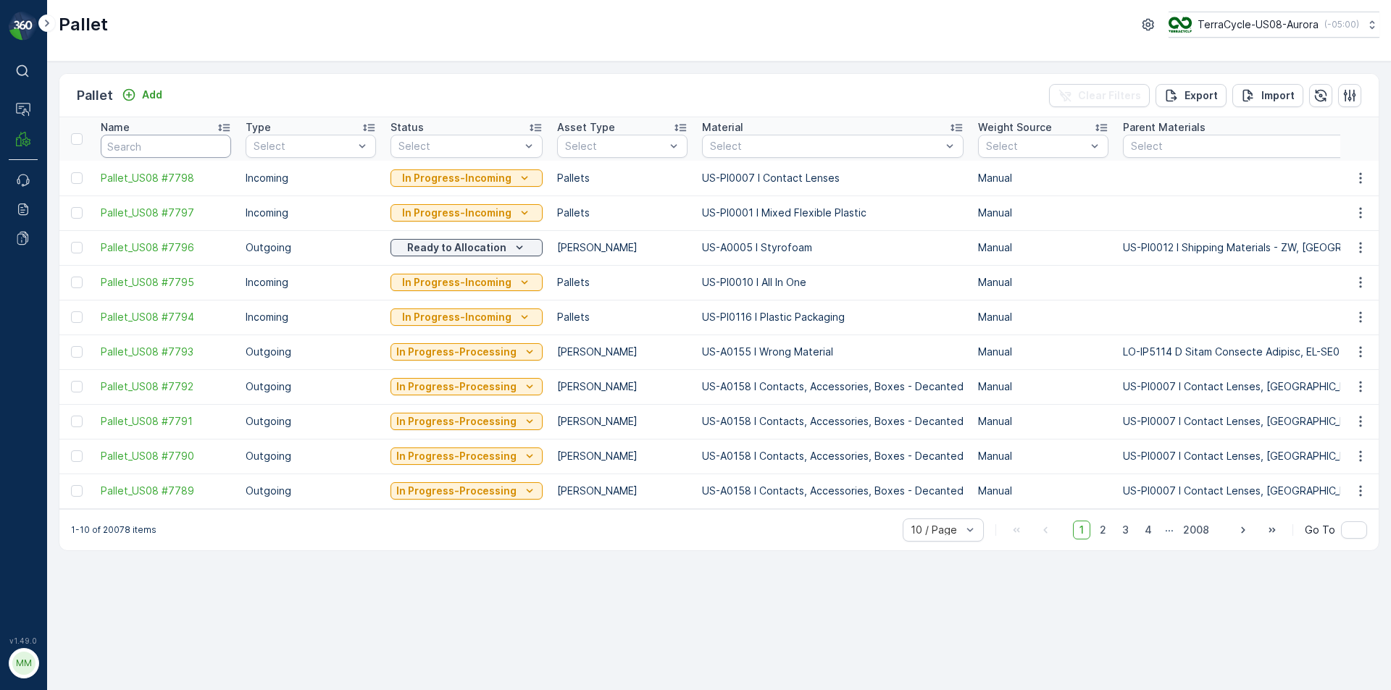
click at [188, 155] on input "text" at bounding box center [166, 146] width 130 height 23
type input "#"
click at [162, 152] on input "#7" at bounding box center [166, 146] width 130 height 23
type input "#7797"
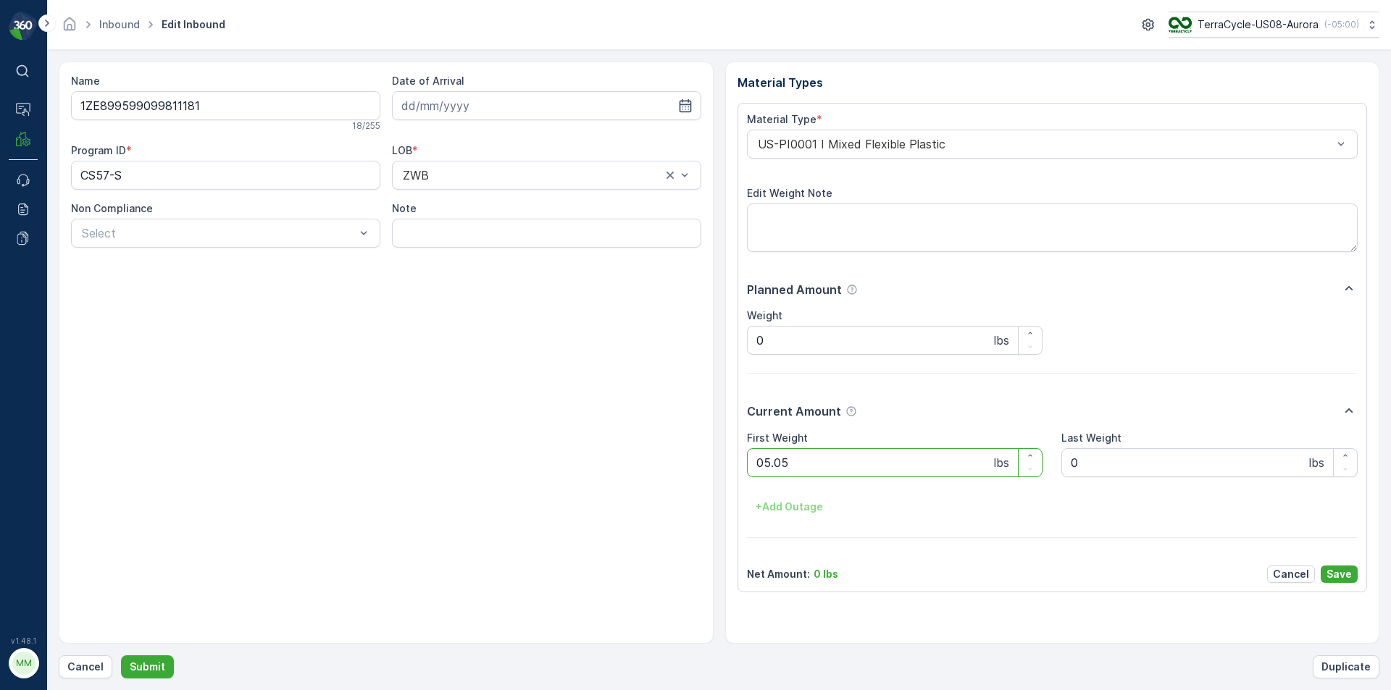
click at [121, 656] on button "Submit" at bounding box center [147, 667] width 53 height 23
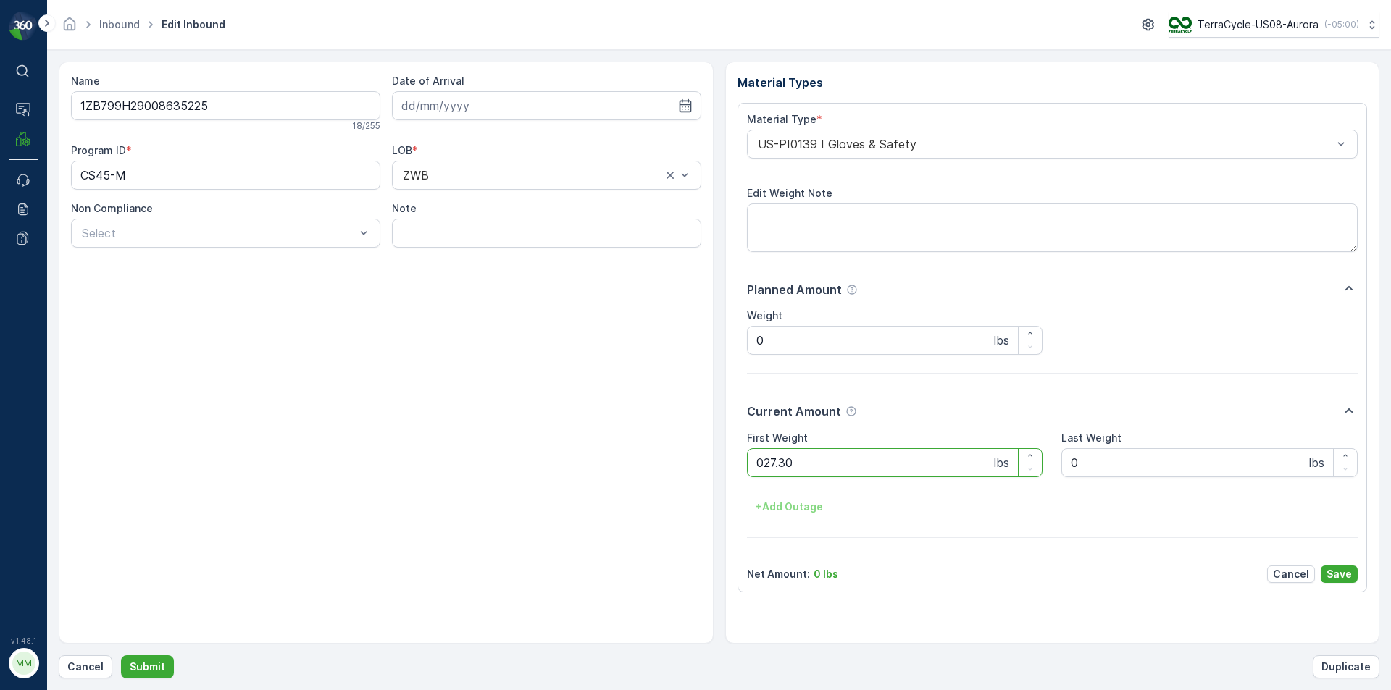
click at [121, 656] on button "Submit" at bounding box center [147, 667] width 53 height 23
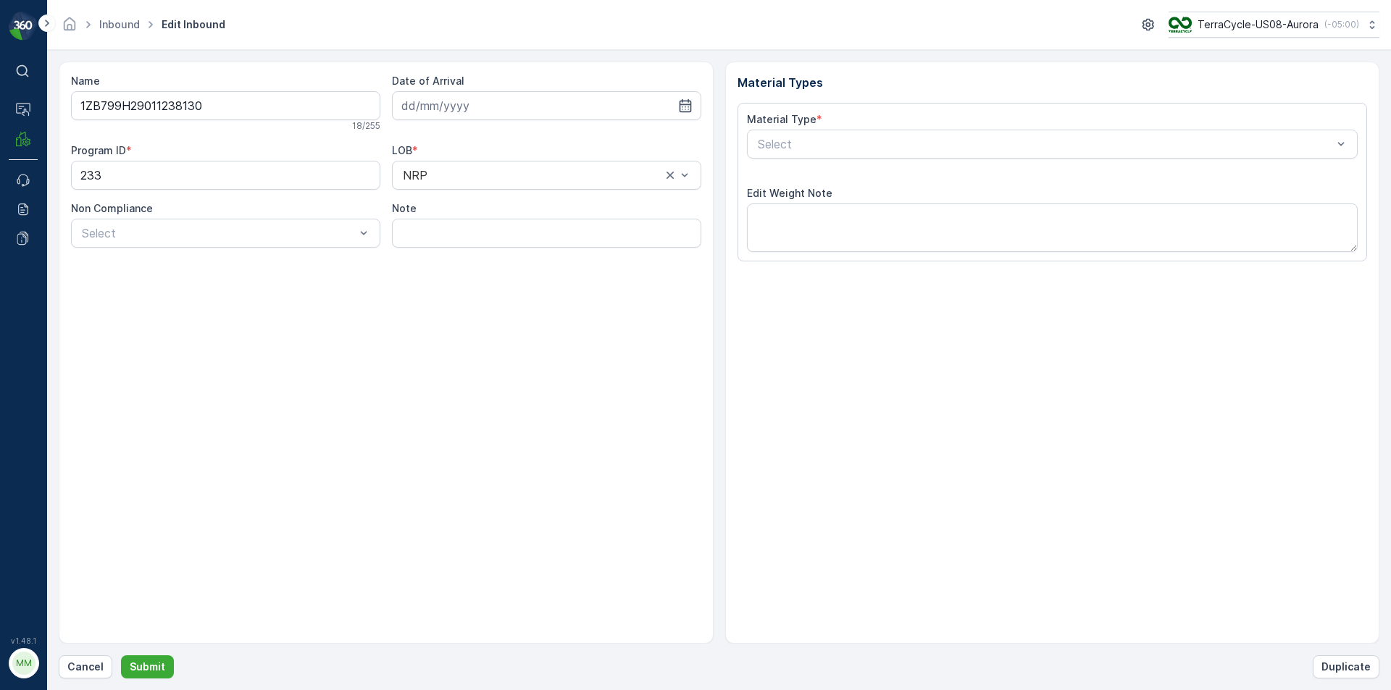
click at [121, 656] on button "Submit" at bounding box center [147, 667] width 53 height 23
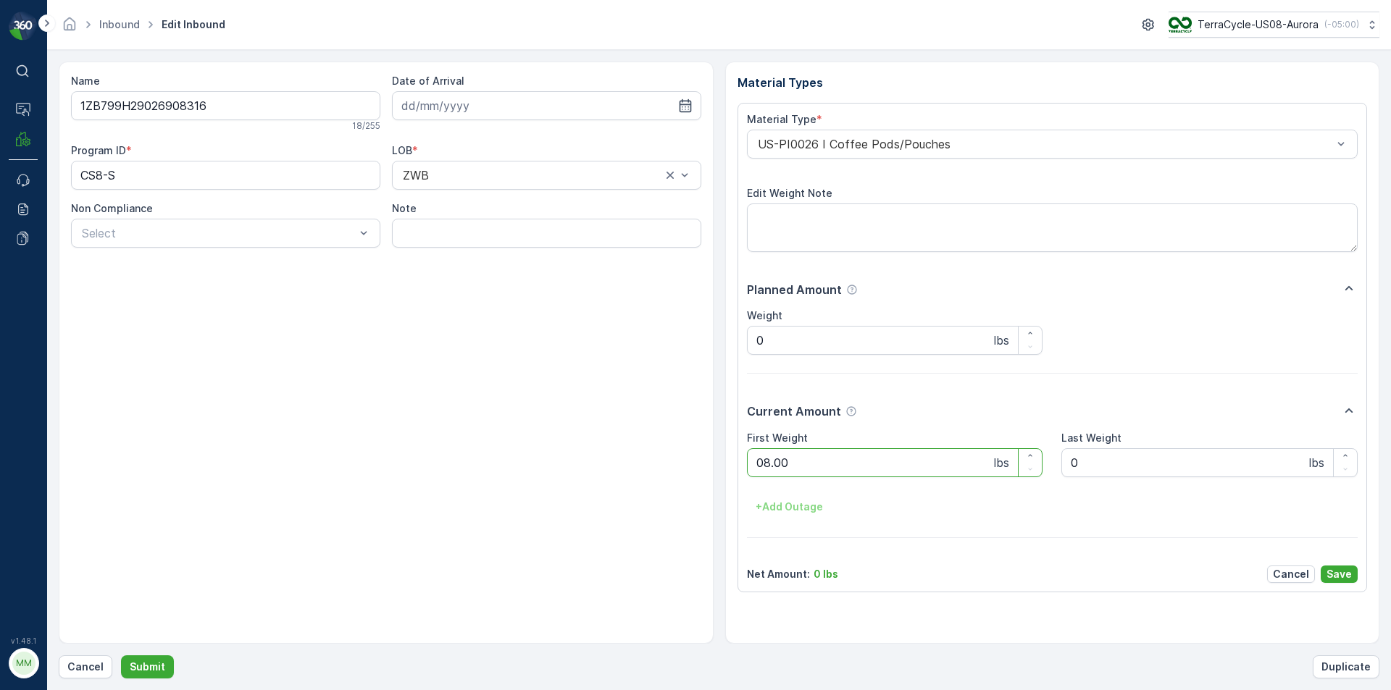
click at [121, 656] on button "Submit" at bounding box center [147, 667] width 53 height 23
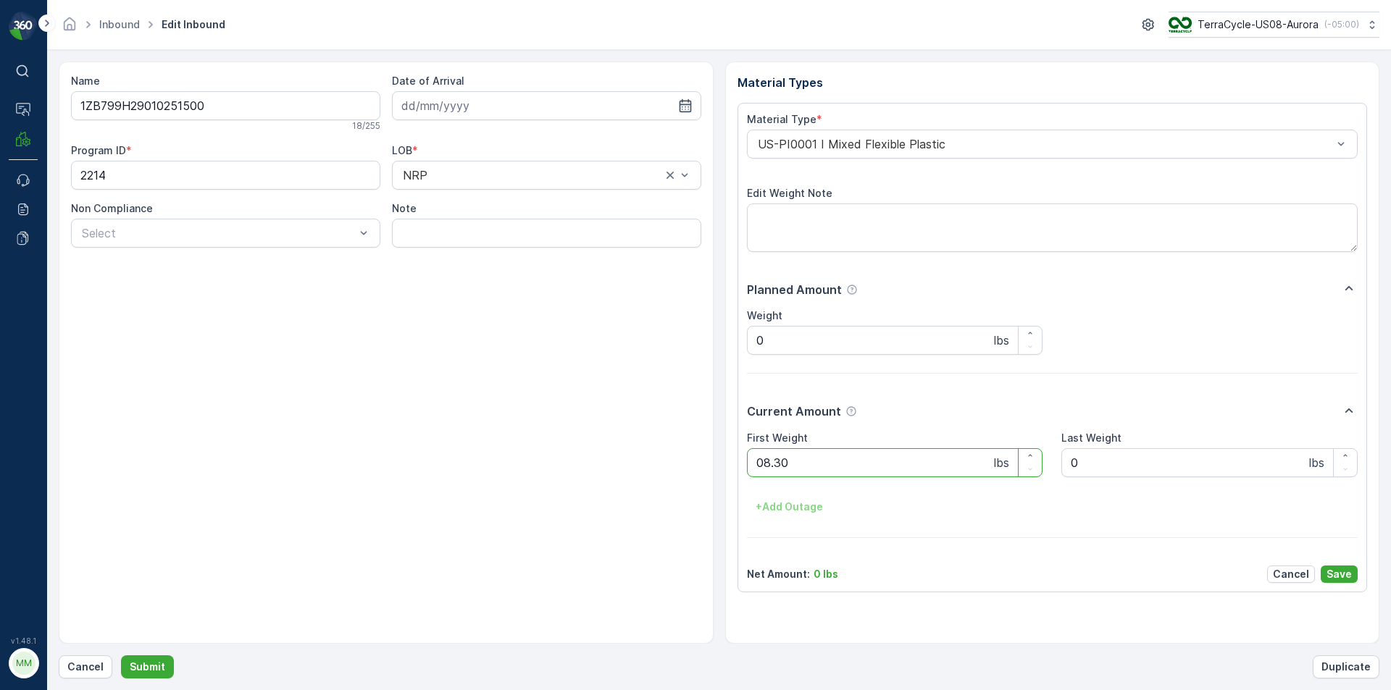
click at [121, 656] on button "Submit" at bounding box center [147, 667] width 53 height 23
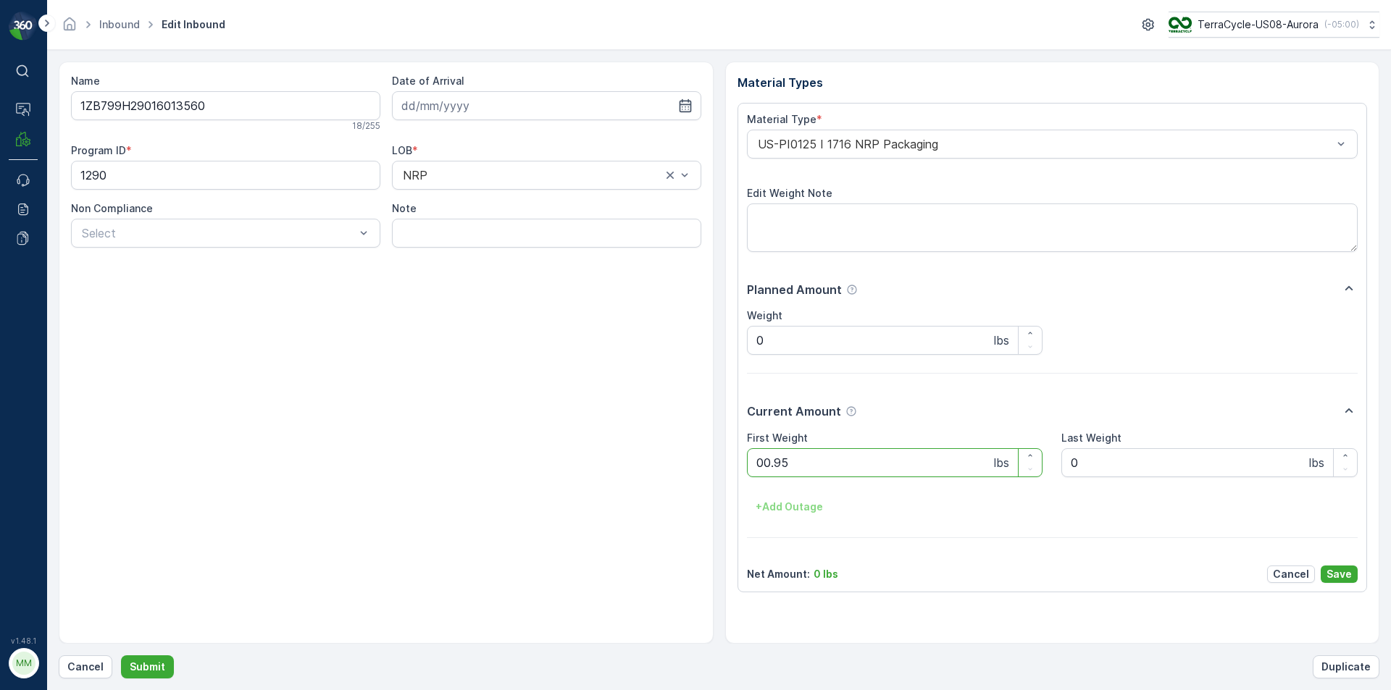
click at [121, 656] on button "Submit" at bounding box center [147, 667] width 53 height 23
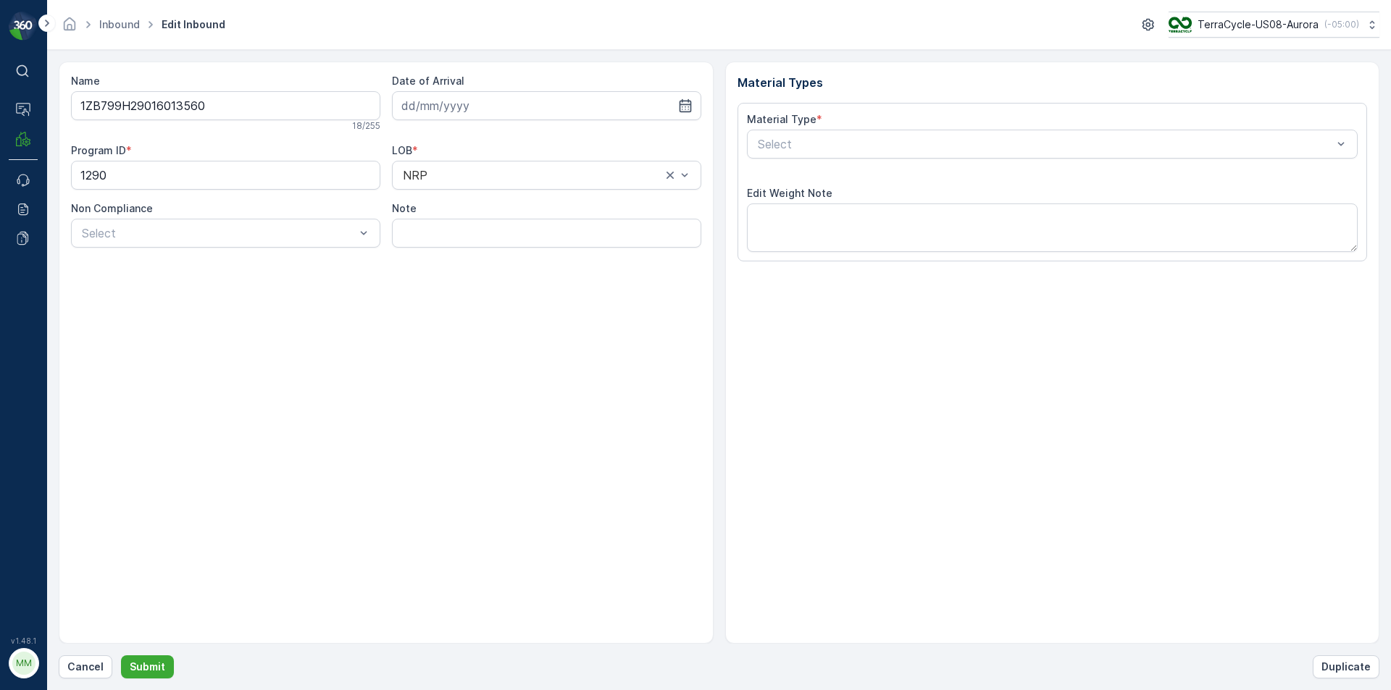
type input "[DATE]"
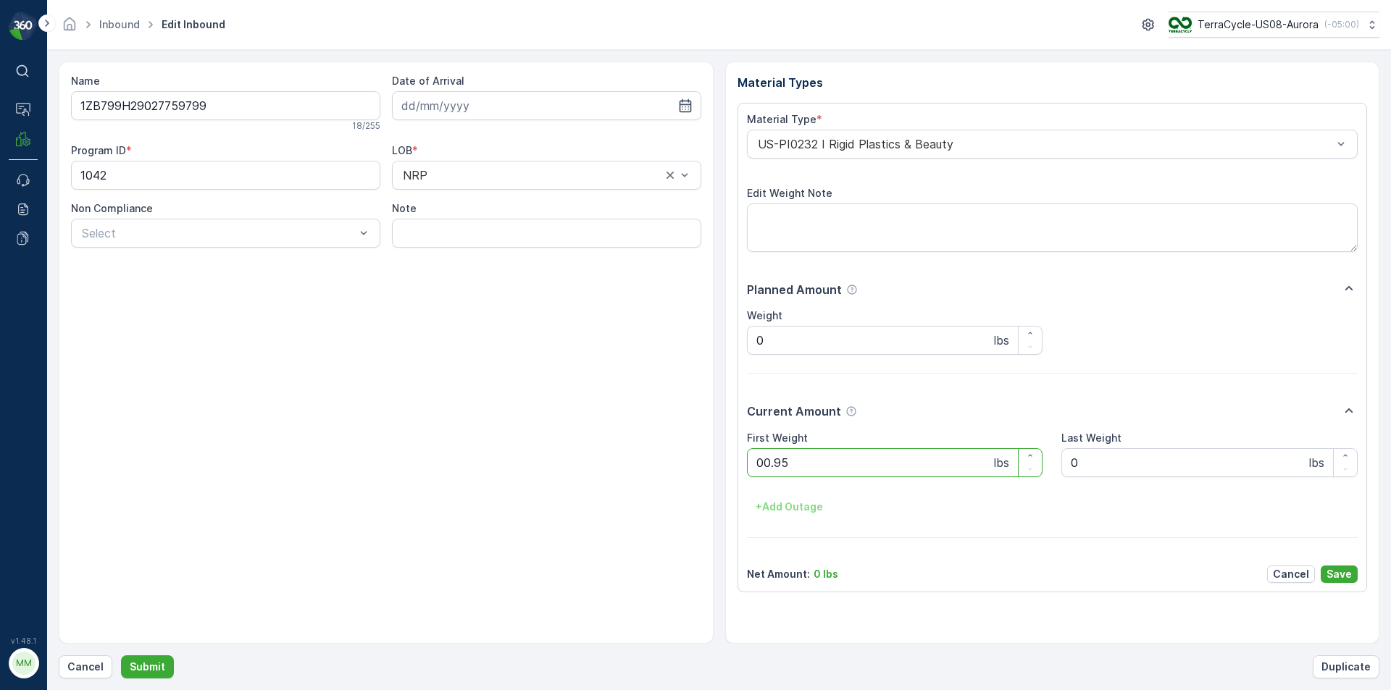
click at [121, 656] on button "Submit" at bounding box center [147, 667] width 53 height 23
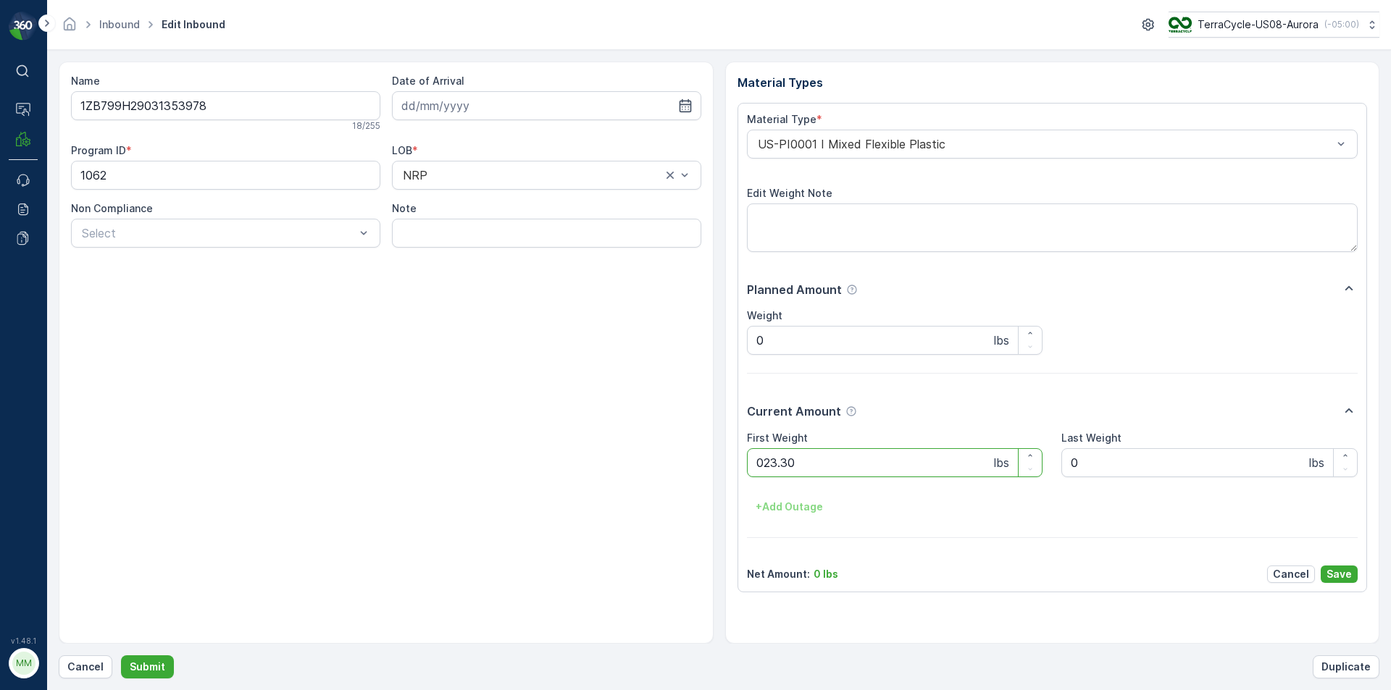
click at [121, 656] on button "Submit" at bounding box center [147, 667] width 53 height 23
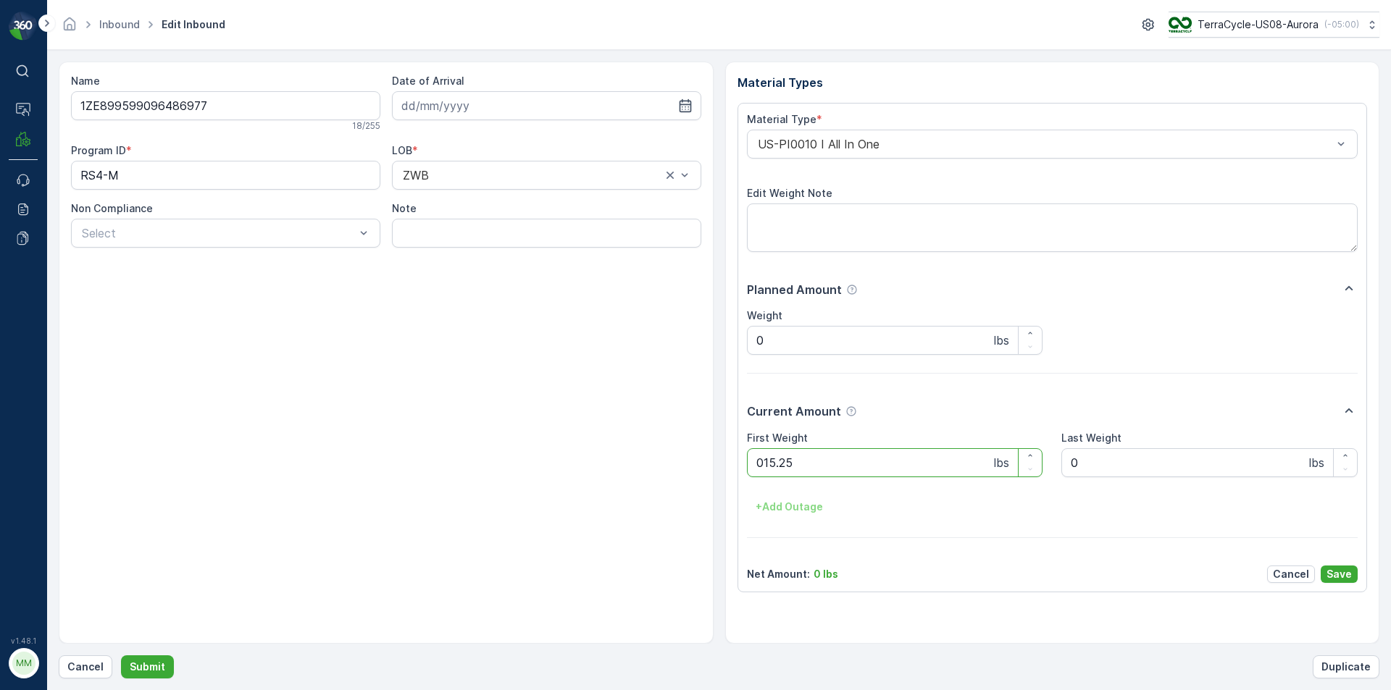
click at [121, 656] on button "Submit" at bounding box center [147, 667] width 53 height 23
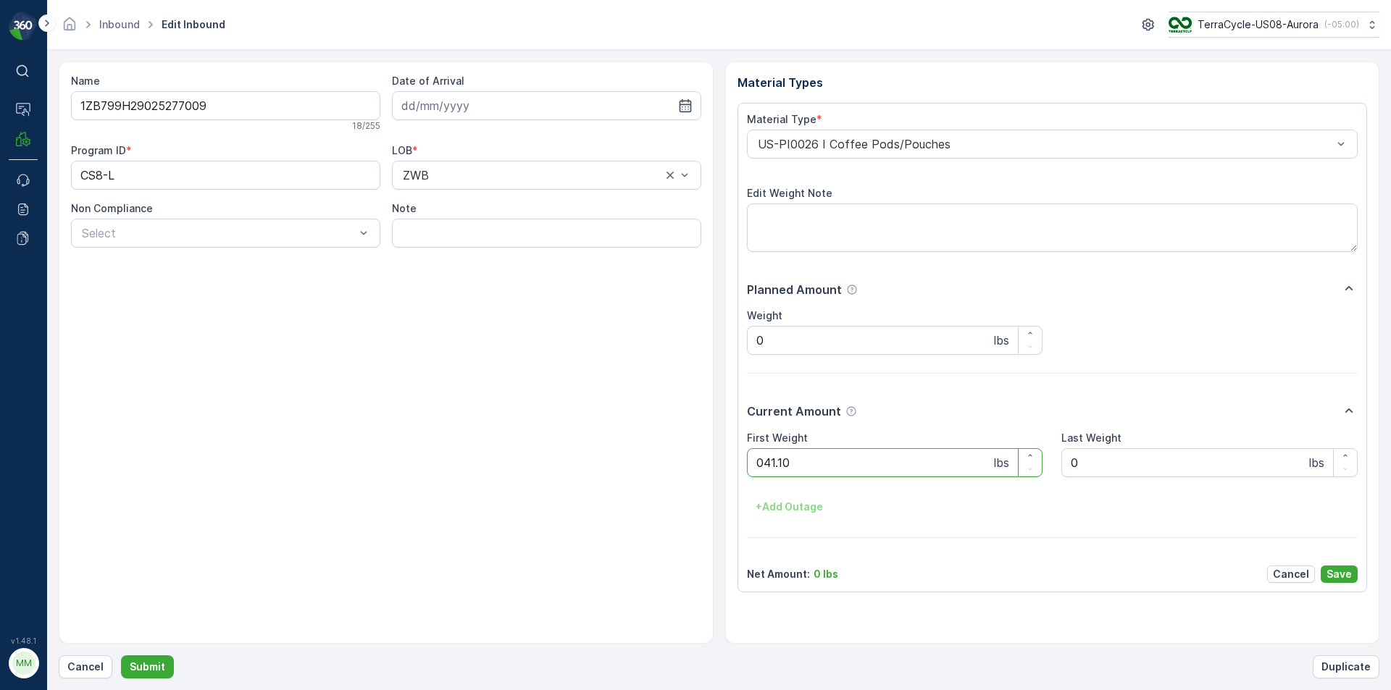
click at [121, 656] on button "Submit" at bounding box center [147, 667] width 53 height 23
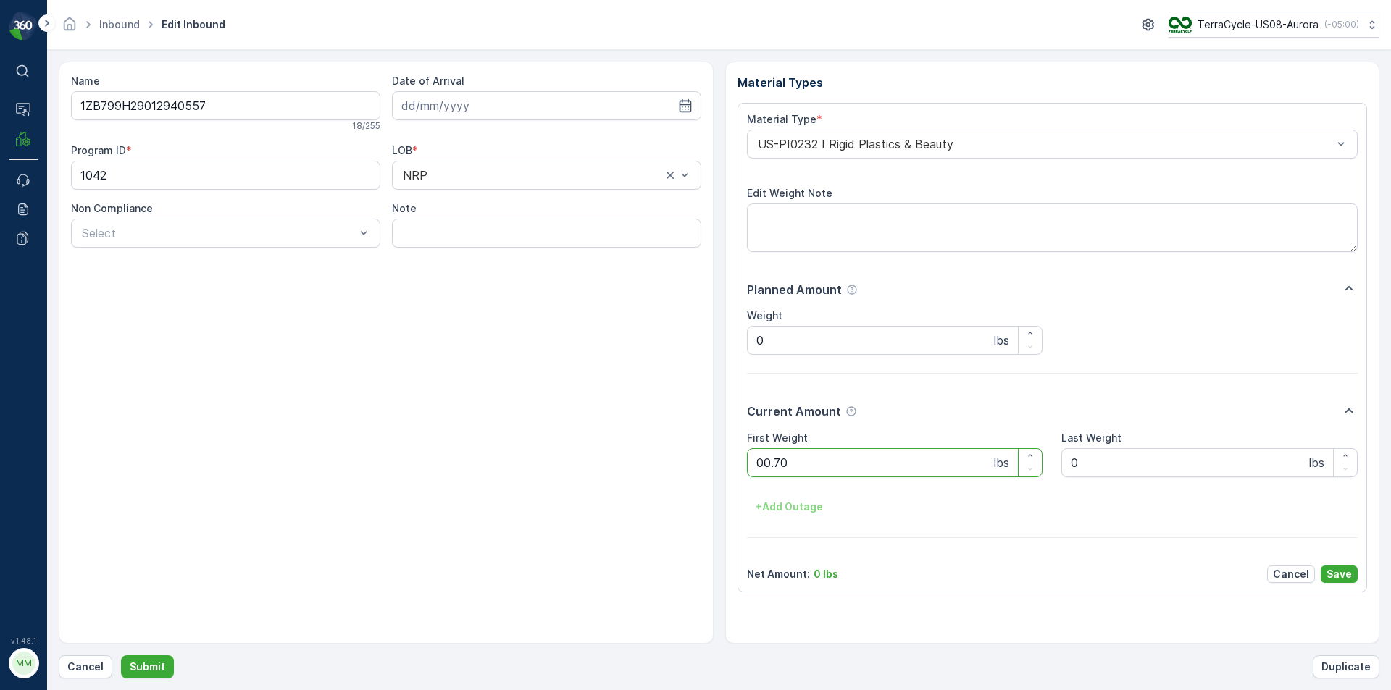
click at [121, 656] on button "Submit" at bounding box center [147, 667] width 53 height 23
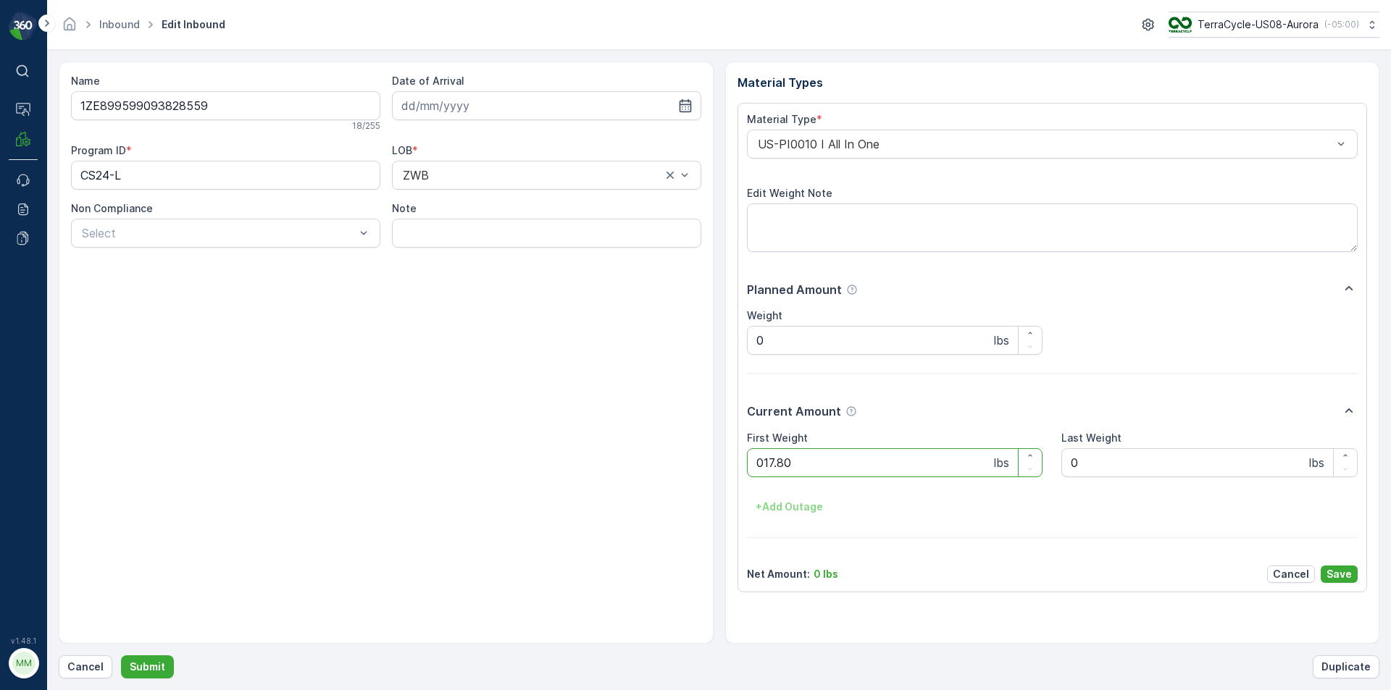
click at [121, 656] on button "Submit" at bounding box center [147, 667] width 53 height 23
